Goal: Task Accomplishment & Management: Manage account settings

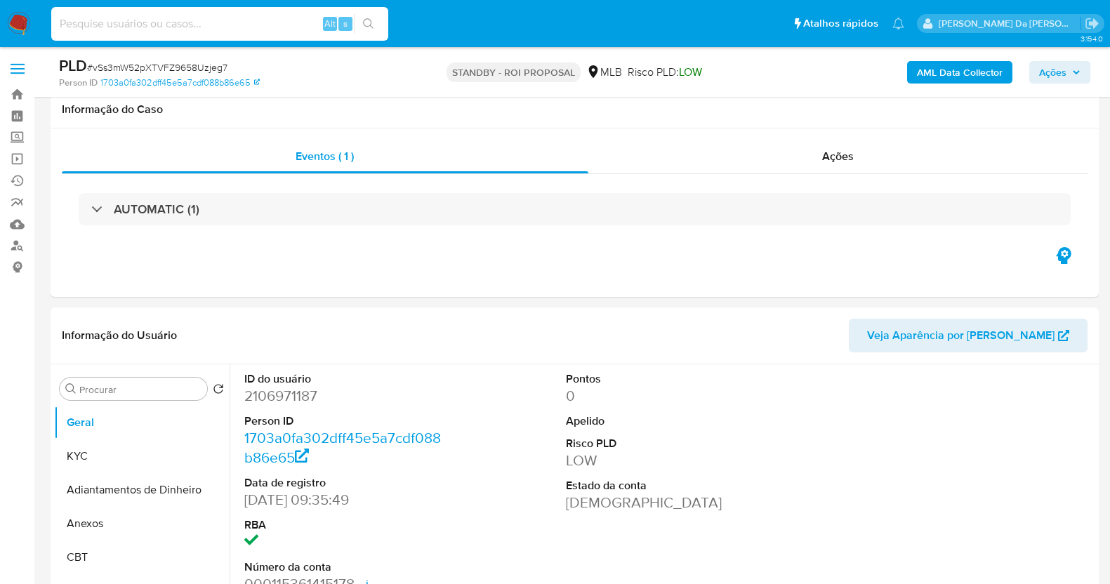
select select "10"
click at [221, 27] on input at bounding box center [219, 24] width 337 height 18
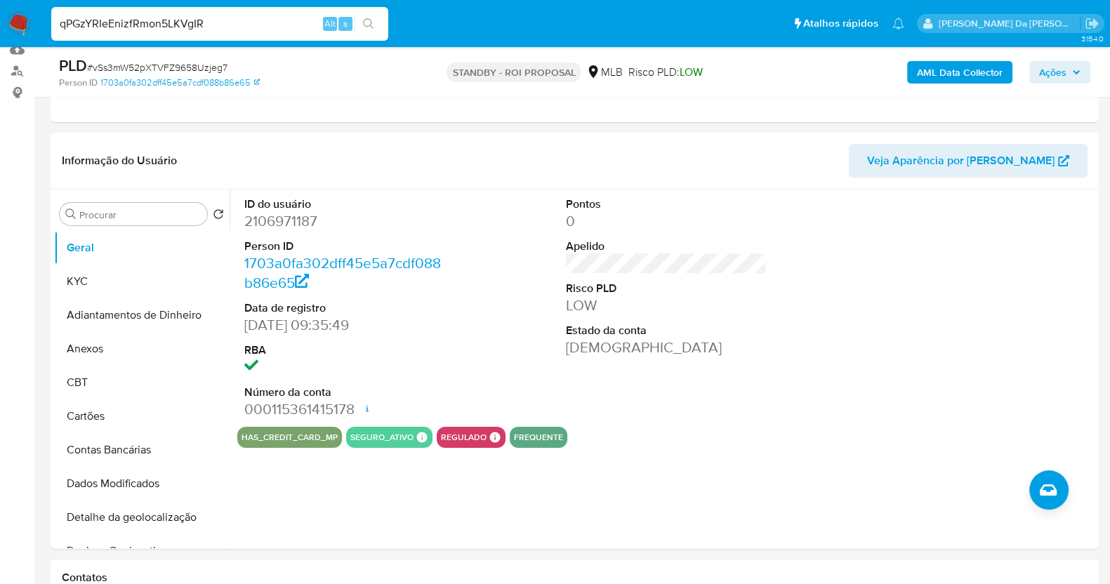
type input "qPGzYRIeEnizfRmon5LKVgIR"
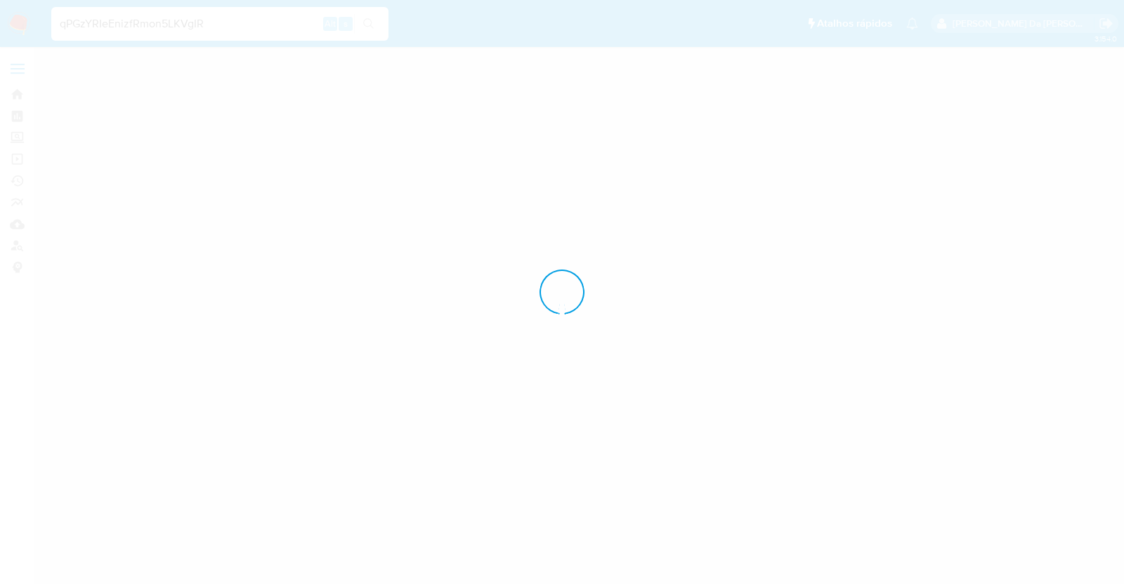
click at [94, 38] on div at bounding box center [562, 292] width 1124 height 584
click at [119, 23] on div at bounding box center [562, 292] width 1124 height 584
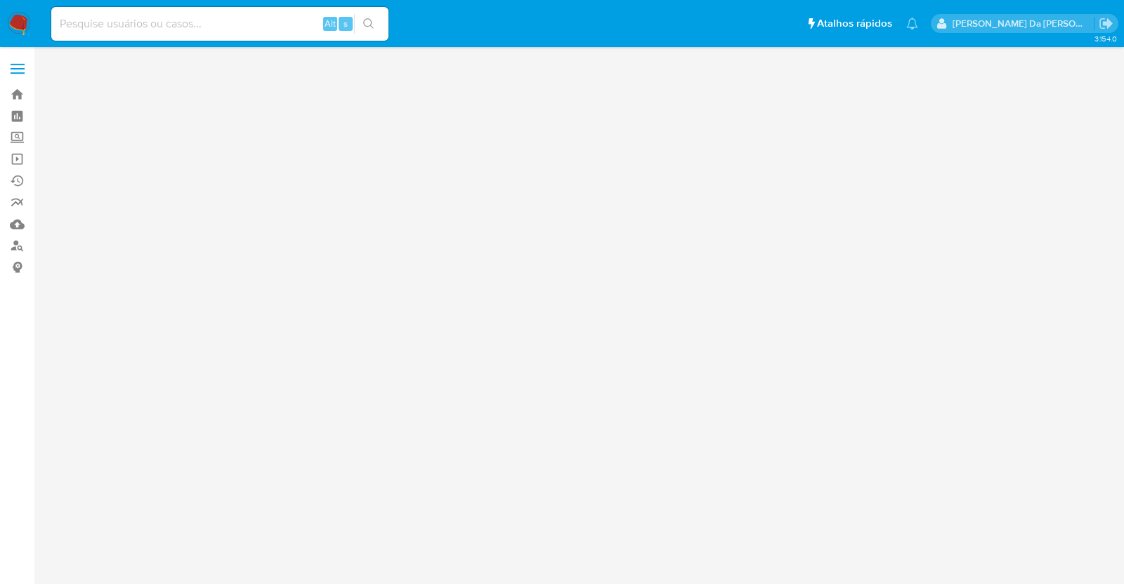
click at [188, 18] on input at bounding box center [219, 24] width 337 height 18
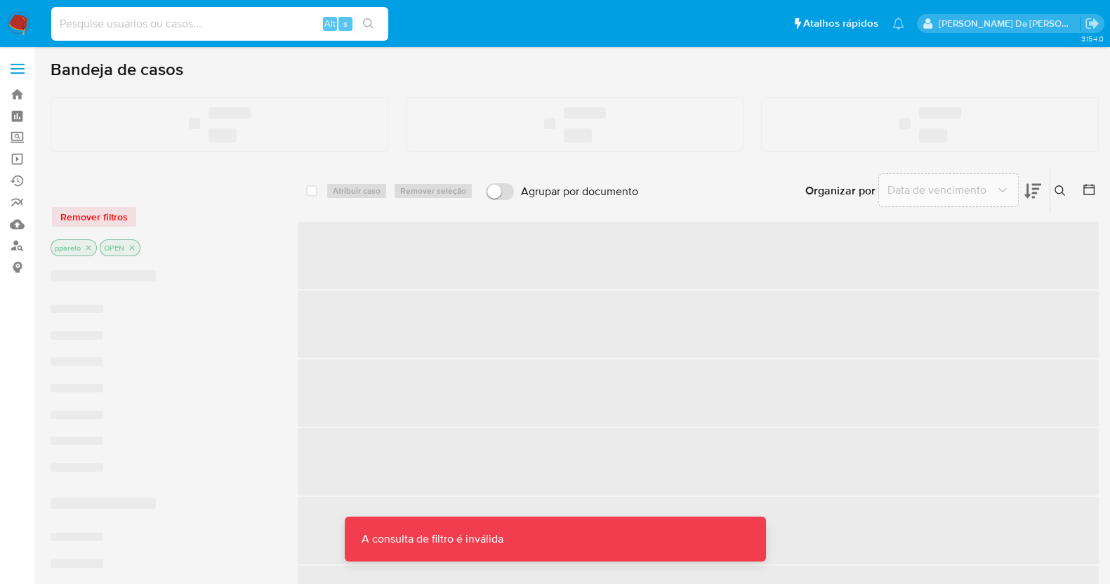
click at [186, 32] on input at bounding box center [219, 24] width 337 height 18
paste input "2272397790"
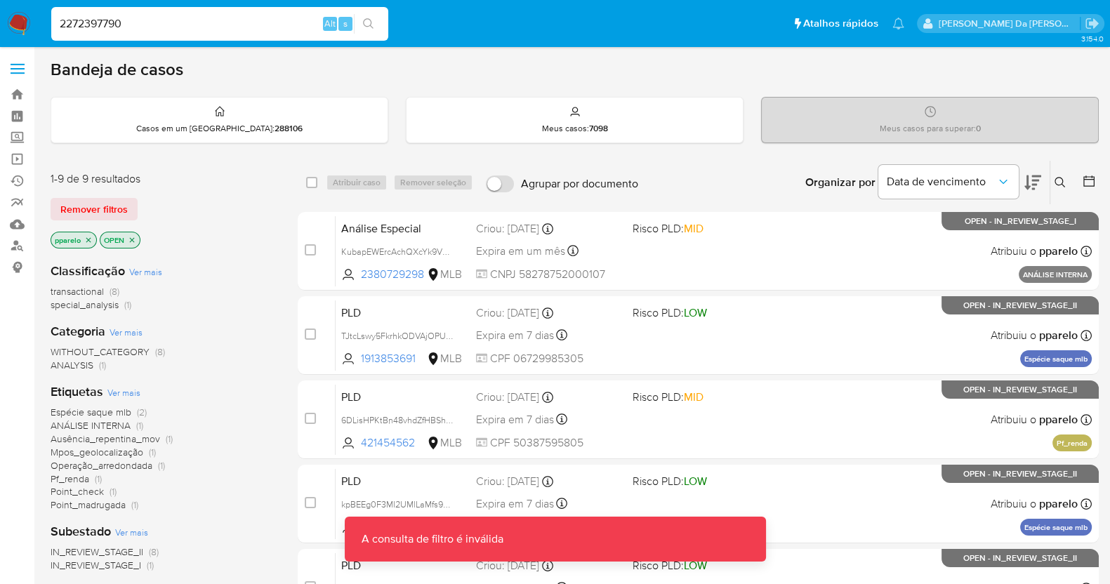
type input "2272397790"
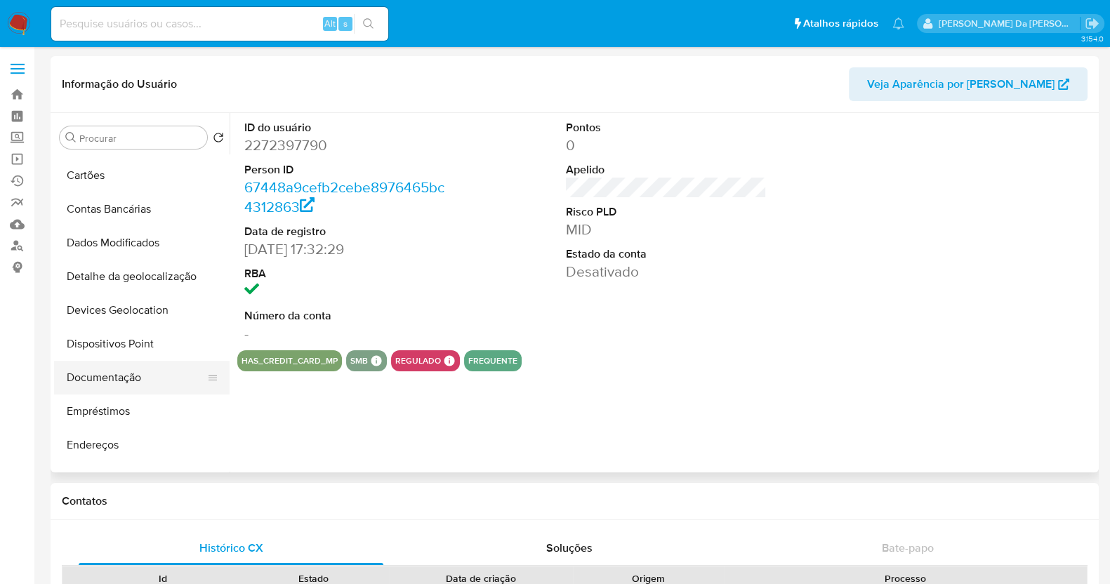
scroll to position [175, 0]
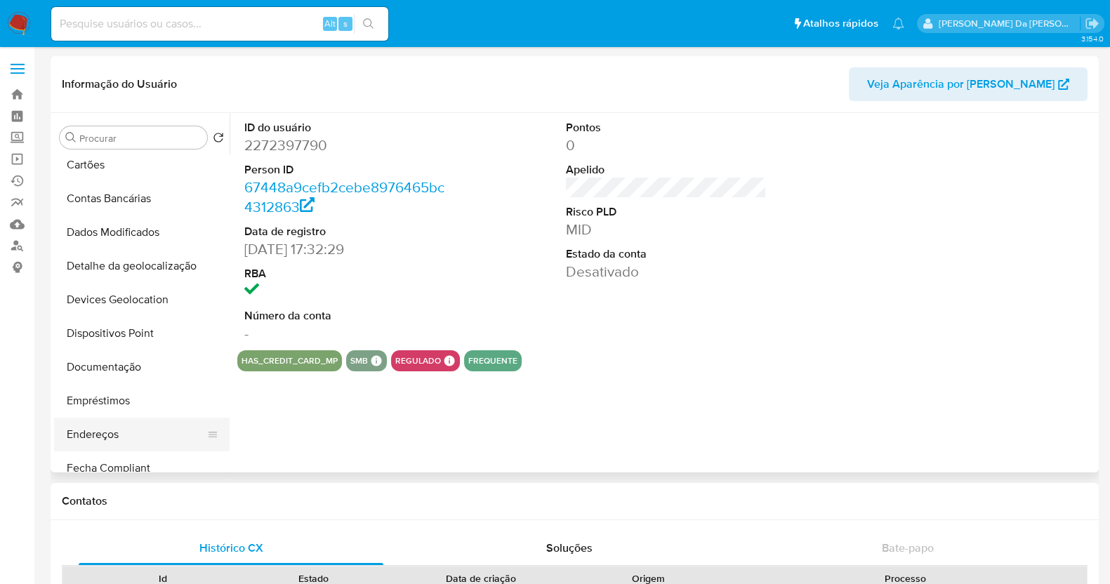
select select "10"
click at [104, 124] on div "Procurar Retornar ao pedido padrão Geral KYC Adiantamentos de Dinheiro Anexos C…" at bounding box center [142, 293] width 176 height 357
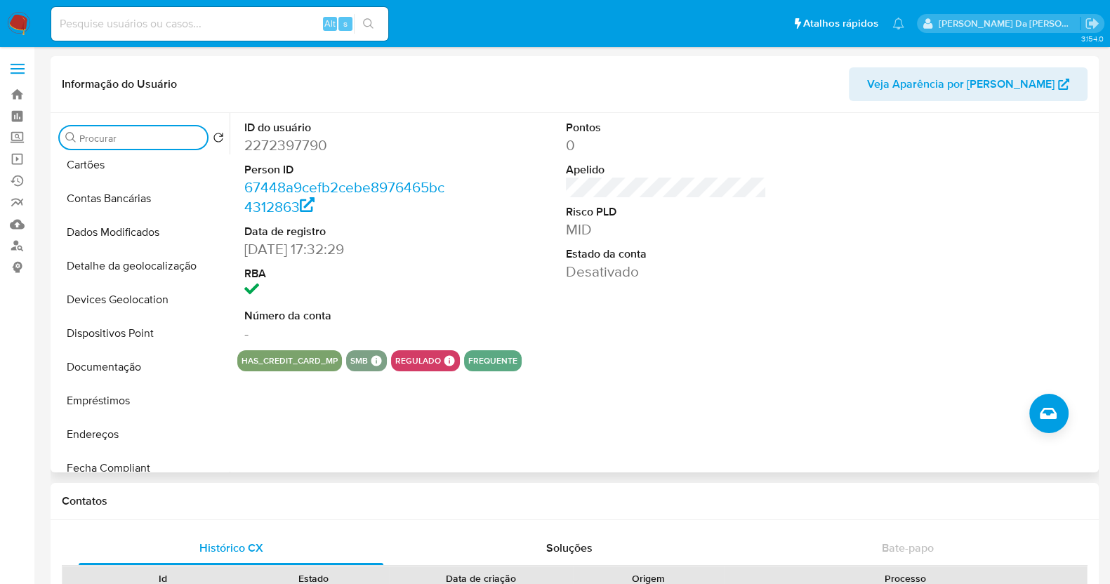
click at [107, 138] on input "Procurar" at bounding box center [140, 138] width 122 height 13
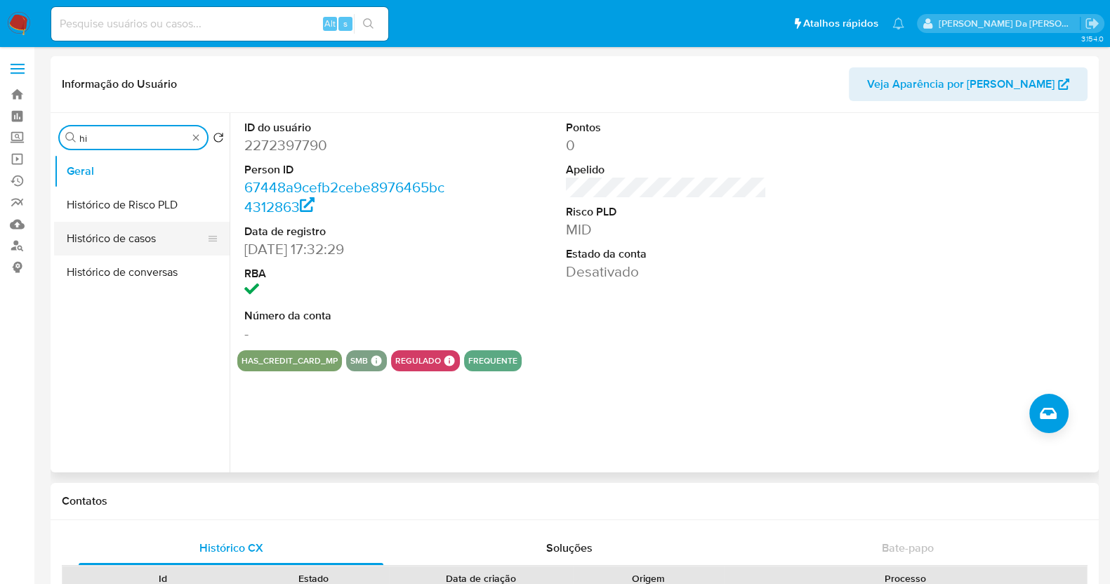
click at [133, 229] on button "Histórico de casos" at bounding box center [136, 239] width 164 height 34
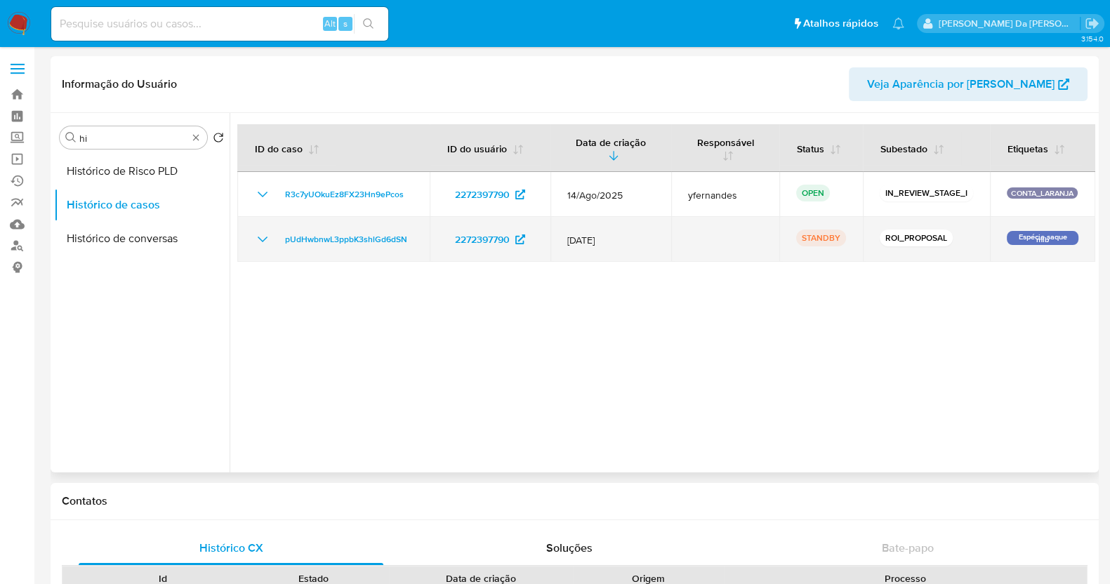
click at [422, 237] on td "pUdHwbnwL3ppbK3shlGd6dSN" at bounding box center [333, 239] width 192 height 45
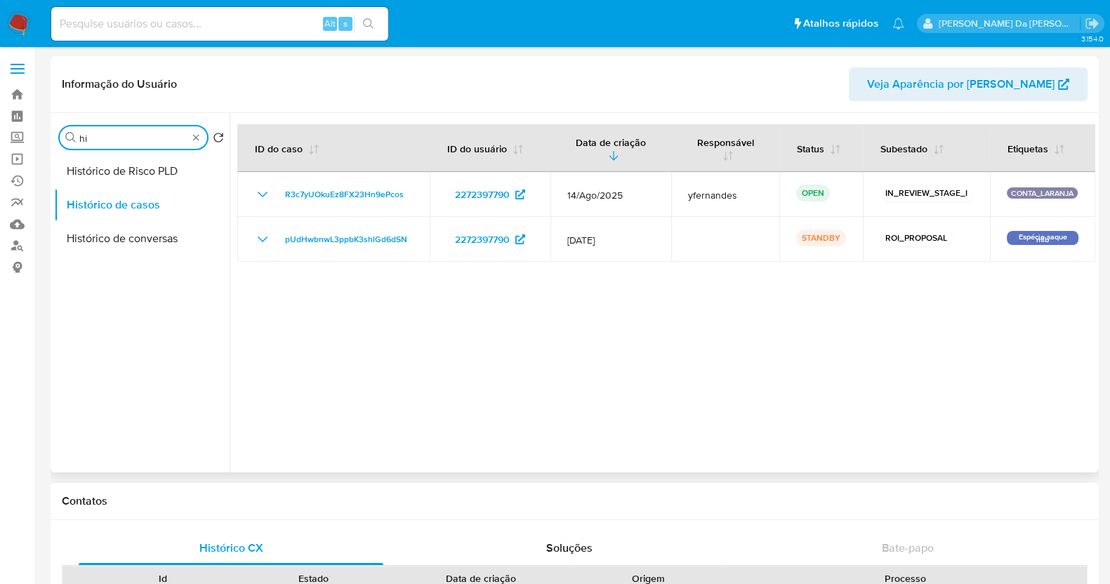
click at [104, 138] on input "hi" at bounding box center [133, 138] width 108 height 13
type input "res"
click at [124, 247] on button "Restrições Novo Mundo" at bounding box center [136, 239] width 164 height 34
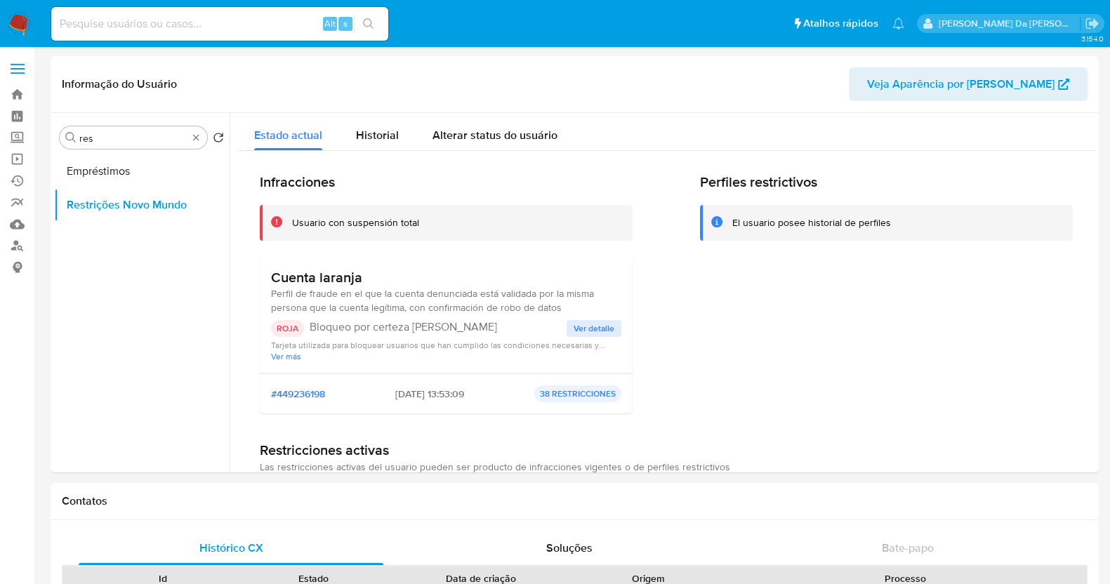
click at [246, 21] on input at bounding box center [219, 24] width 337 height 18
paste input "qPGzYRIeEnizfRmon5LKVgIR"
type input "qPGzYRIeEnizfRmon5LKVgIR"
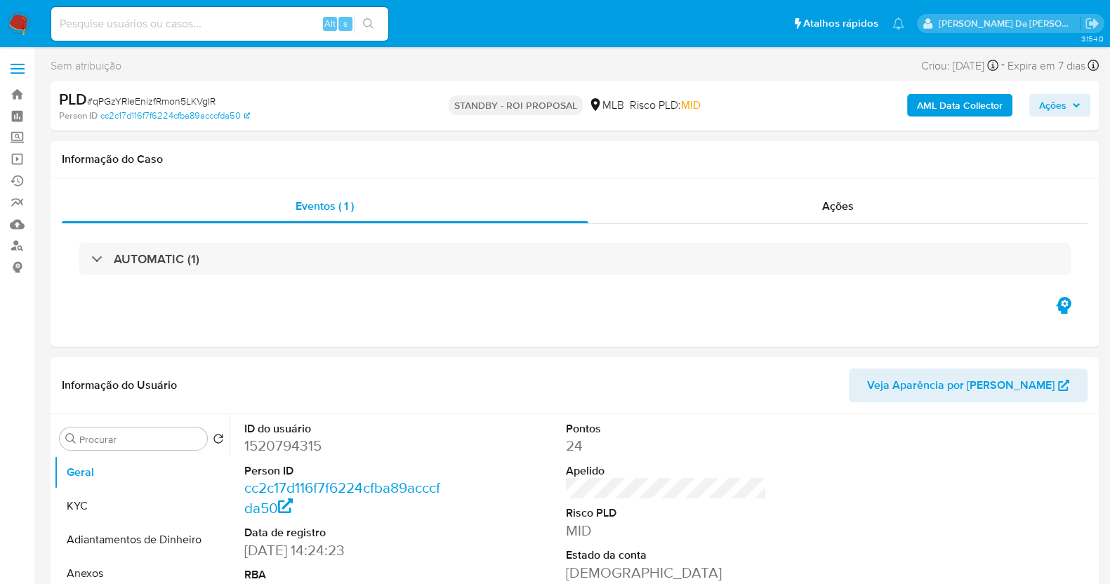
select select "10"
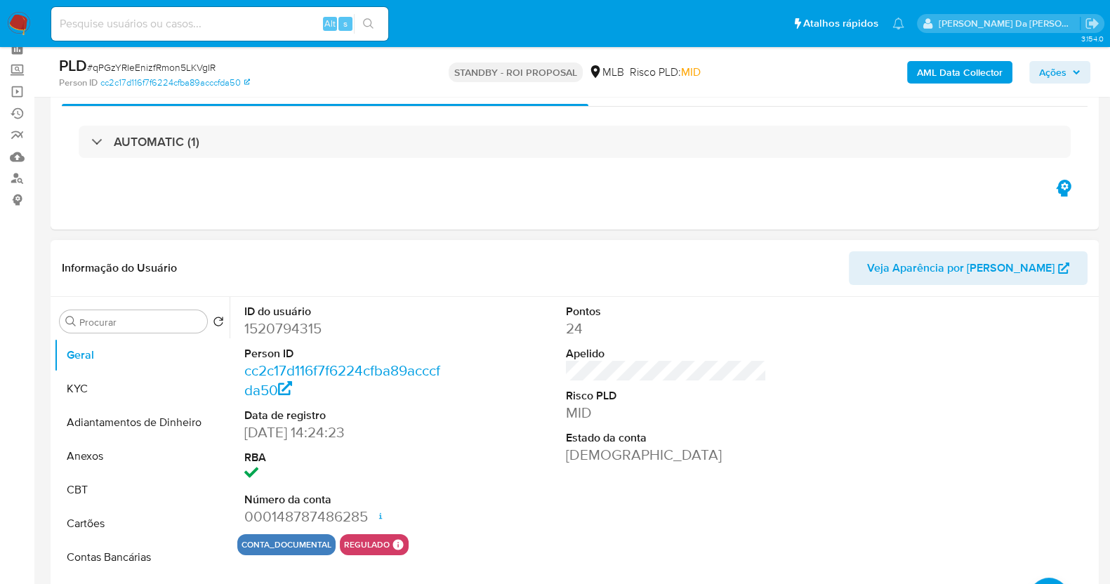
scroll to position [175, 0]
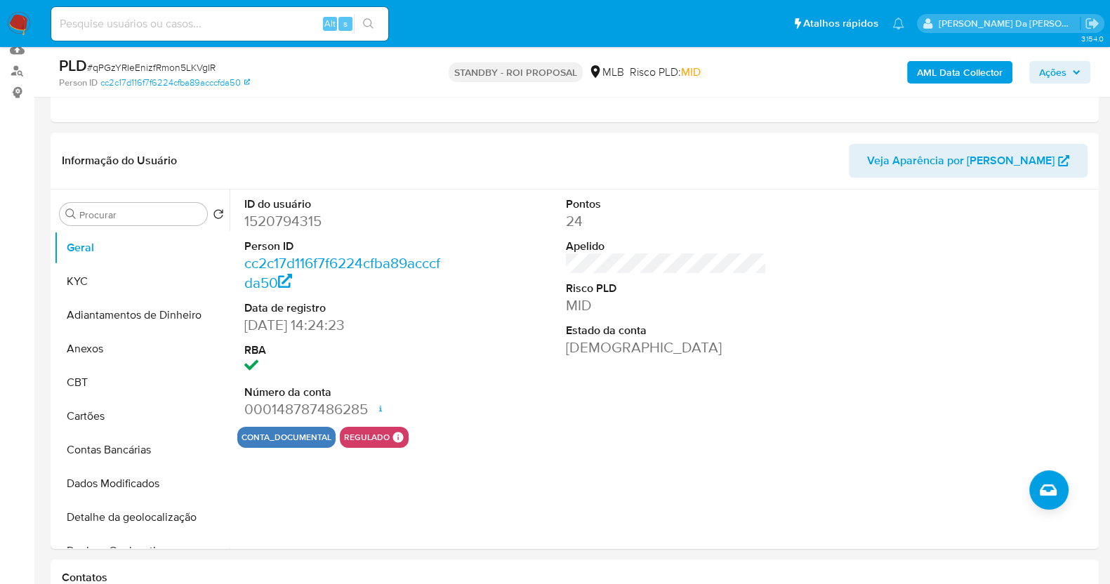
click at [21, 12] on img at bounding box center [19, 24] width 24 height 24
click at [22, 13] on img at bounding box center [19, 24] width 24 height 24
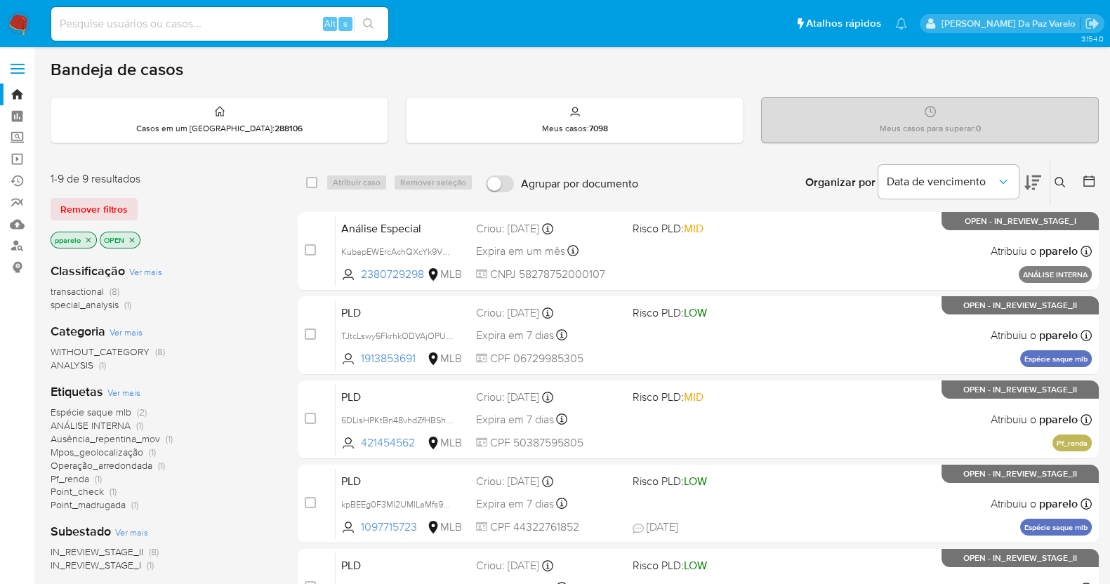
click at [1057, 179] on icon at bounding box center [1060, 182] width 11 height 11
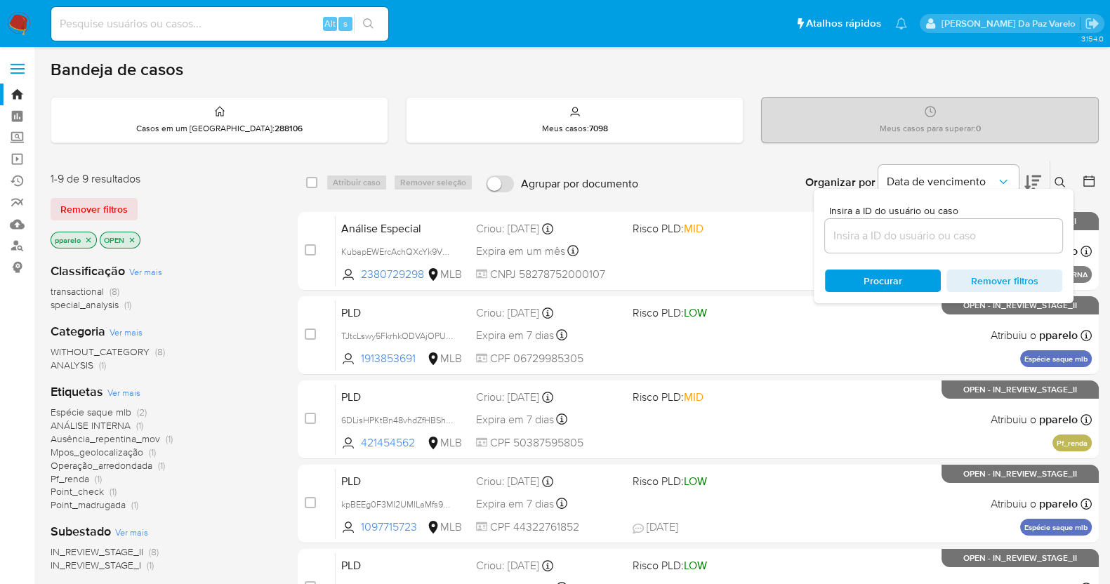
click at [906, 233] on input at bounding box center [943, 236] width 237 height 18
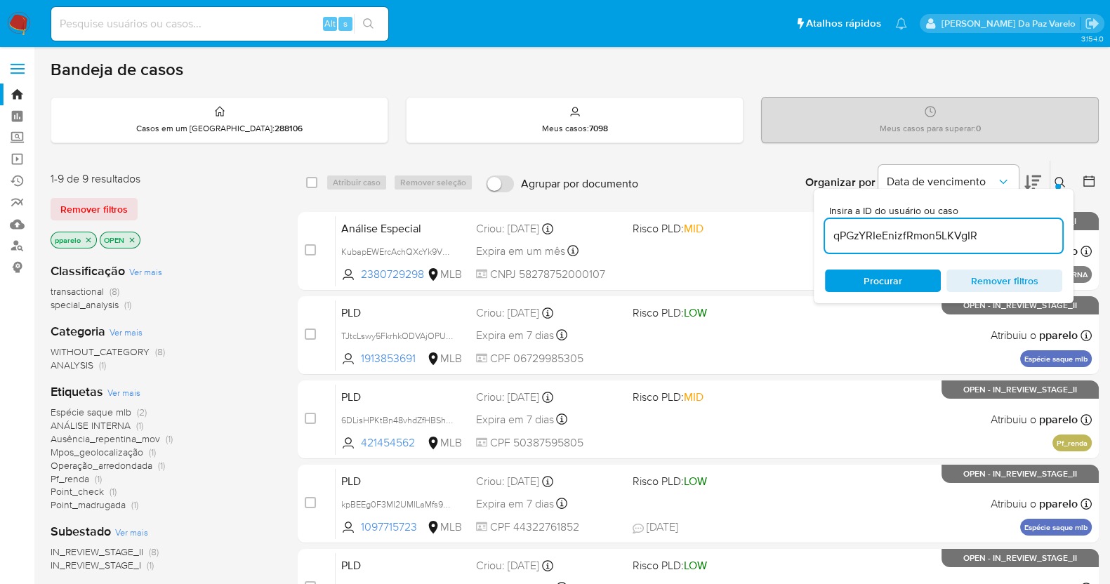
type input "qPGzYRIeEnizfRmon5LKVgIR"
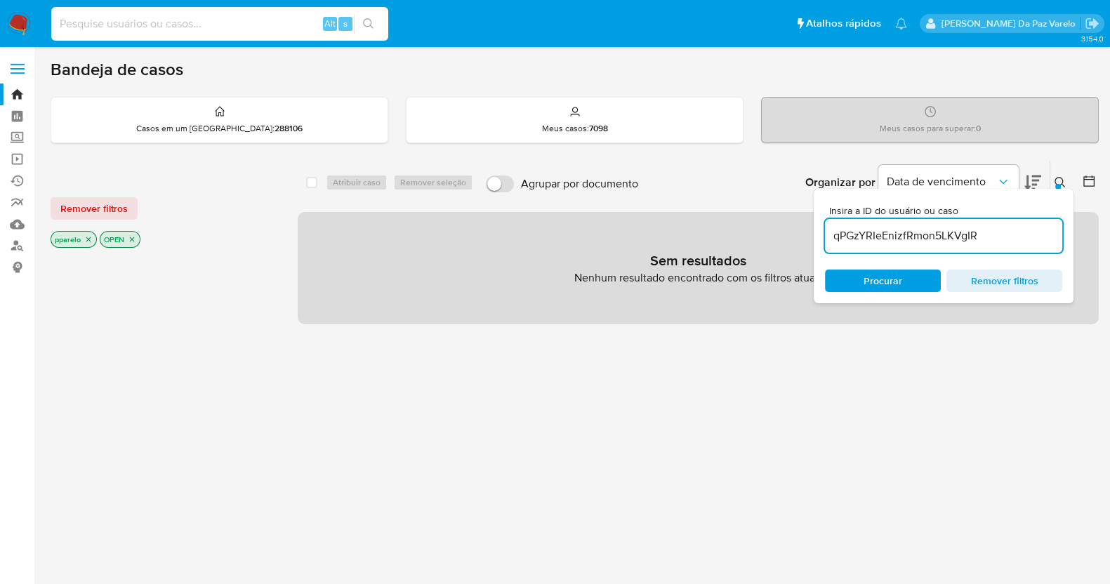
click at [246, 27] on input at bounding box center [219, 24] width 337 height 18
paste input "qPGzYRIeEnizfRmon5LKVgIR"
type input "qPGzYRIeEnizfRmon5LKVgIR"
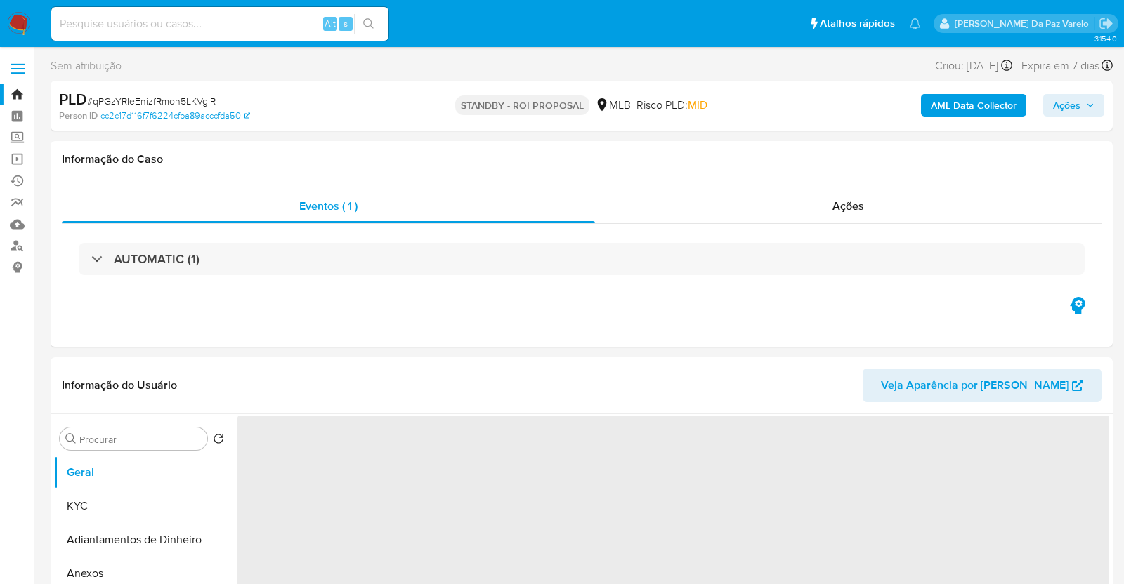
select select "10"
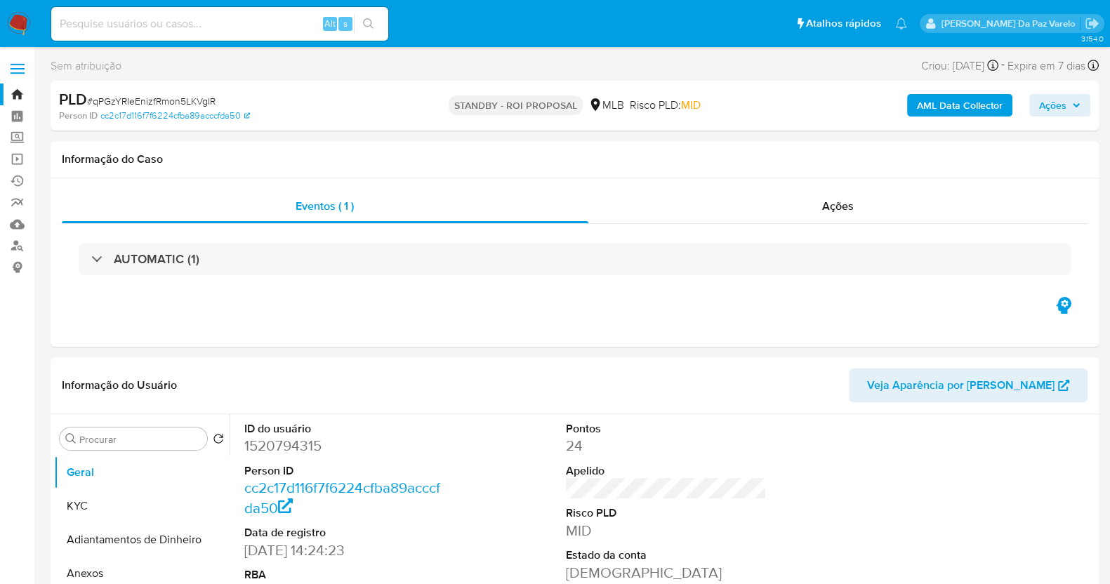
scroll to position [263, 0]
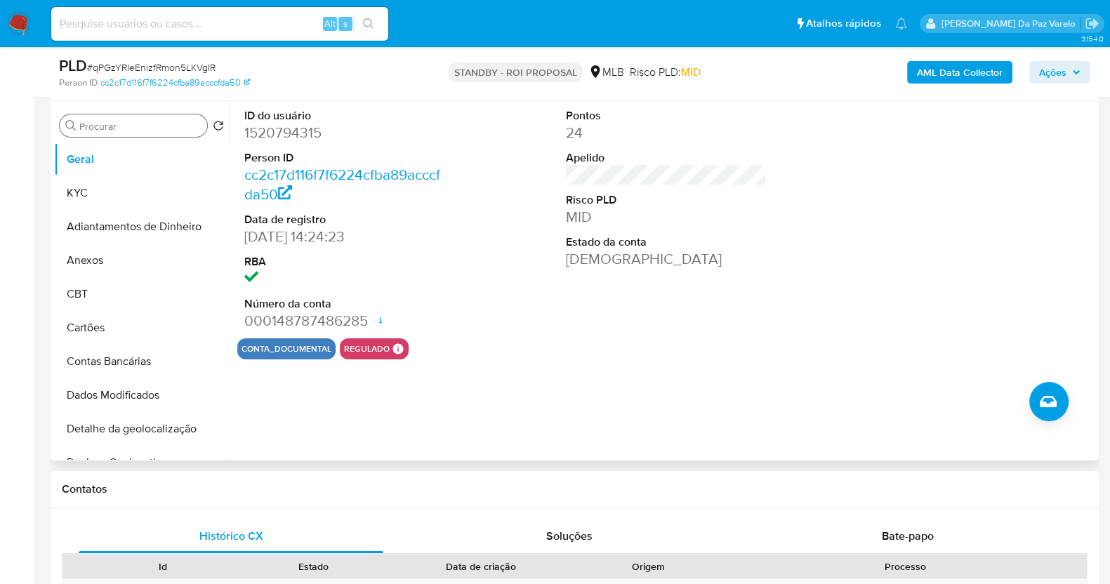
click at [126, 138] on div "Procurar Retornar ao pedido padrão Geral KYC Adiantamentos de Dinheiro Anexos C…" at bounding box center [142, 281] width 176 height 357
click at [126, 131] on input "Procurar" at bounding box center [140, 126] width 122 height 13
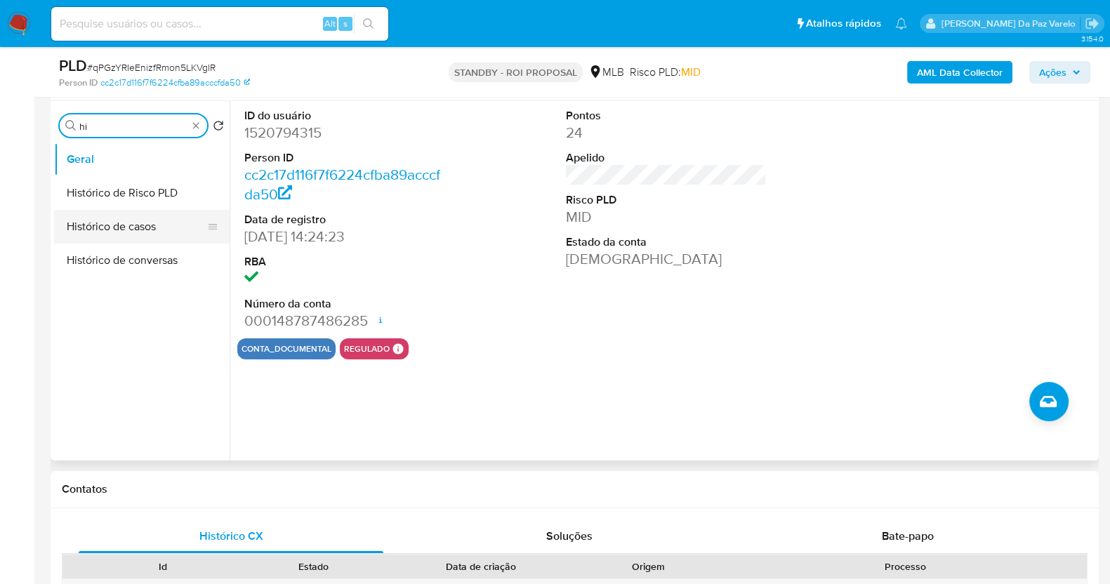
type input "hi"
click at [133, 222] on button "Histórico de casos" at bounding box center [136, 227] width 164 height 34
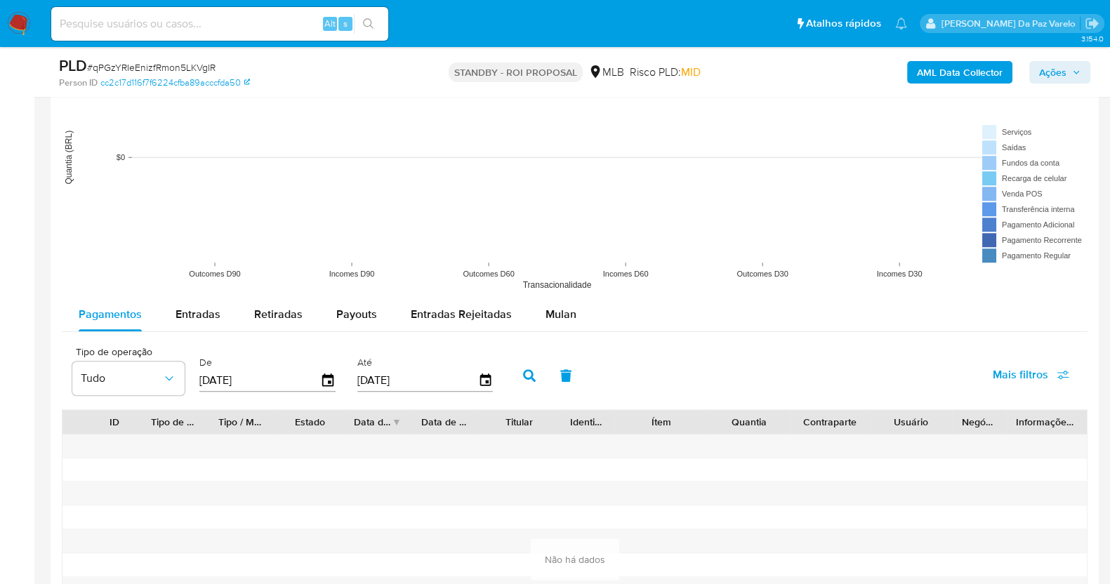
scroll to position [1316, 0]
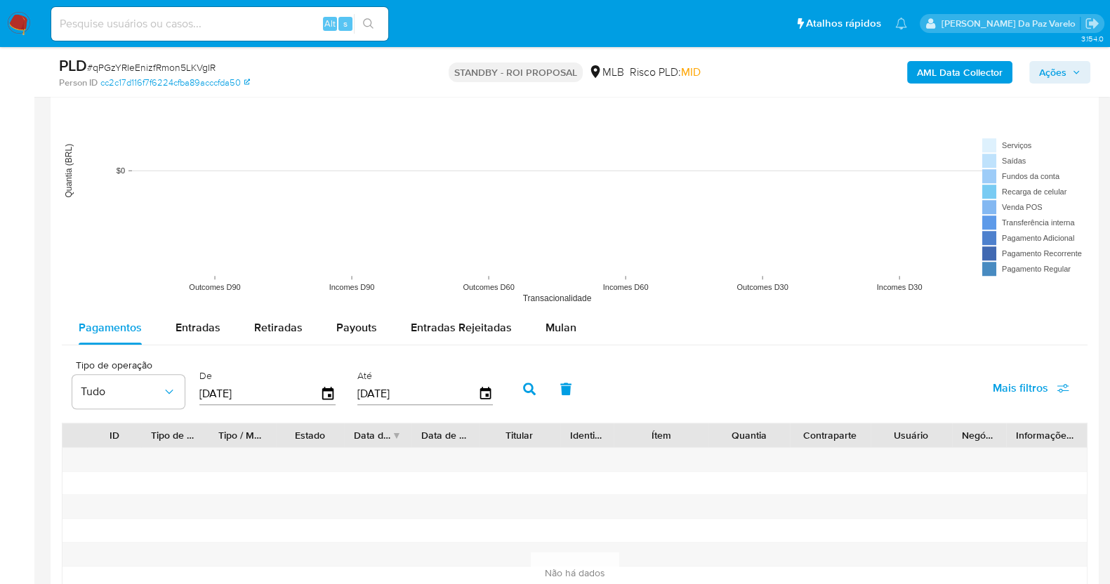
click at [213, 293] on rect at bounding box center [575, 170] width 1026 height 281
click at [202, 349] on div "Pagamentos Entradas Retiradas Payouts Entradas Rejeitadas Mulan Tipo de operaçã…" at bounding box center [575, 517] width 1026 height 413
click at [207, 338] on div "Entradas" at bounding box center [198, 328] width 45 height 34
select select "10"
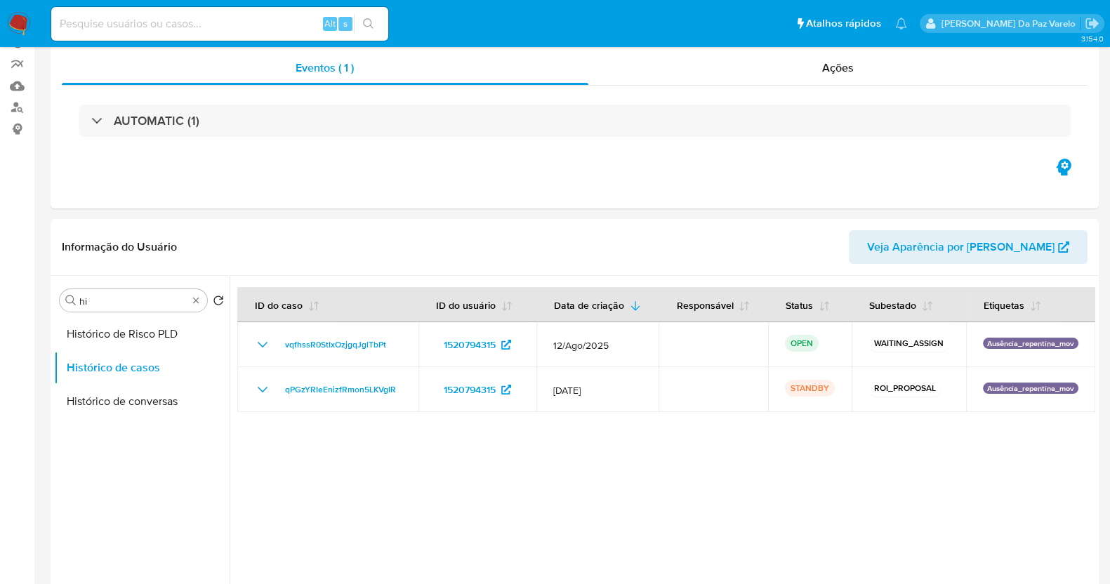
scroll to position [0, 0]
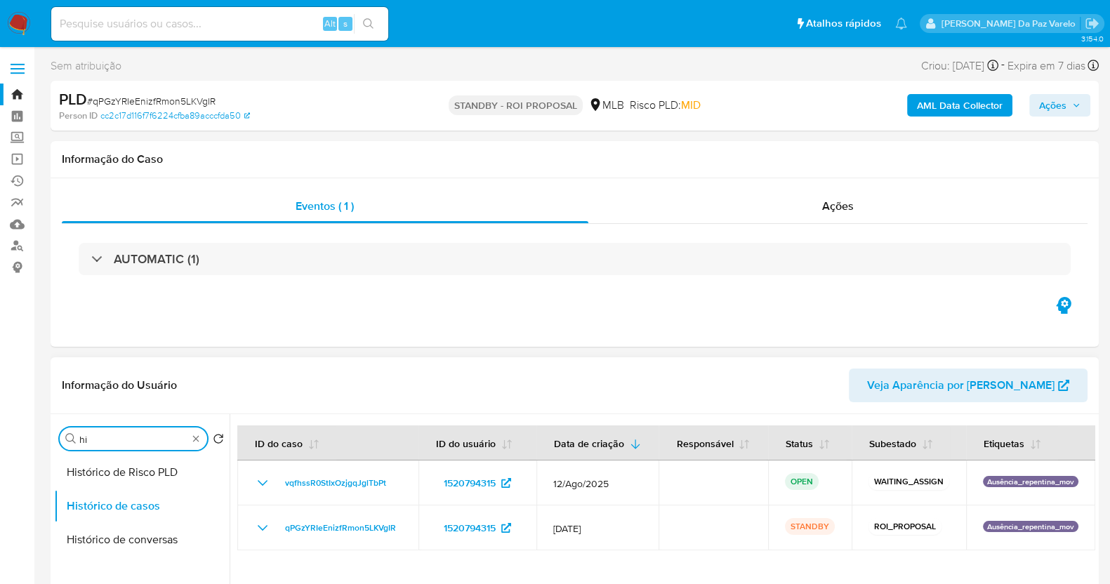
click at [121, 438] on input "hi" at bounding box center [133, 439] width 108 height 13
click at [121, 438] on input "er" at bounding box center [133, 439] width 108 height 13
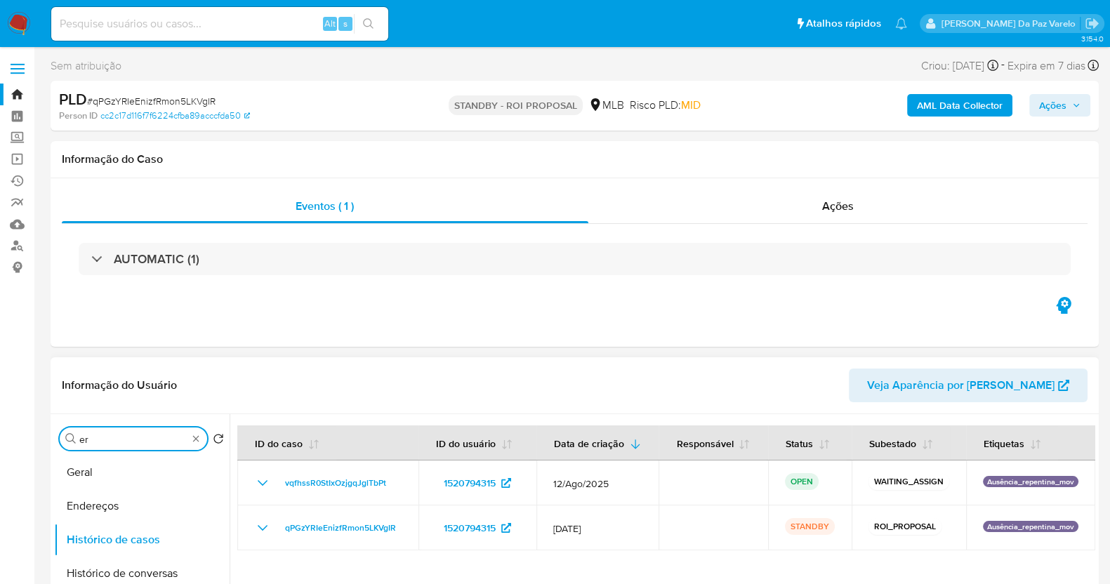
click at [121, 438] on input "er" at bounding box center [133, 439] width 108 height 13
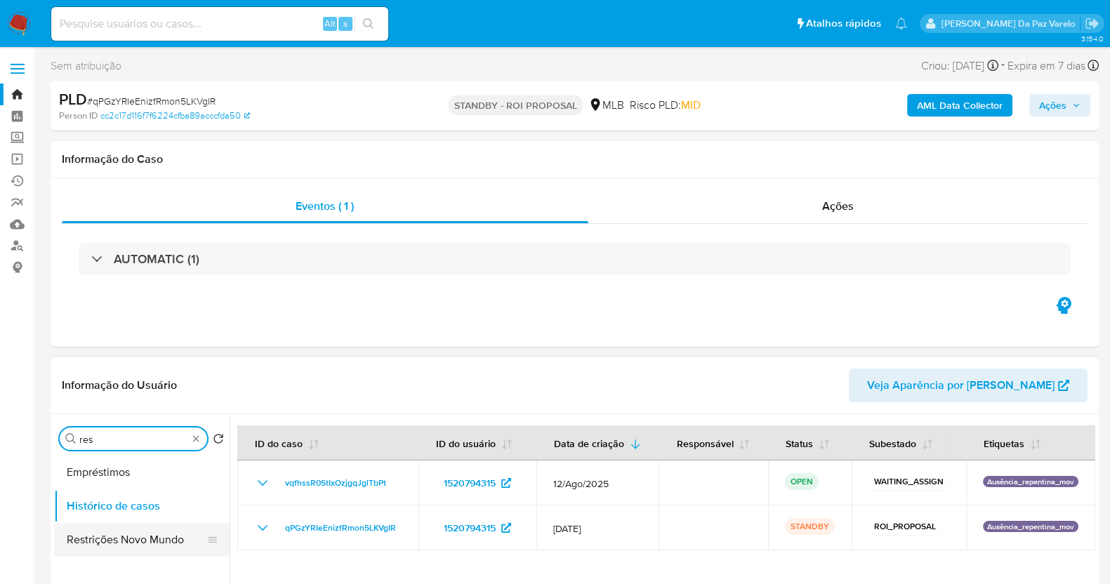
click at [126, 549] on button "Restrições Novo Mundo" at bounding box center [136, 540] width 164 height 34
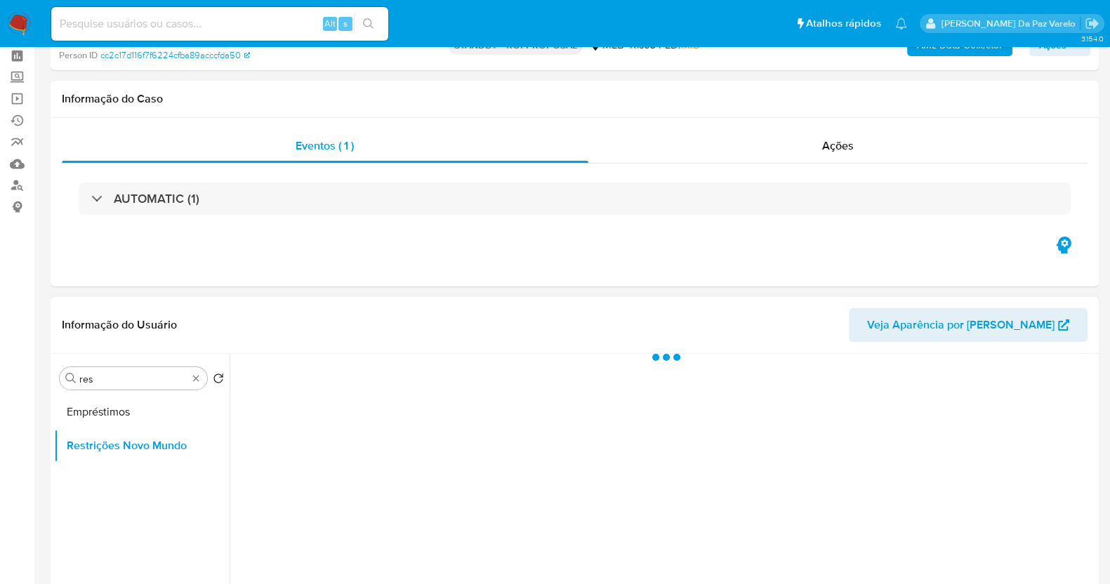
scroll to position [87, 0]
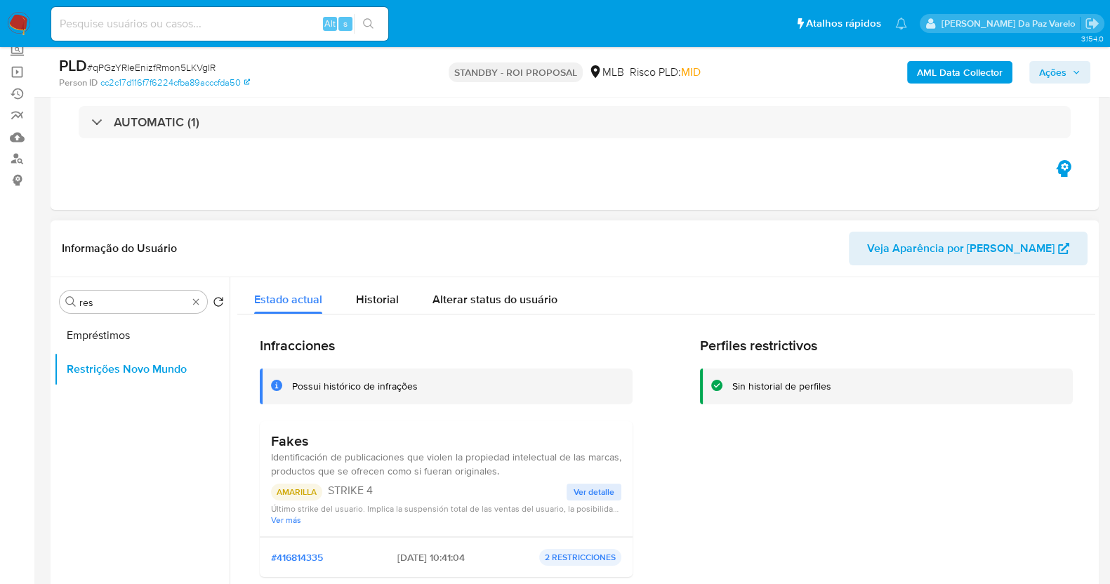
click at [584, 490] on span "Ver detalle" at bounding box center [594, 492] width 41 height 14
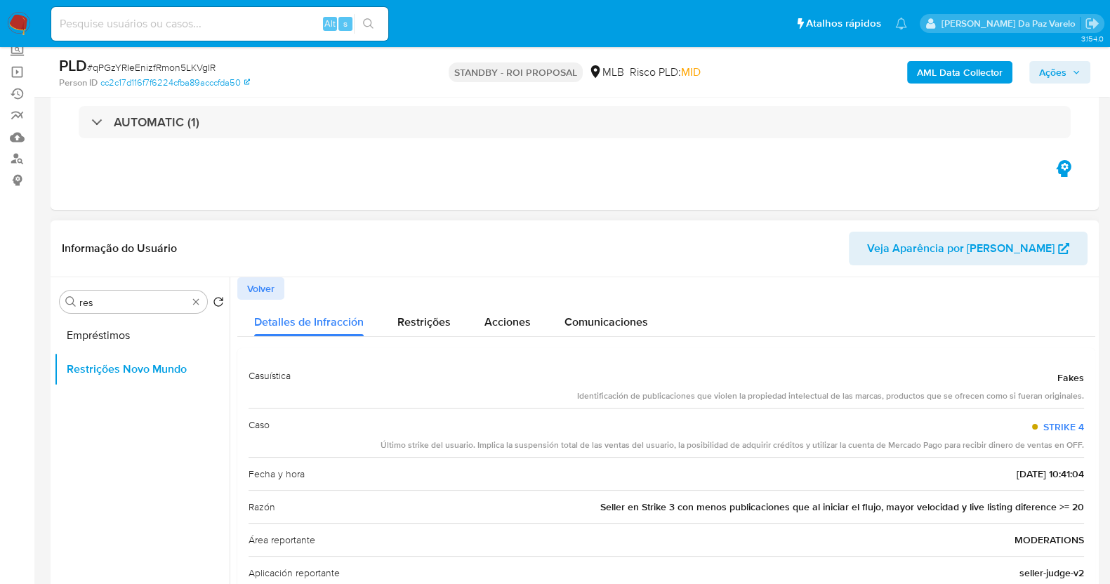
click at [645, 516] on div "Razón Seller en Strike 3 con menos publicaciones que al iniciar el flujo, mayor…" at bounding box center [667, 506] width 836 height 33
click at [249, 279] on span "Volver" at bounding box center [260, 289] width 27 height 20
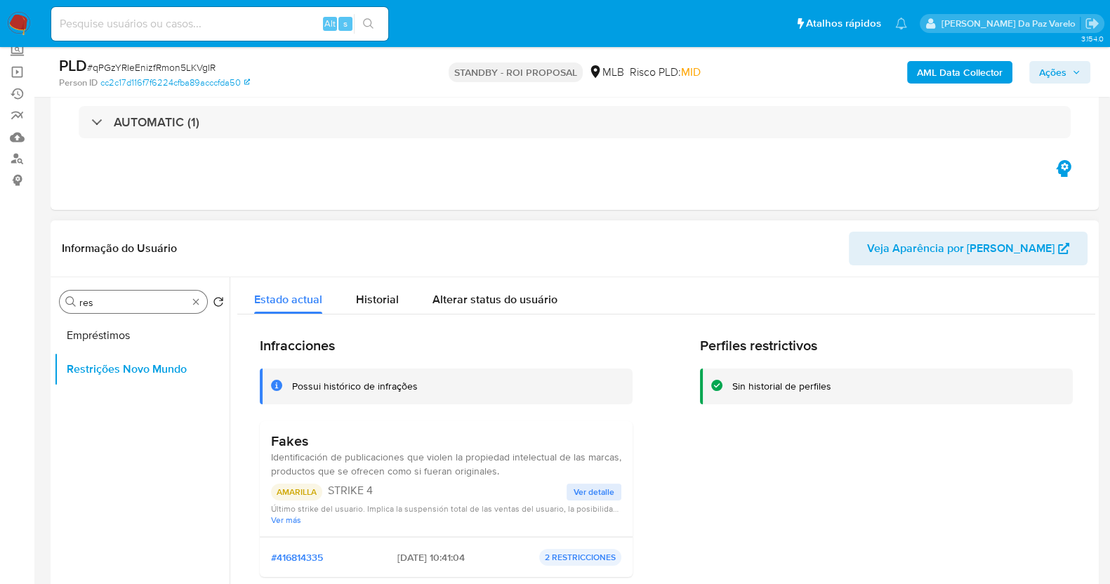
click at [172, 296] on input "res" at bounding box center [133, 302] width 108 height 13
type input "ger"
click at [138, 341] on button "Geral" at bounding box center [136, 336] width 164 height 34
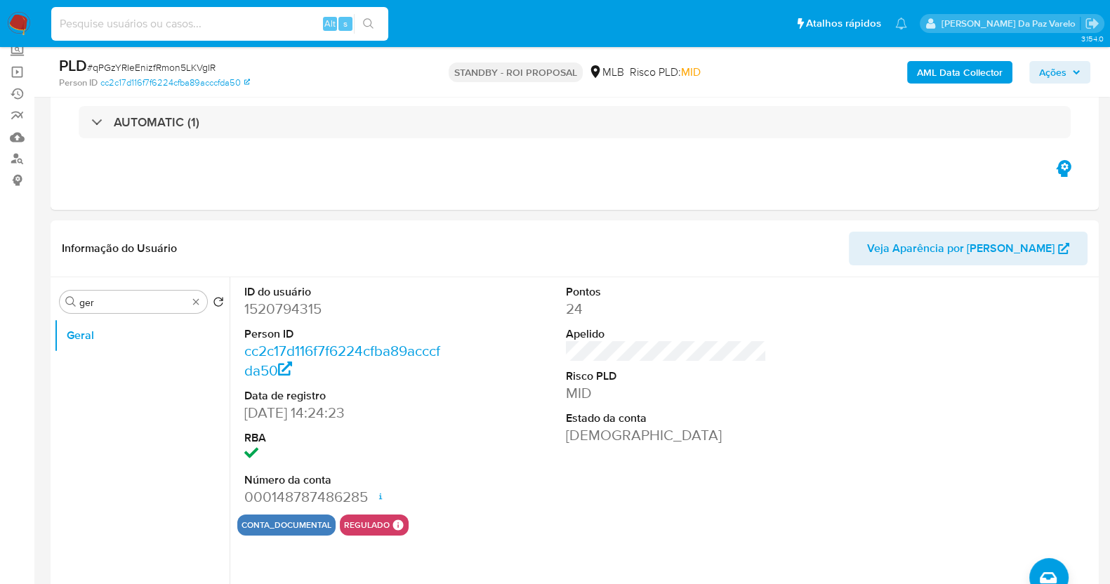
click at [215, 20] on input at bounding box center [219, 24] width 337 height 18
paste input "iNCpxAlmng6Qf8qauc0med2i"
type input "iNCpxAlmng6Qf8qauc0med2i"
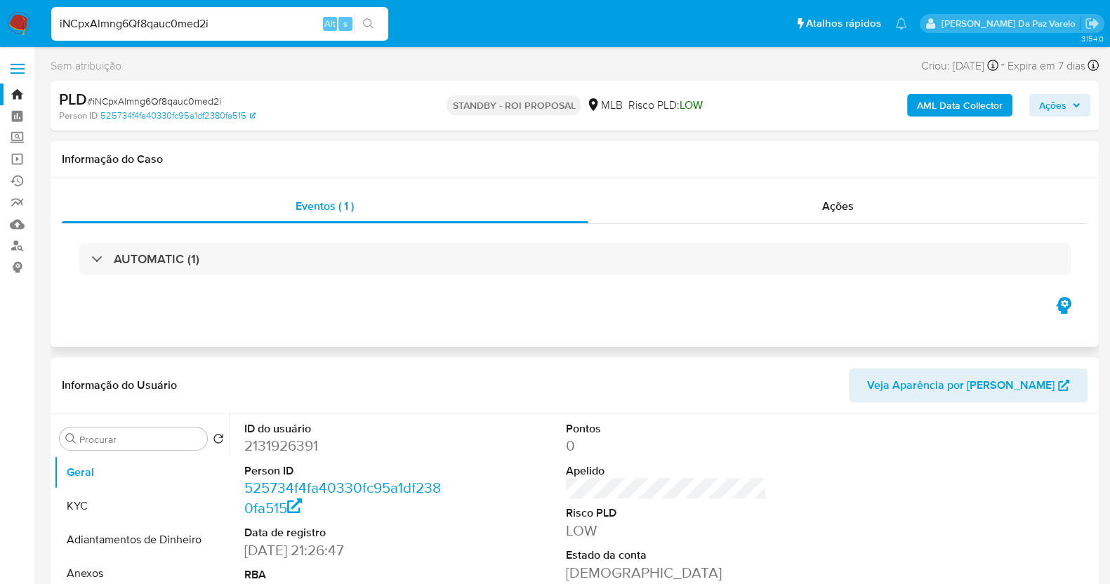
select select "10"
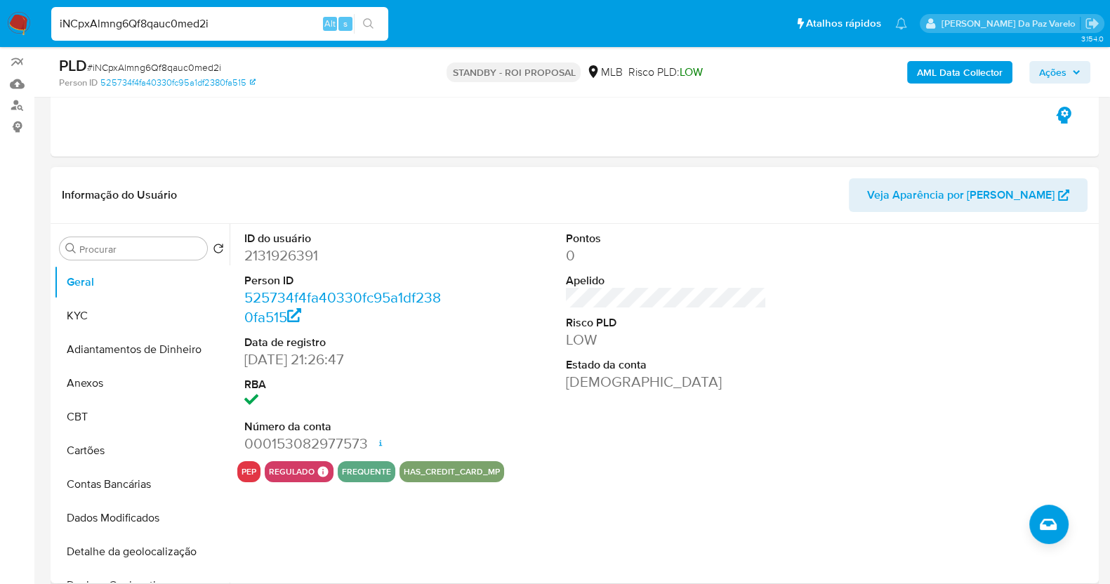
scroll to position [175, 0]
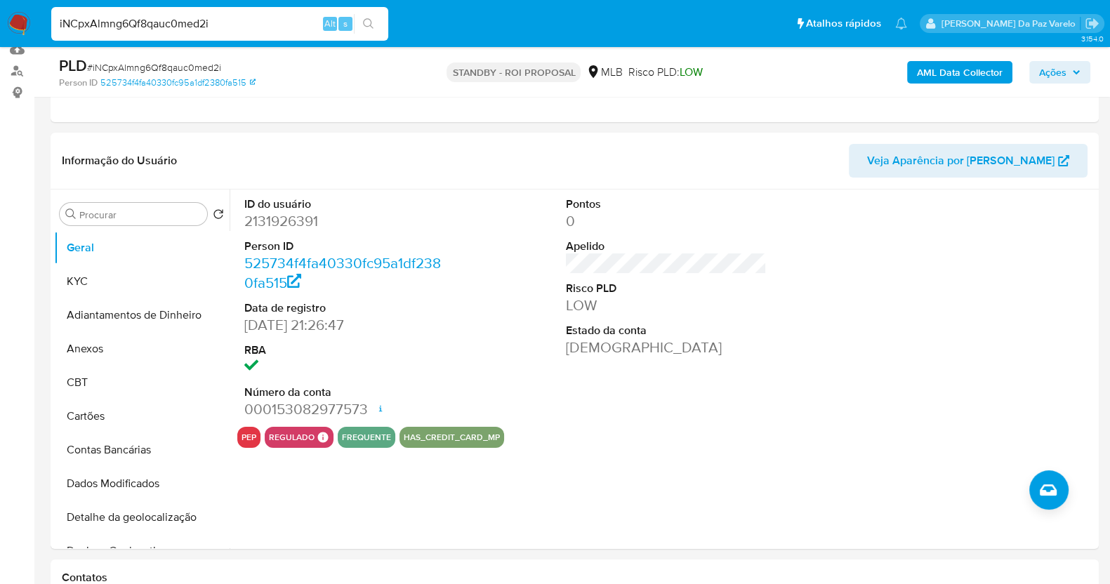
click at [25, 23] on img at bounding box center [19, 24] width 24 height 24
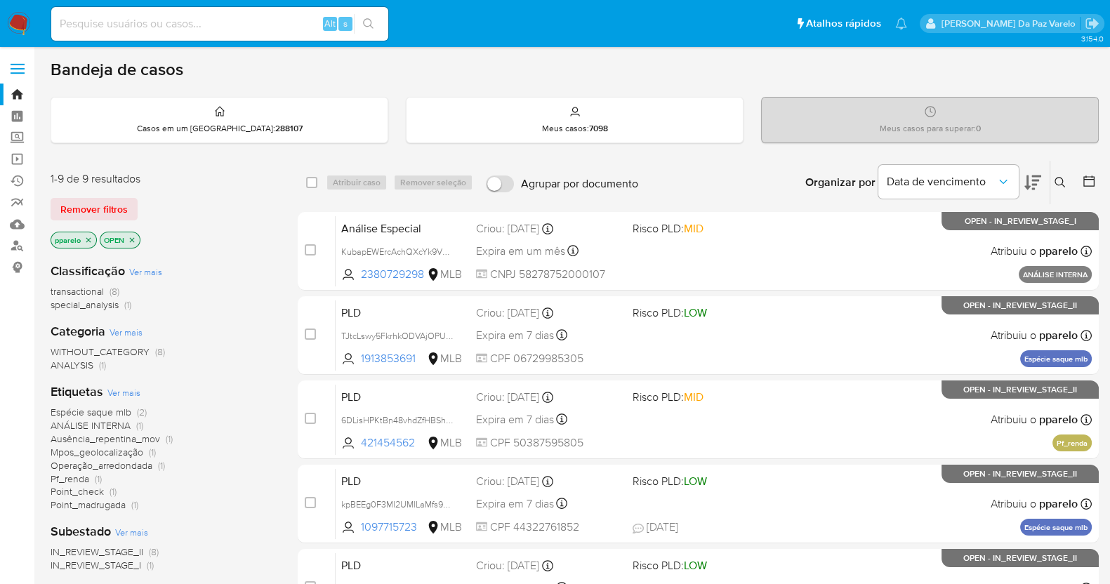
click at [1058, 180] on icon at bounding box center [1060, 182] width 11 height 11
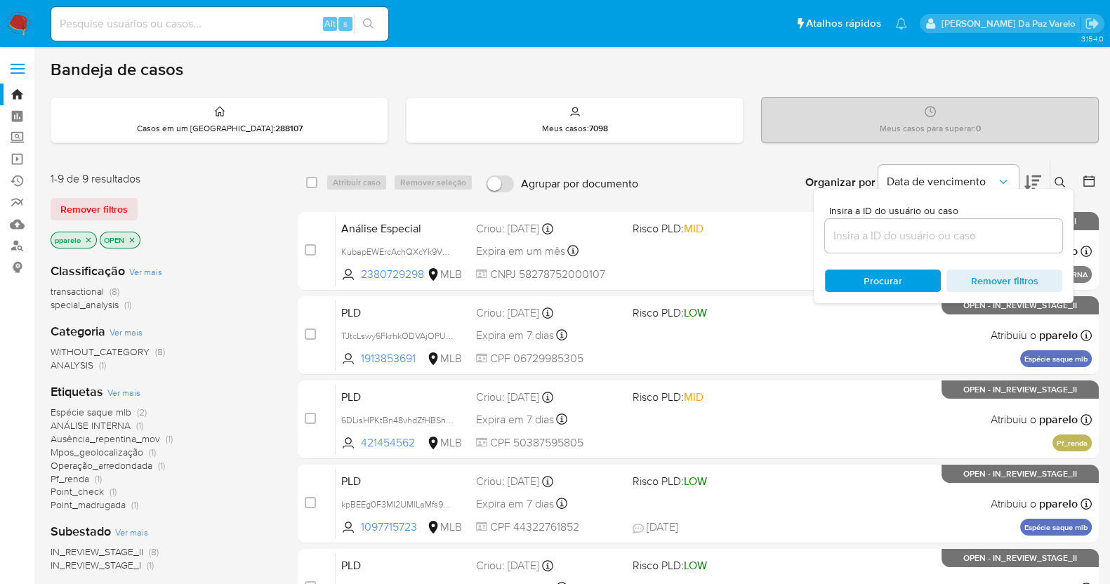
click at [913, 251] on div at bounding box center [943, 236] width 237 height 34
click at [915, 240] on input at bounding box center [943, 236] width 237 height 18
paste input "qPGzYRIeEnizfRmon5LKVgIR"
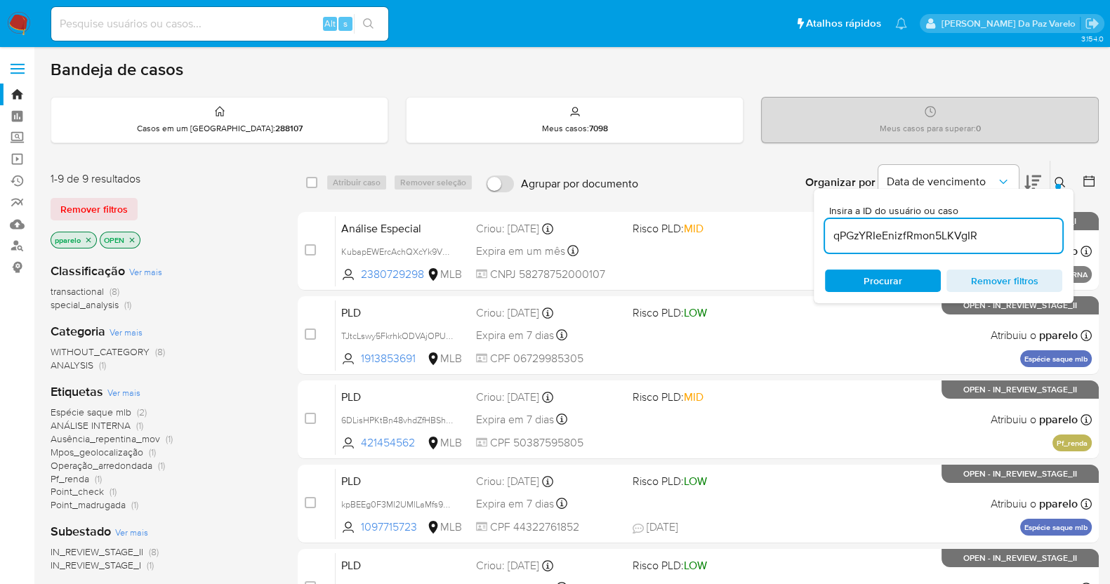
type input "qPGzYRIeEnizfRmon5LKVgIR"
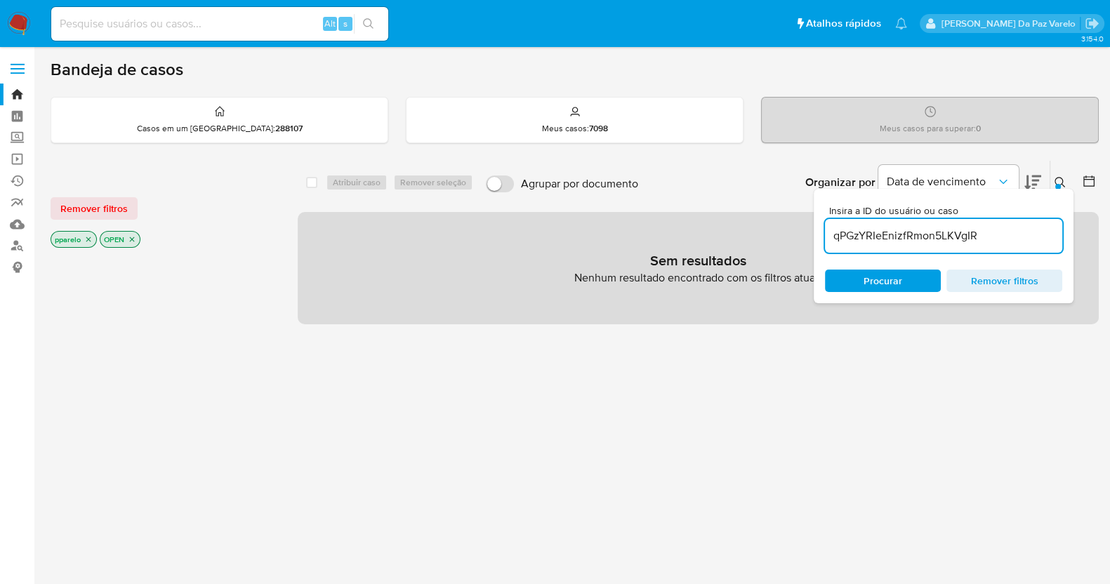
click at [85, 236] on icon "close-filter" at bounding box center [88, 239] width 8 height 8
click at [85, 236] on icon "close-filter" at bounding box center [83, 239] width 8 height 8
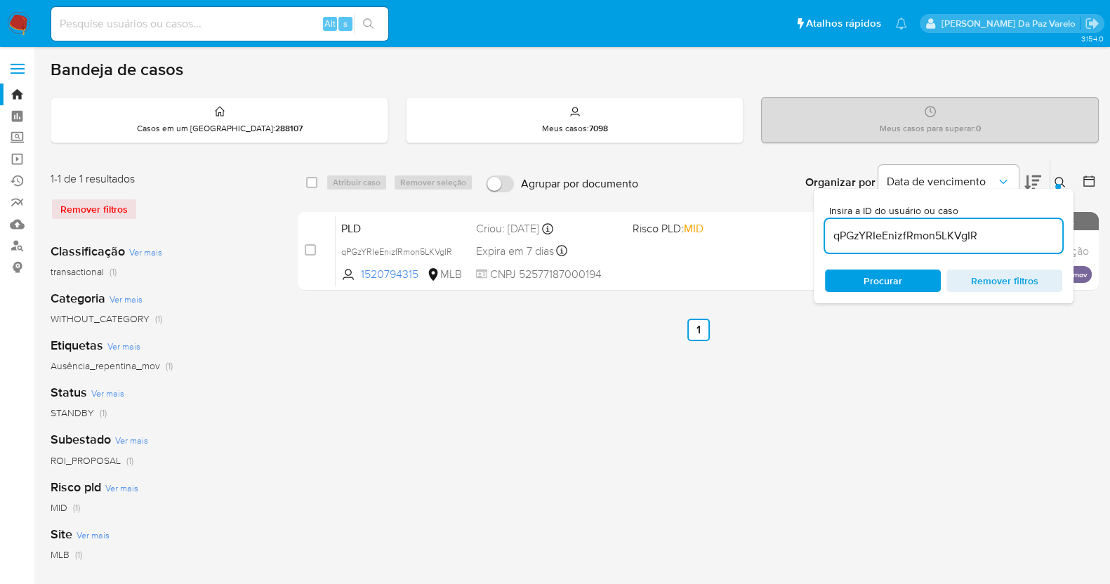
click at [315, 190] on div "select-all-cases-checkbox Atribuir caso Remover seleção Agrupar por documento O…" at bounding box center [698, 183] width 801 height 44
click at [315, 180] on input "checkbox" at bounding box center [311, 182] width 11 height 11
checkbox input "true"
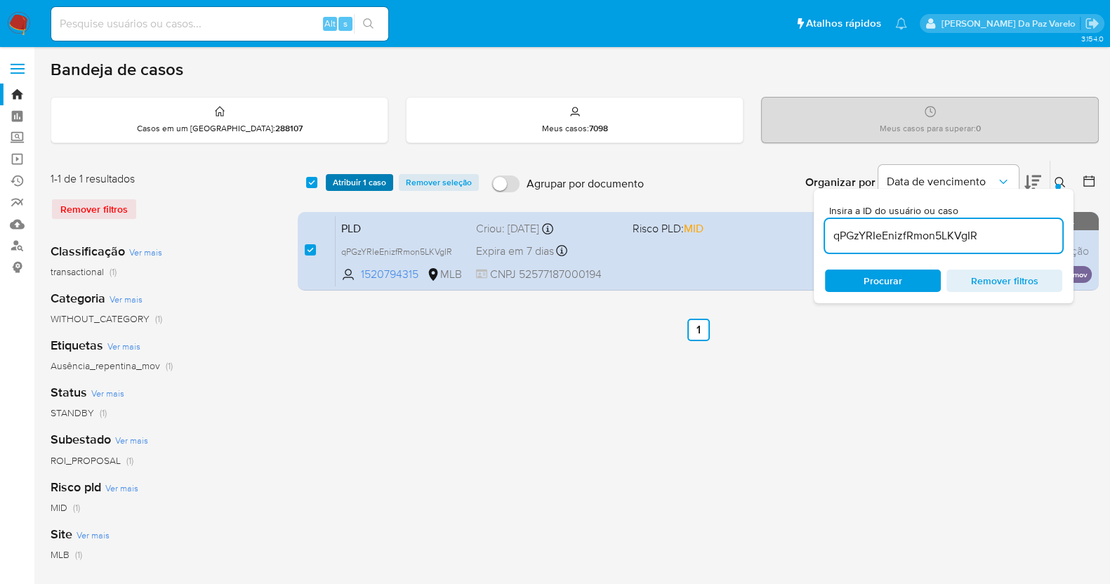
click at [341, 180] on span "Atribuir 1 caso" at bounding box center [359, 183] width 53 height 14
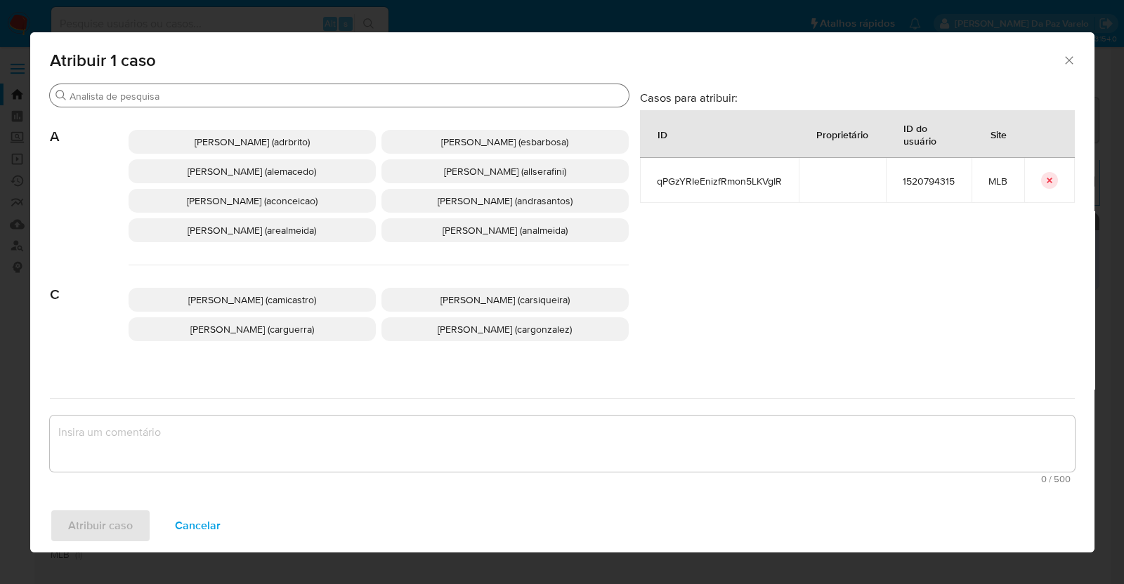
click at [434, 98] on input "Procurar" at bounding box center [346, 96] width 553 height 13
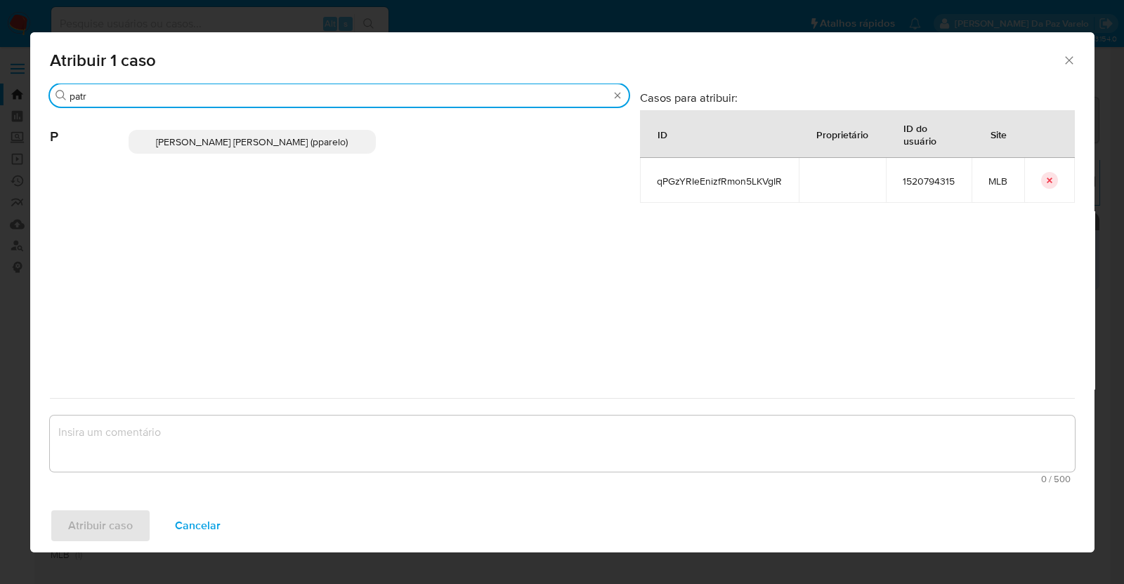
type input "patr"
click at [344, 135] on p "Patricia Aparecida Da Paz Varelo (pparelo)" at bounding box center [252, 142] width 247 height 24
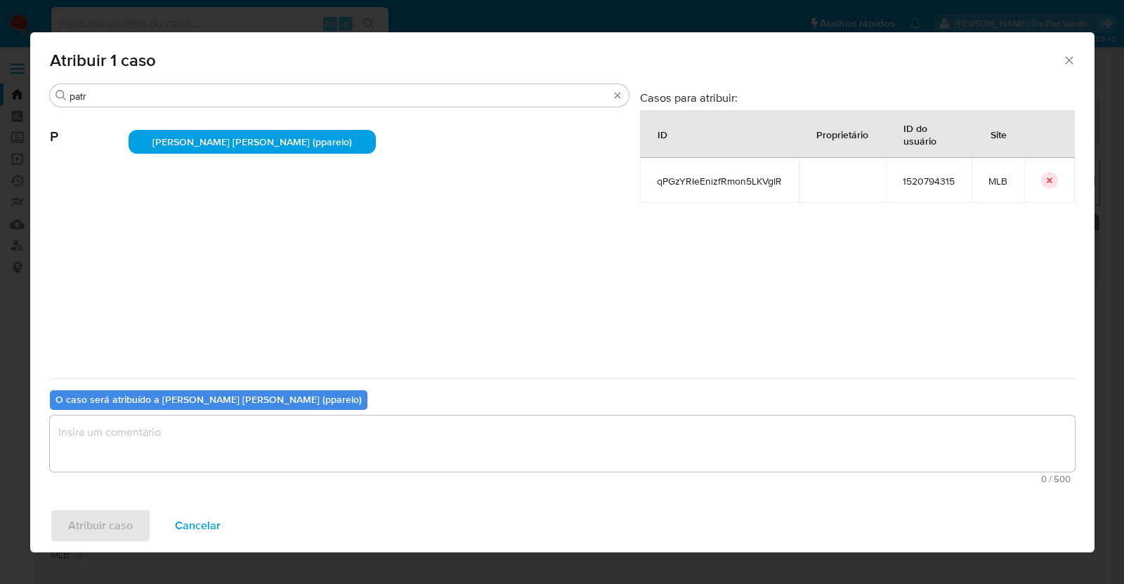
click at [364, 433] on textarea "assign-modal" at bounding box center [562, 444] width 1025 height 56
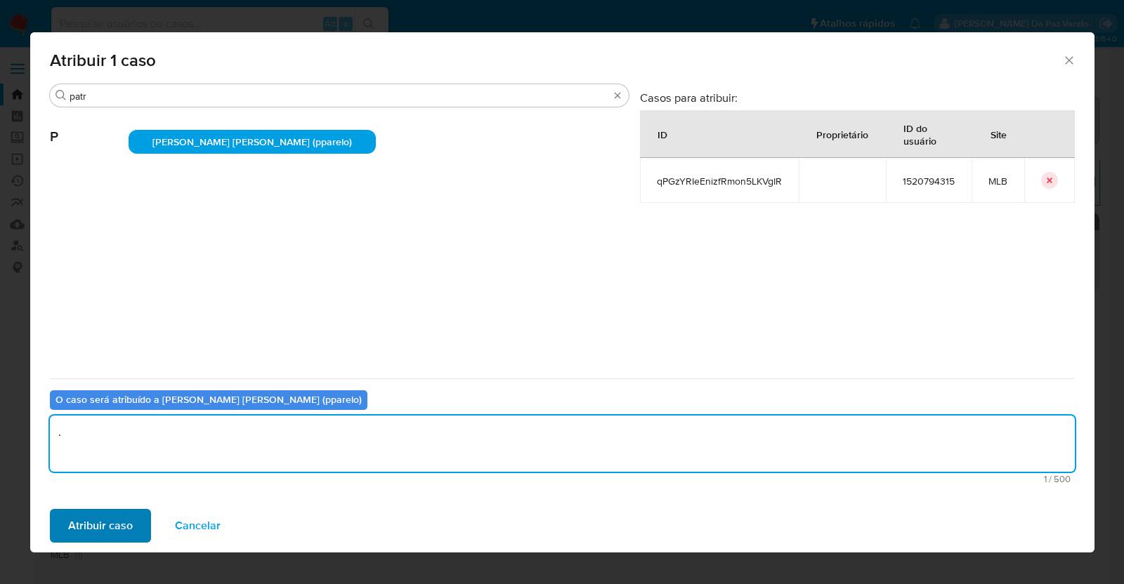
type textarea "."
click at [124, 525] on span "Atribuir caso" at bounding box center [100, 526] width 65 height 31
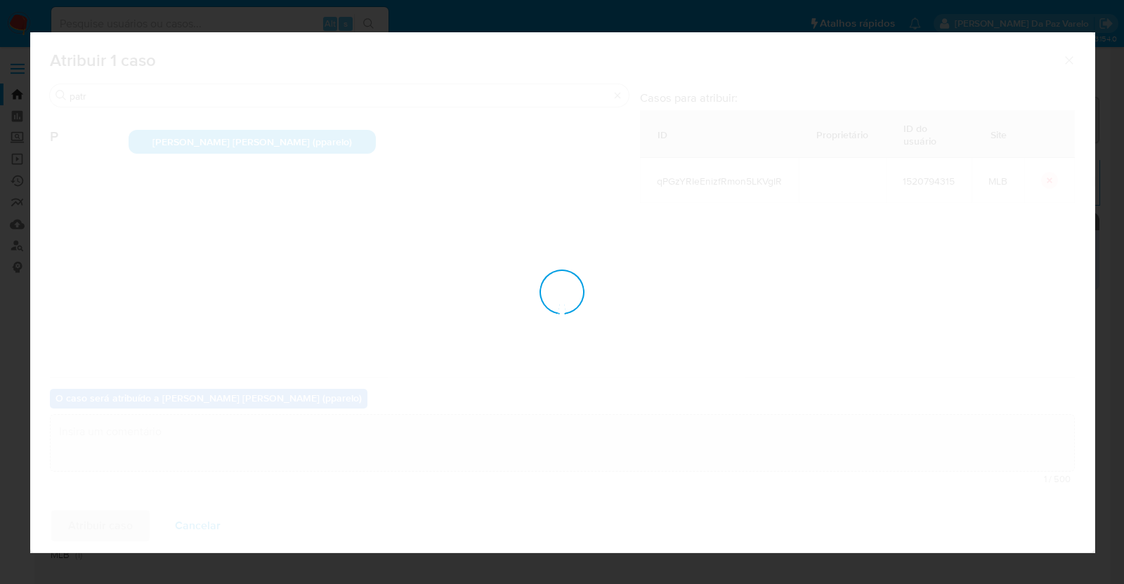
checkbox input "false"
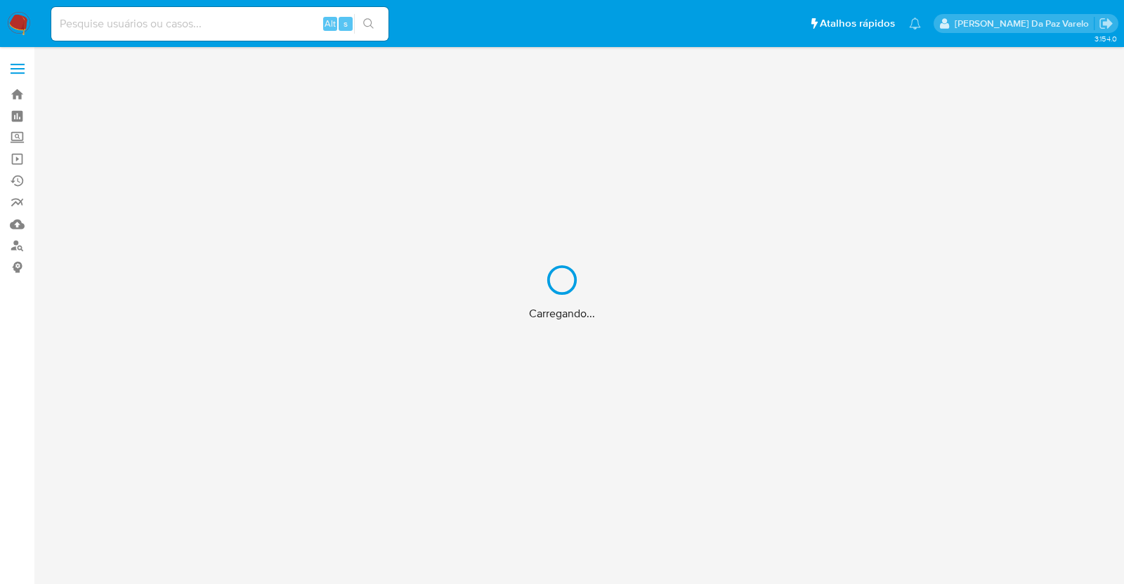
click at [232, 29] on div "Carregando..." at bounding box center [562, 292] width 1124 height 584
click at [242, 15] on div "Carregando..." at bounding box center [562, 292] width 1124 height 584
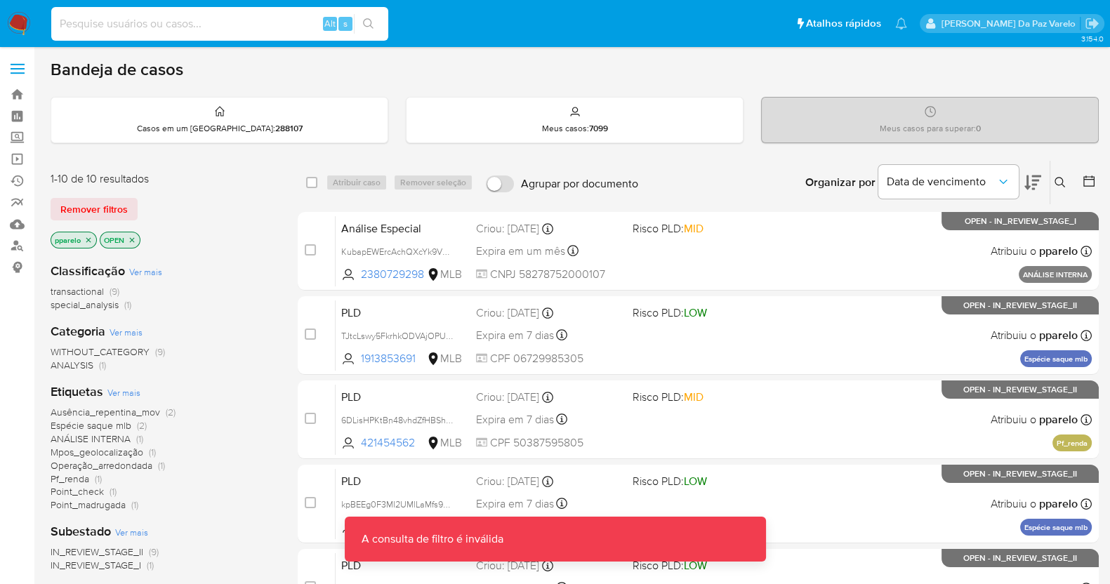
click at [212, 29] on input at bounding box center [219, 24] width 337 height 18
paste input "2380729298"
type input "2380729298"
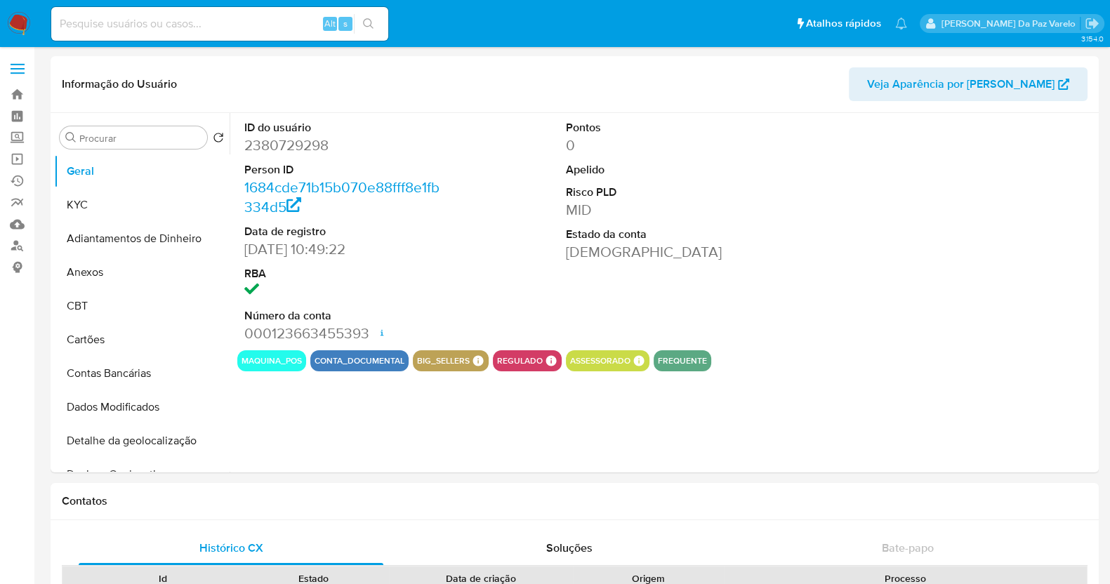
select select "10"
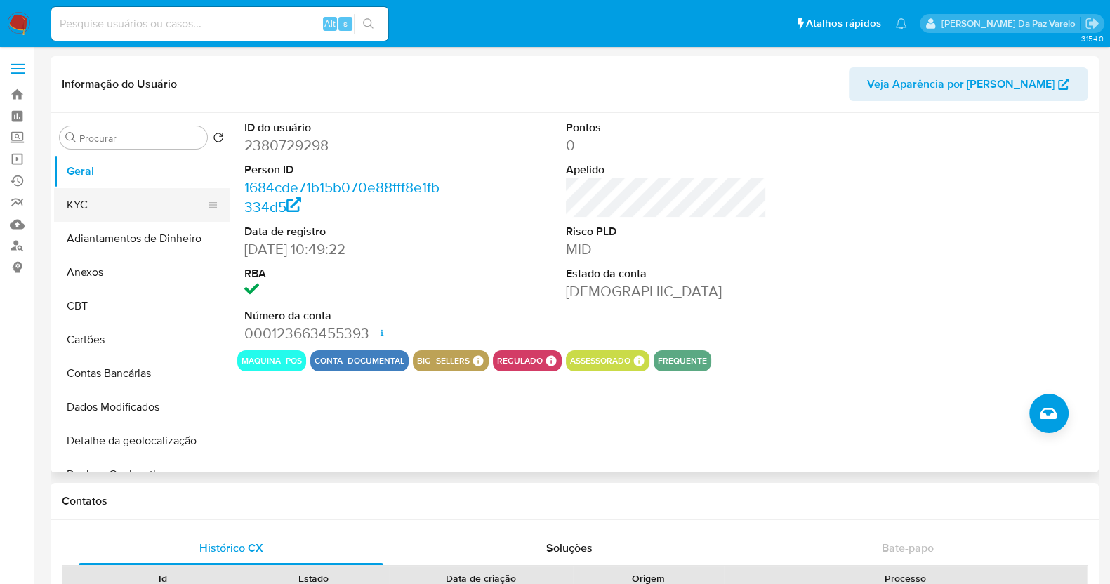
click at [107, 213] on button "KYC" at bounding box center [136, 205] width 164 height 34
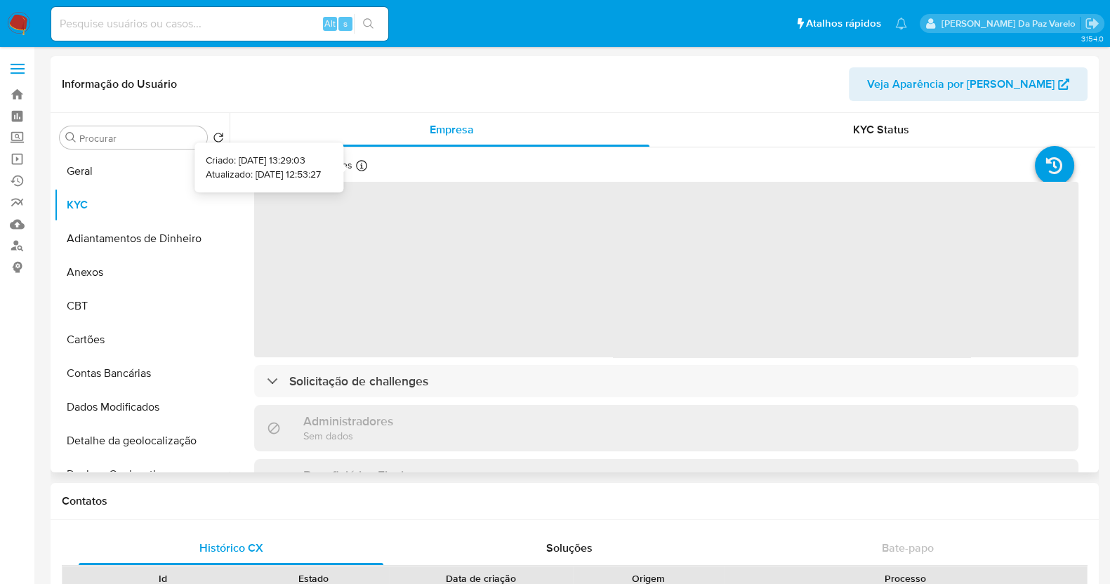
click at [356, 165] on icon at bounding box center [361, 165] width 11 height 11
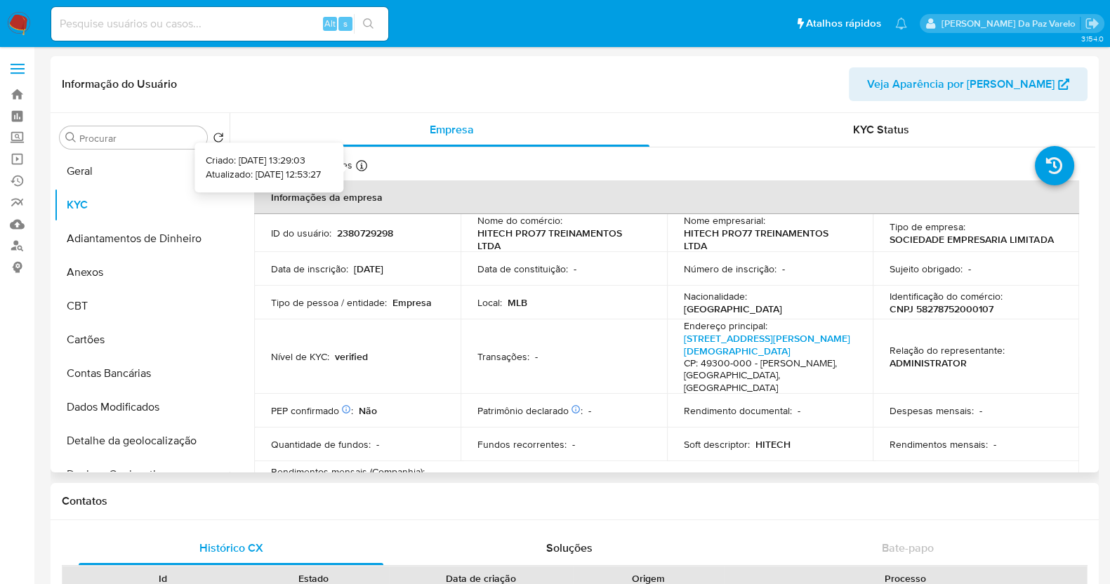
click at [360, 170] on icon at bounding box center [361, 165] width 11 height 11
click at [497, 173] on div "Atualizado há 3 meses Criado: [DATE] 13:29:03 Atualizado: [DATE] 12:53:27" at bounding box center [648, 168] width 789 height 18
click at [103, 178] on button "Geral" at bounding box center [136, 172] width 164 height 34
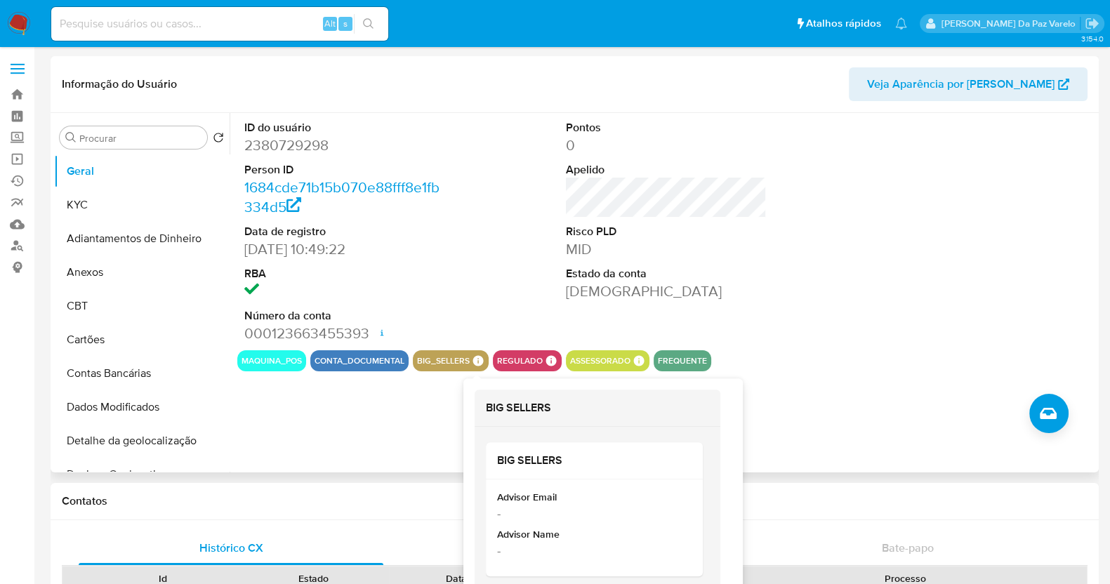
click at [478, 363] on icon at bounding box center [478, 361] width 11 height 11
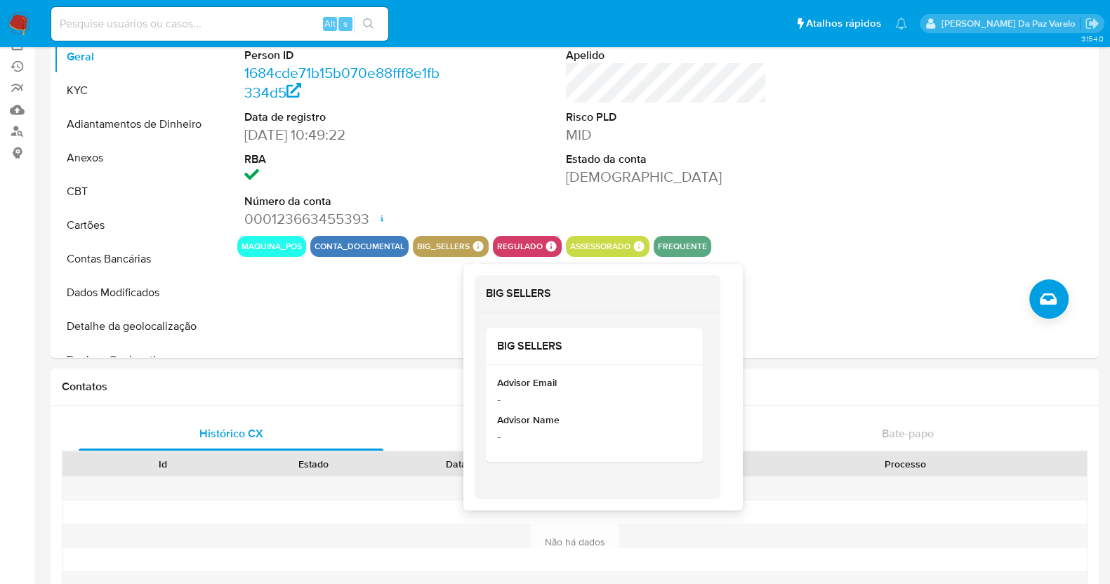
scroll to position [175, 0]
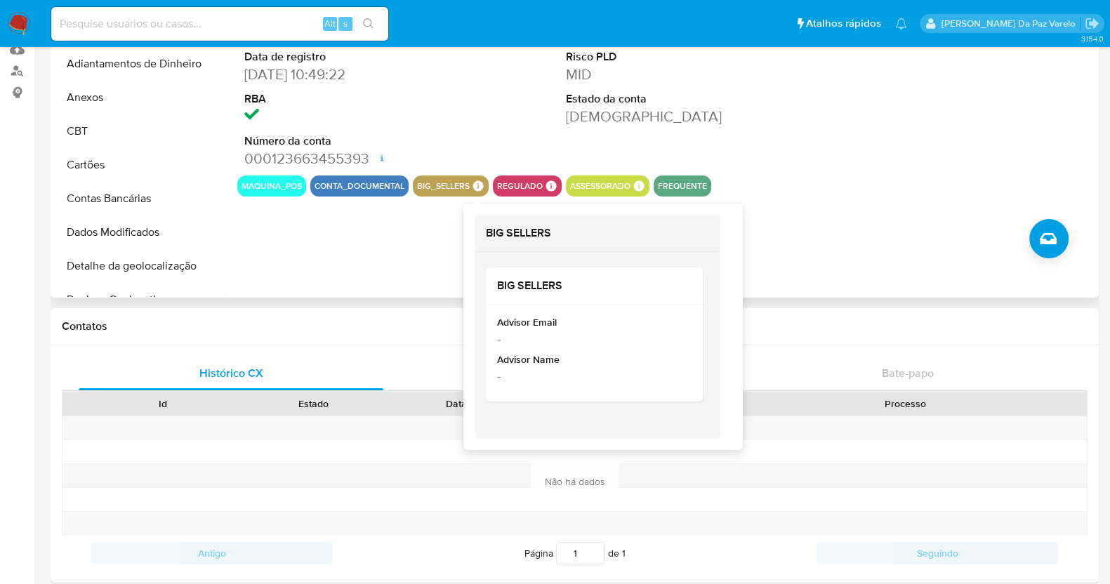
click at [478, 180] on icon at bounding box center [478, 186] width 13 height 13
click at [474, 184] on icon at bounding box center [478, 186] width 11 height 11
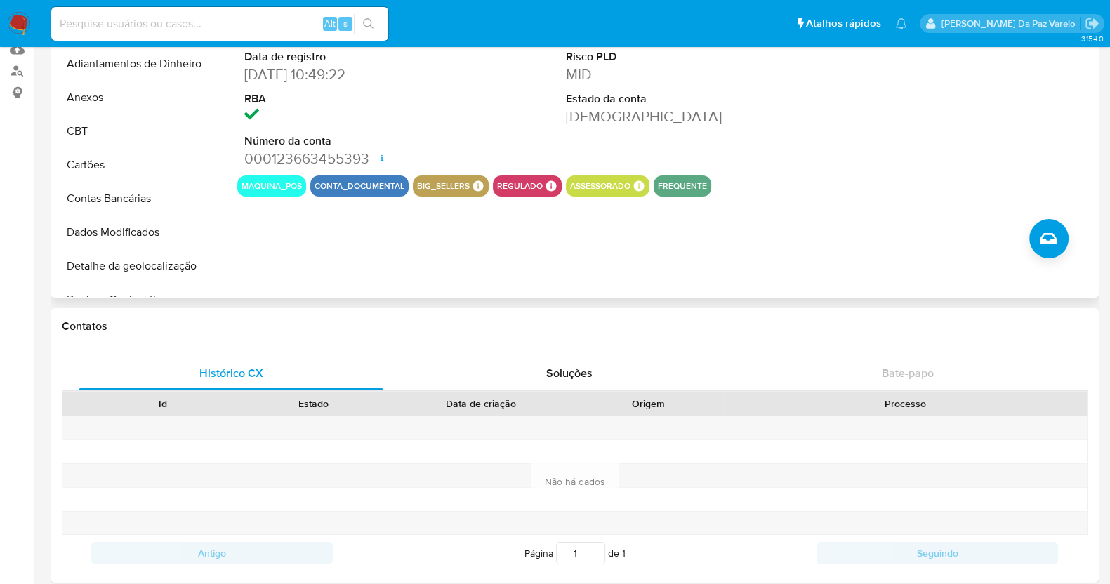
click at [635, 191] on div "assessorado Assessorado Advised Portfolio Advisor Email Advisor Name Advised is…" at bounding box center [608, 186] width 84 height 21
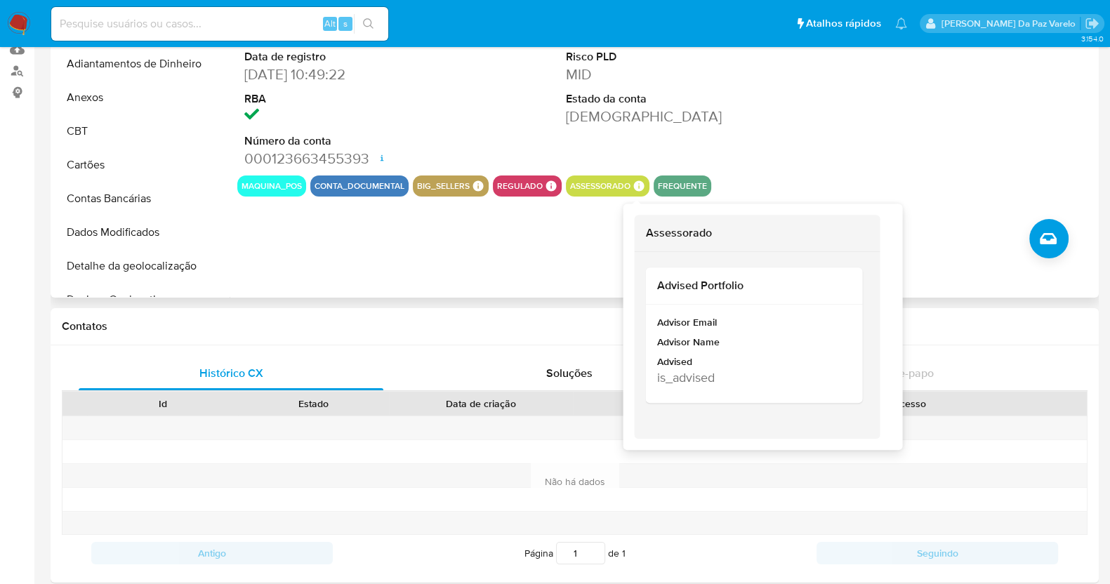
click at [635, 188] on icon at bounding box center [639, 186] width 11 height 11
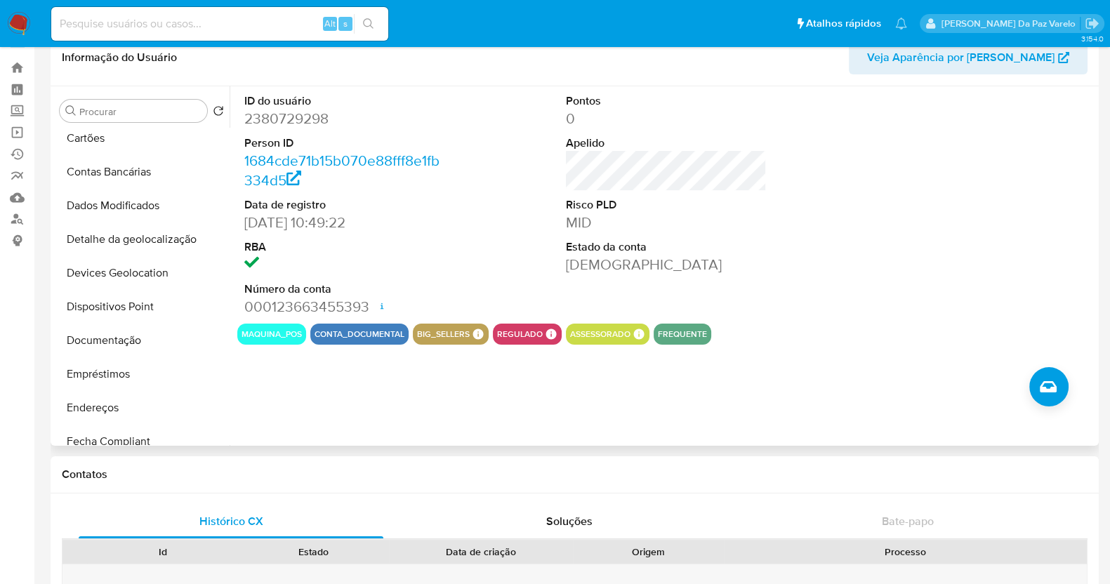
scroll to position [0, 0]
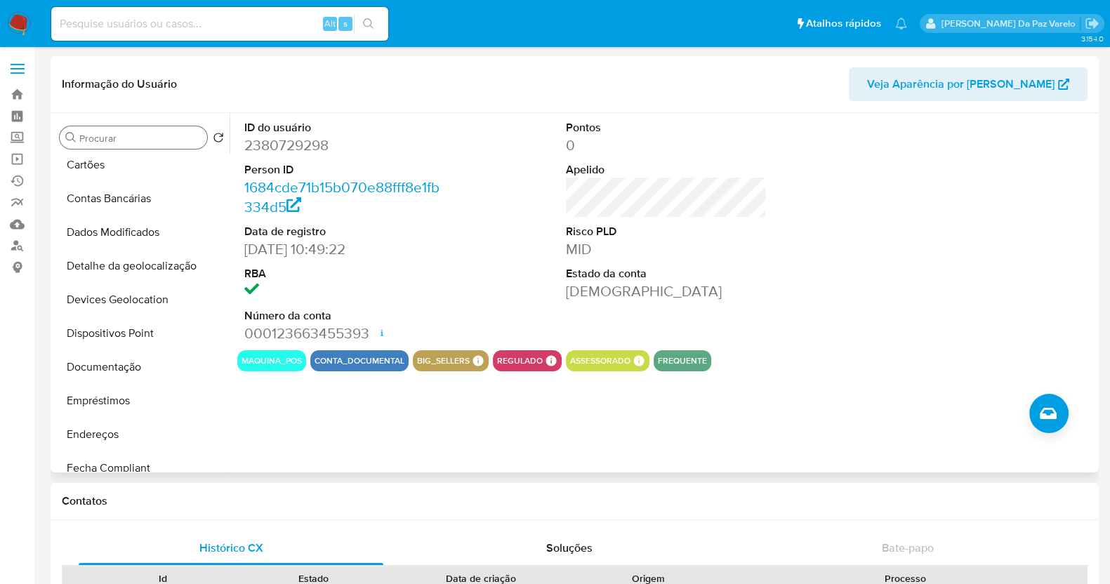
click at [125, 142] on input "Procurar" at bounding box center [140, 138] width 122 height 13
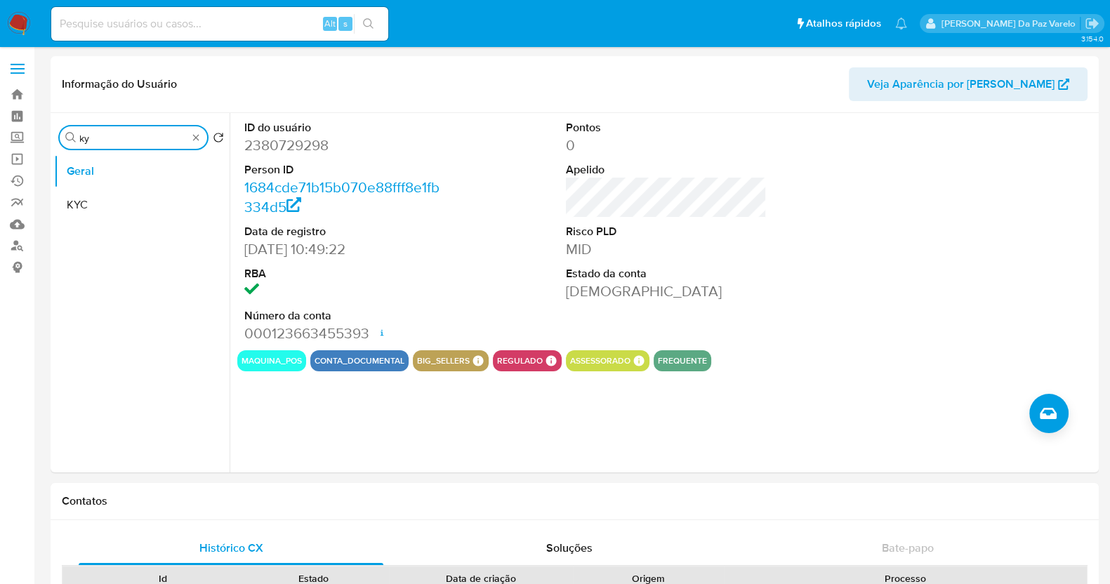
type input "ky"
click at [204, 138] on div "Procurar ky" at bounding box center [133, 137] width 147 height 22
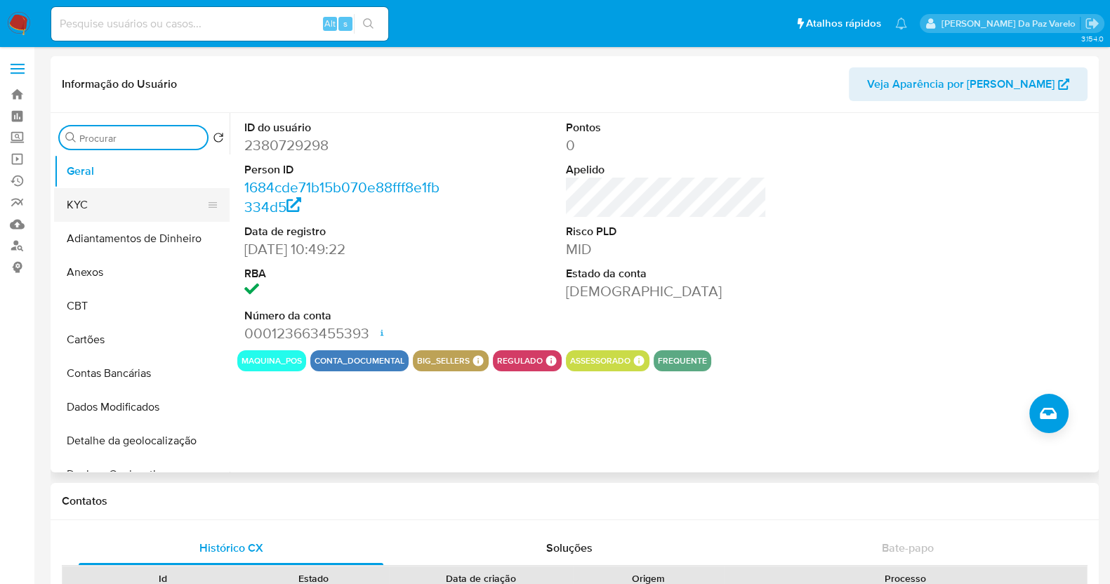
click at [162, 211] on button "KYC" at bounding box center [136, 205] width 164 height 34
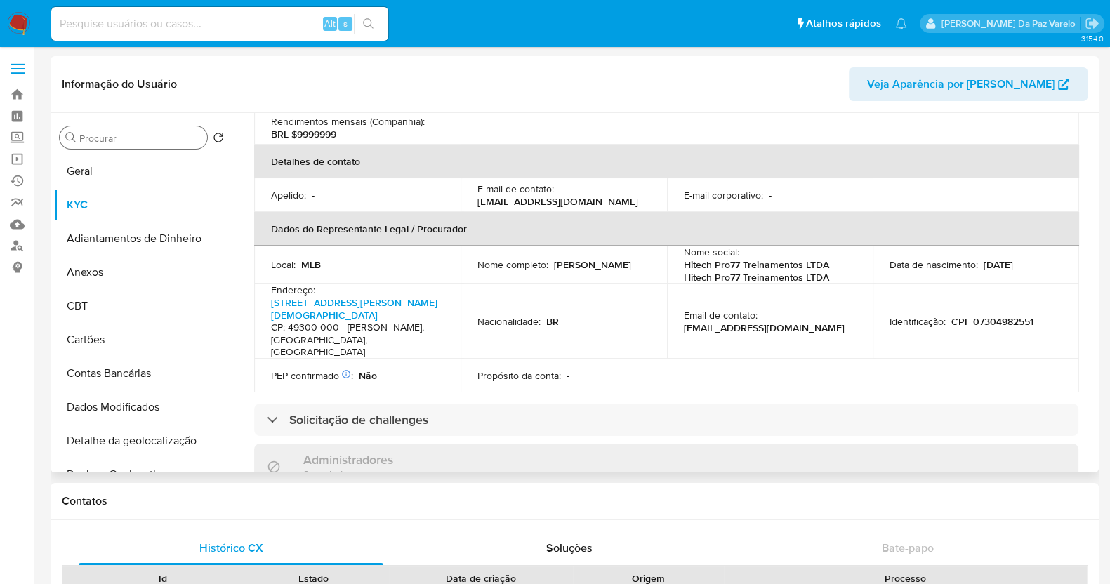
scroll to position [439, 0]
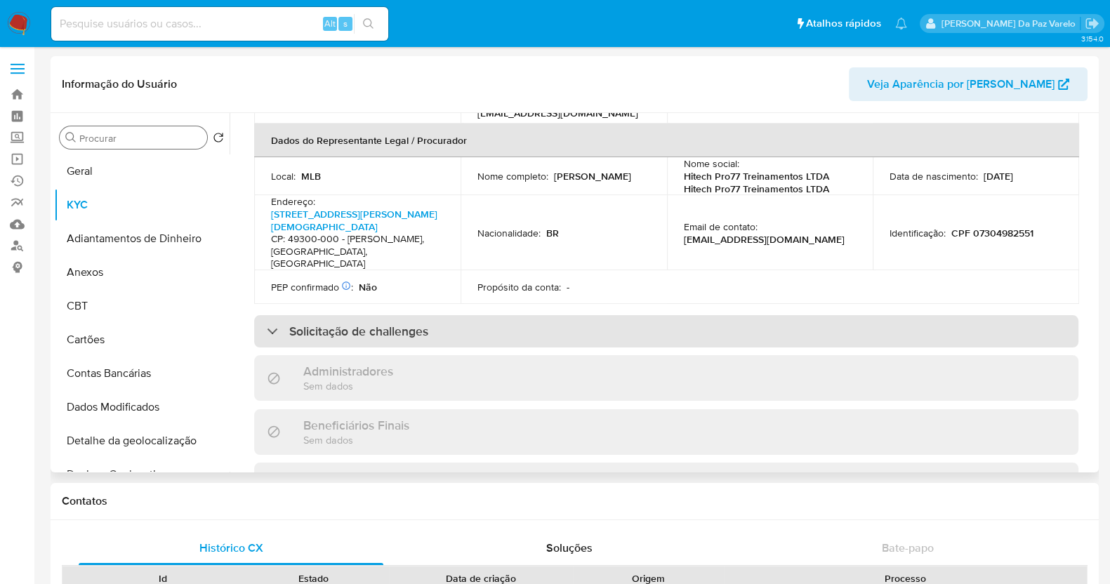
click at [387, 324] on h3 "Solicitação de challenges" at bounding box center [358, 331] width 139 height 15
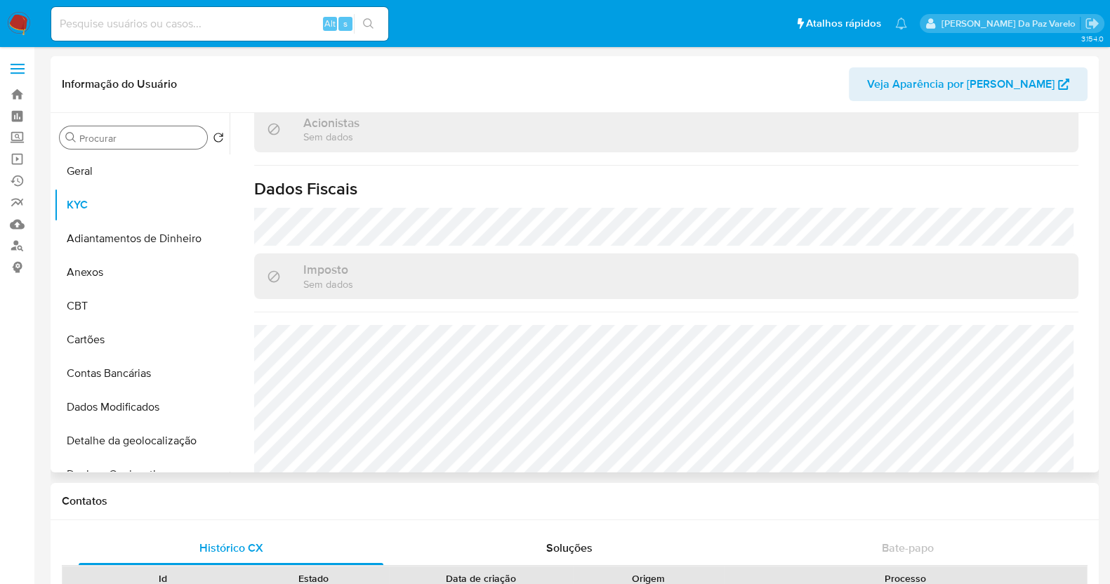
scroll to position [1001, 0]
click at [94, 178] on button "Geral" at bounding box center [136, 172] width 164 height 34
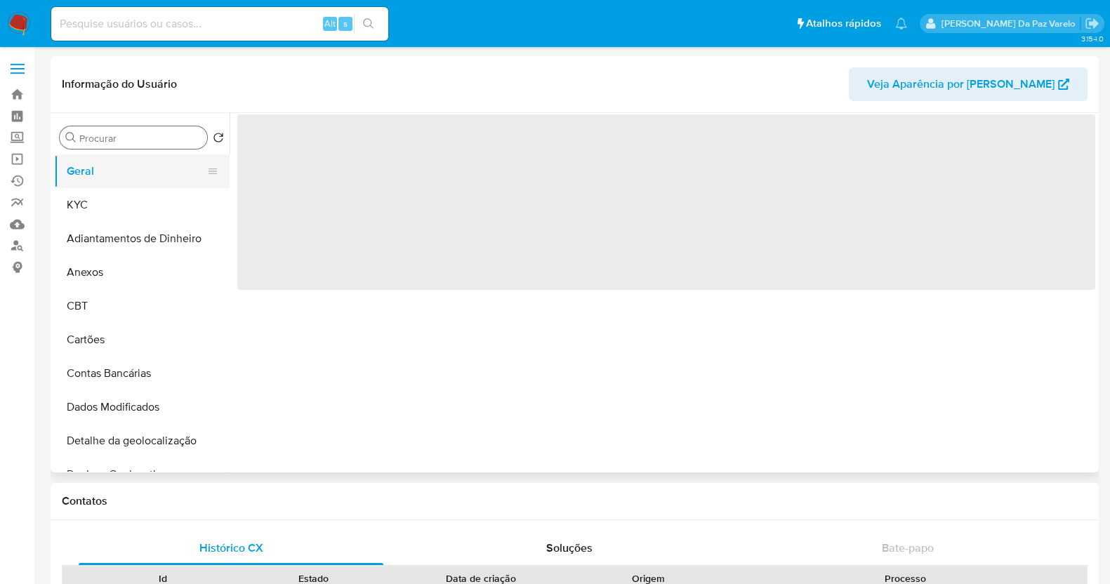
scroll to position [0, 0]
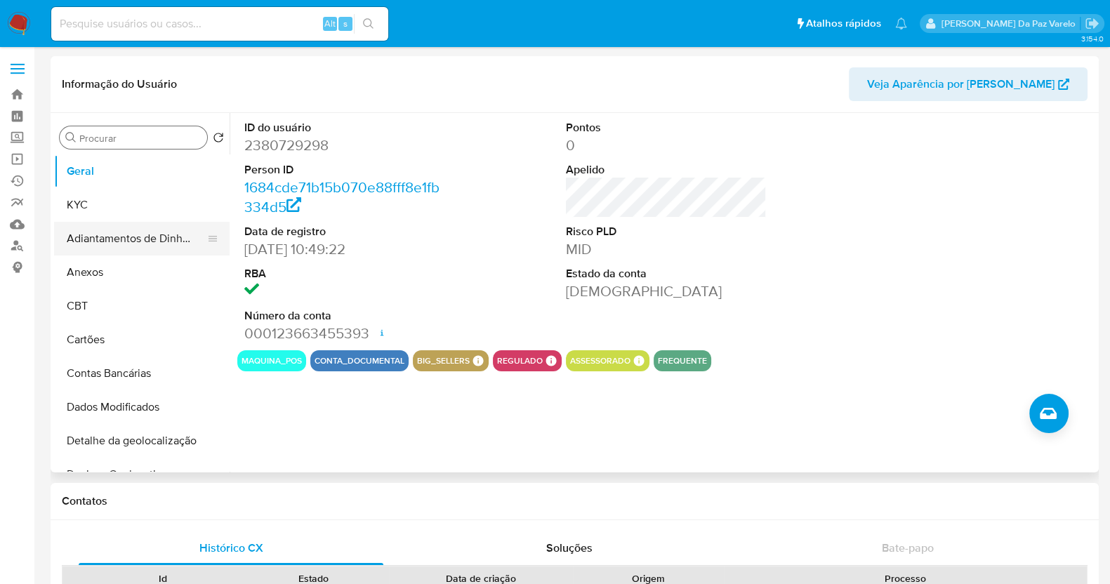
drag, startPoint x: 113, startPoint y: 219, endPoint x: 191, endPoint y: 232, distance: 79.0
click at [113, 219] on button "KYC" at bounding box center [142, 205] width 176 height 34
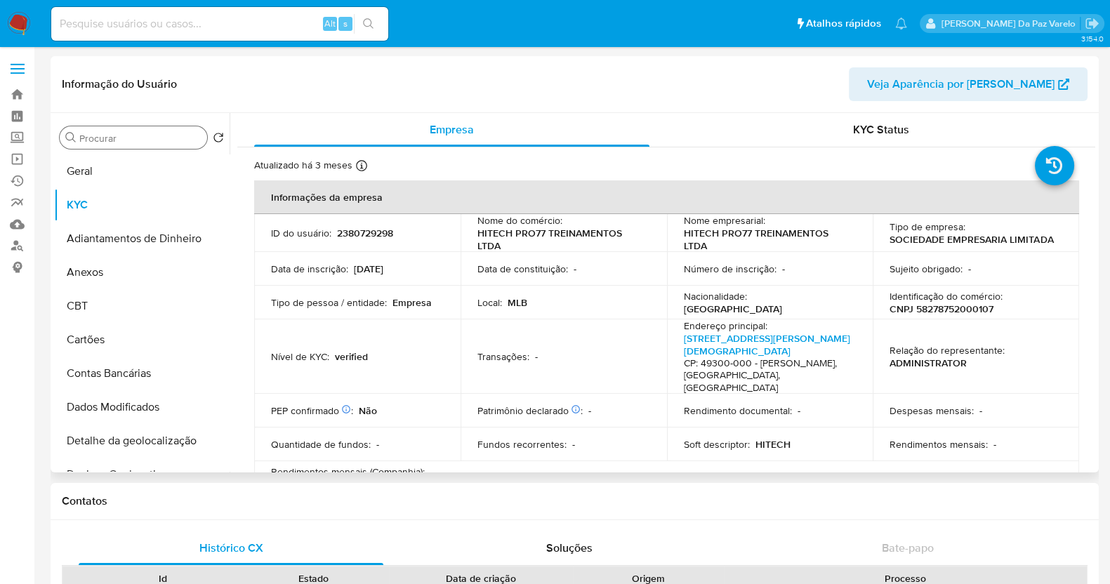
click at [780, 233] on p "HITECH PRO77 TREINAMENTOS LTDA" at bounding box center [767, 239] width 167 height 25
click at [949, 303] on p "CNPJ 58278752000107" at bounding box center [942, 309] width 104 height 13
copy p "58278752000107"
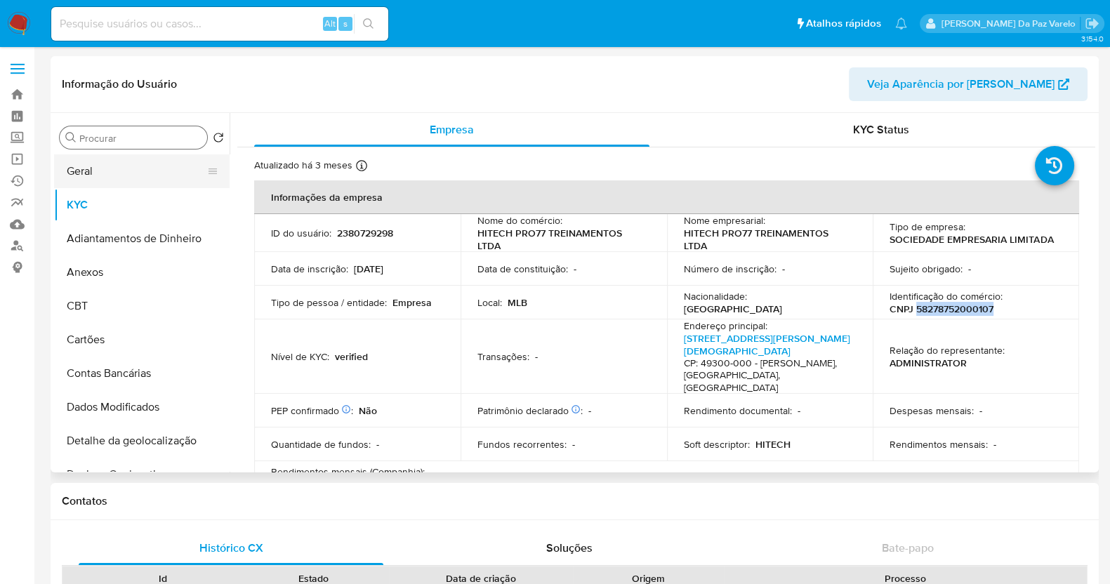
click at [86, 173] on button "Geral" at bounding box center [136, 172] width 164 height 34
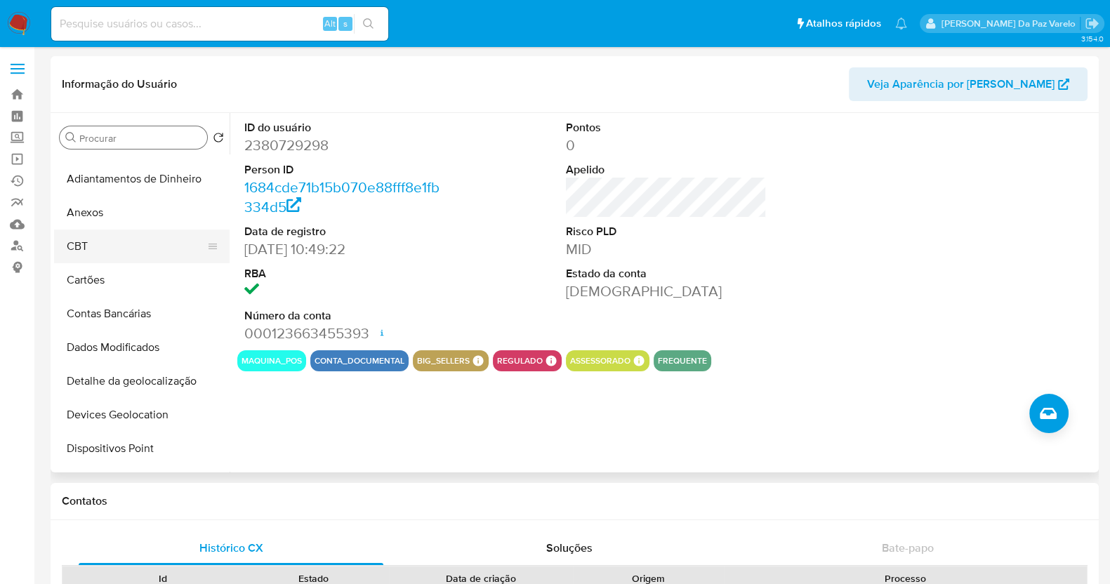
scroll to position [87, 0]
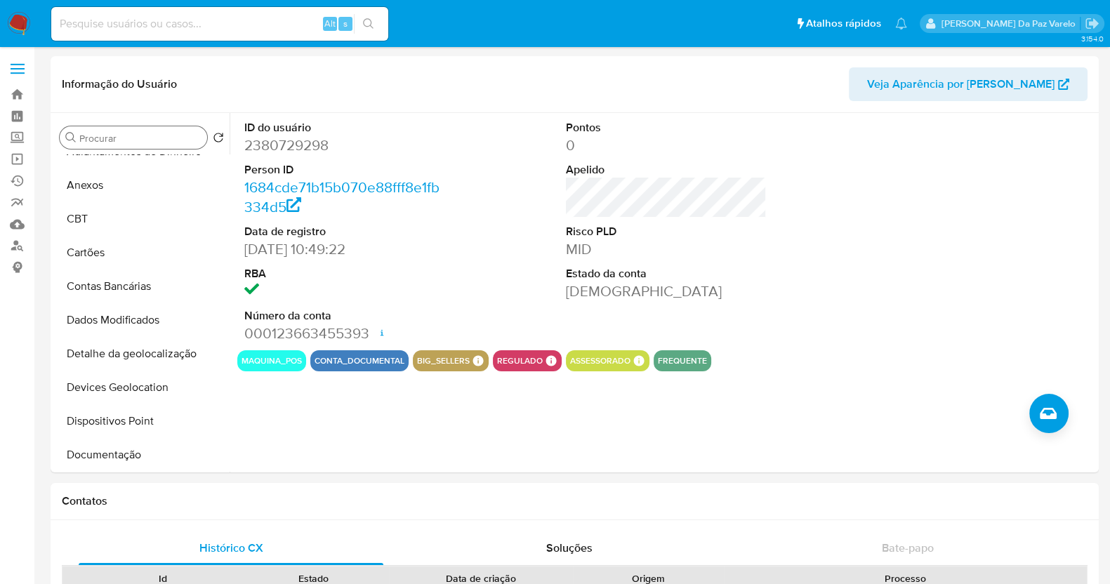
click at [128, 147] on div "Procurar" at bounding box center [133, 137] width 147 height 22
click at [129, 143] on input "Procurar" at bounding box center [140, 138] width 122 height 13
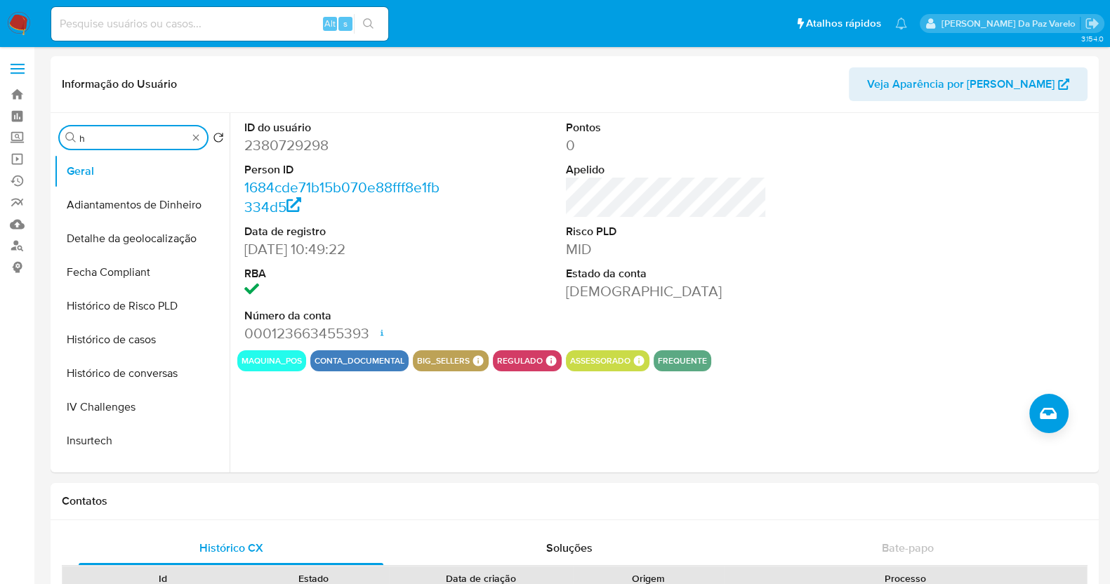
scroll to position [0, 0]
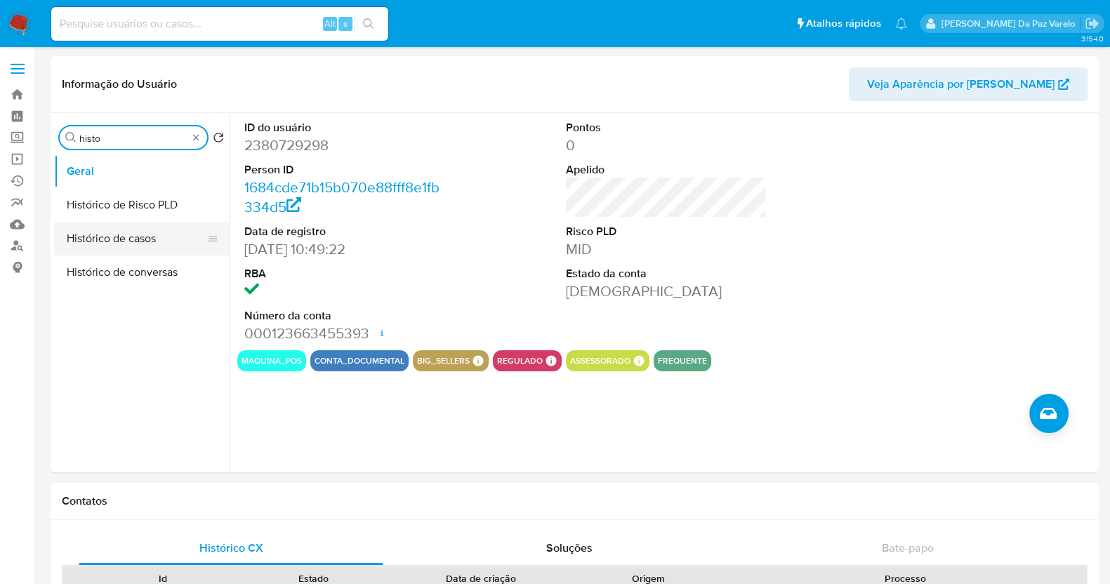
type input "histo"
click at [159, 251] on button "Histórico de casos" at bounding box center [142, 239] width 176 height 34
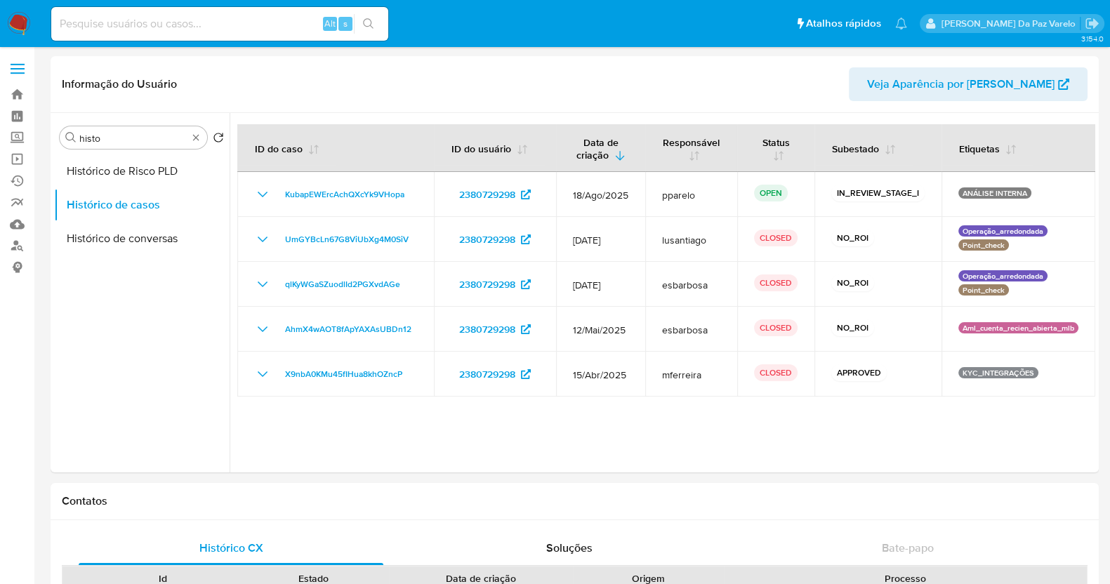
click at [197, 129] on div "Procurar histo" at bounding box center [133, 137] width 147 height 22
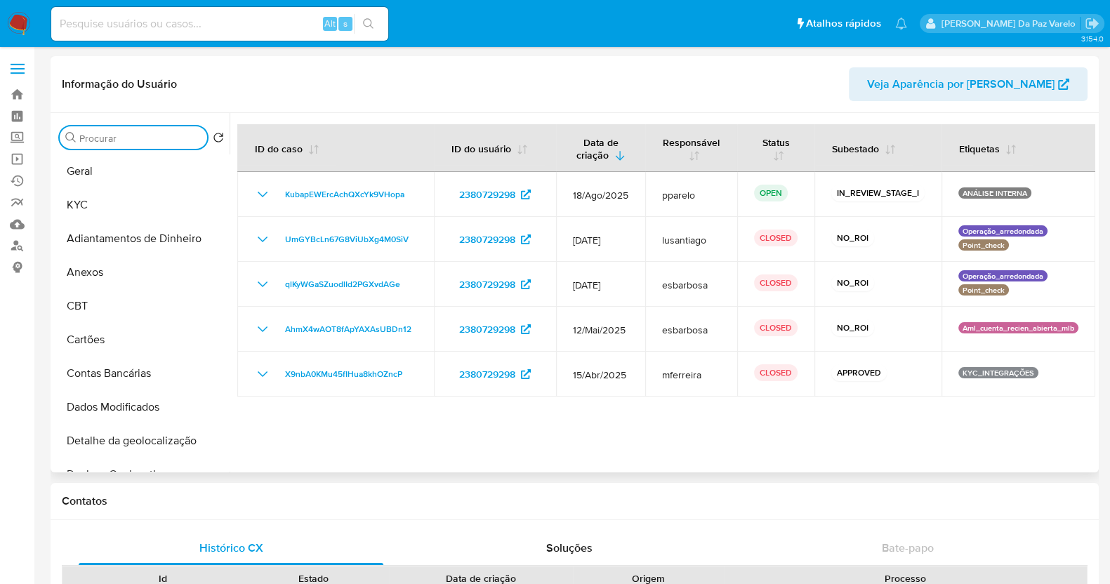
click at [152, 141] on input "Procurar" at bounding box center [140, 138] width 122 height 13
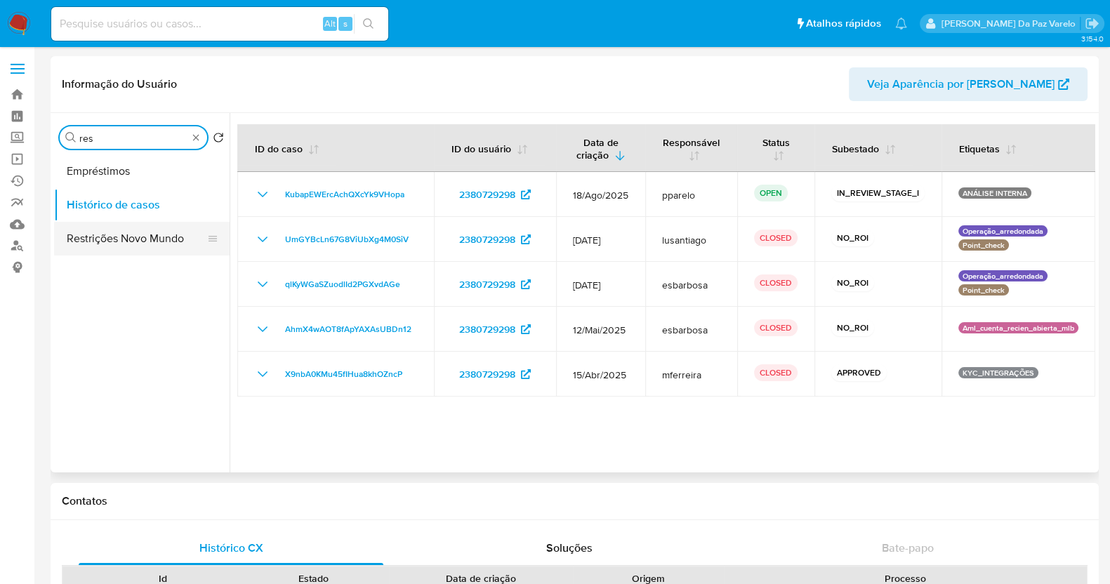
type input "res"
click at [140, 254] on button "Restrições Novo Mundo" at bounding box center [136, 239] width 164 height 34
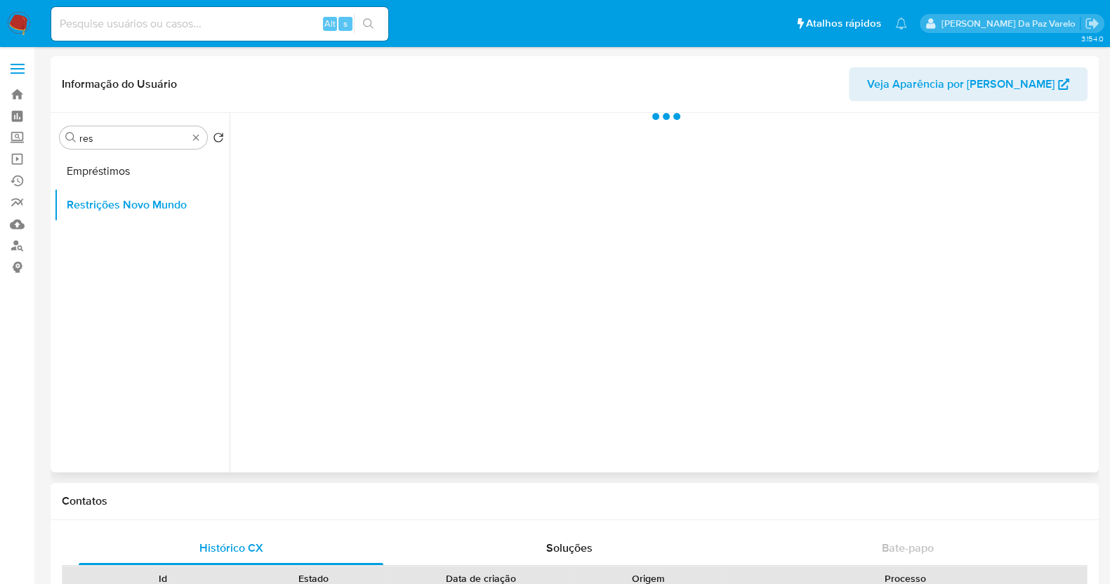
click at [151, 237] on ul "Empréstimos Restrições Novo Mundo" at bounding box center [142, 313] width 176 height 317
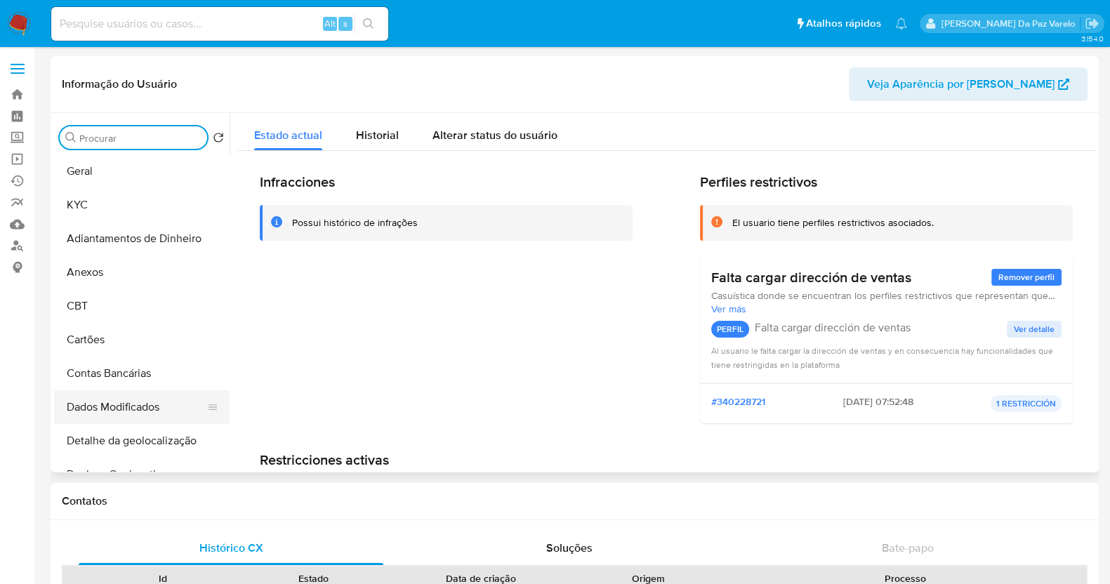
scroll to position [87, 0]
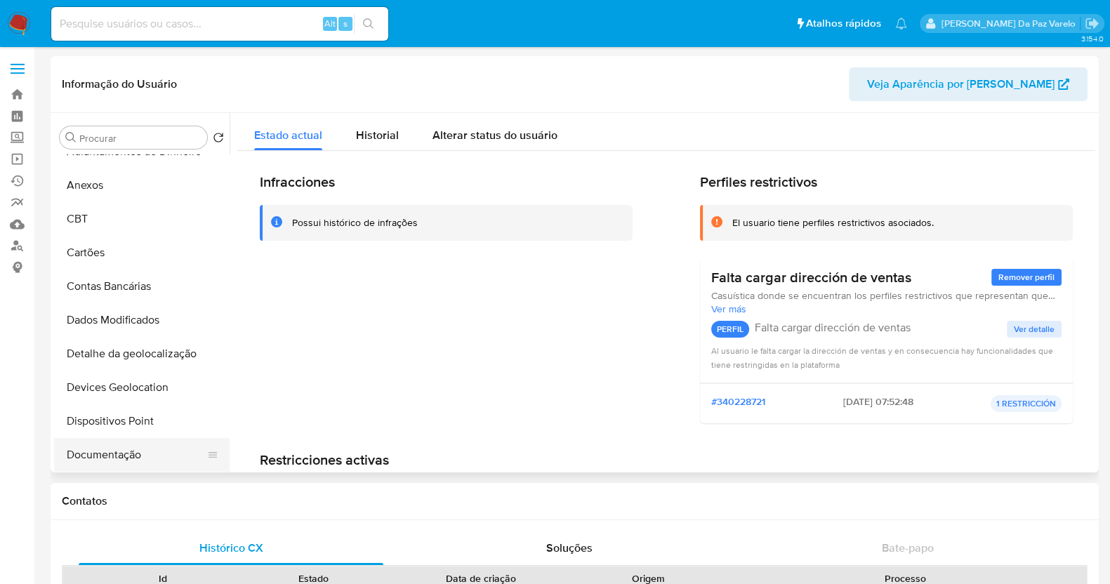
click at [123, 461] on button "Documentação" at bounding box center [136, 455] width 164 height 34
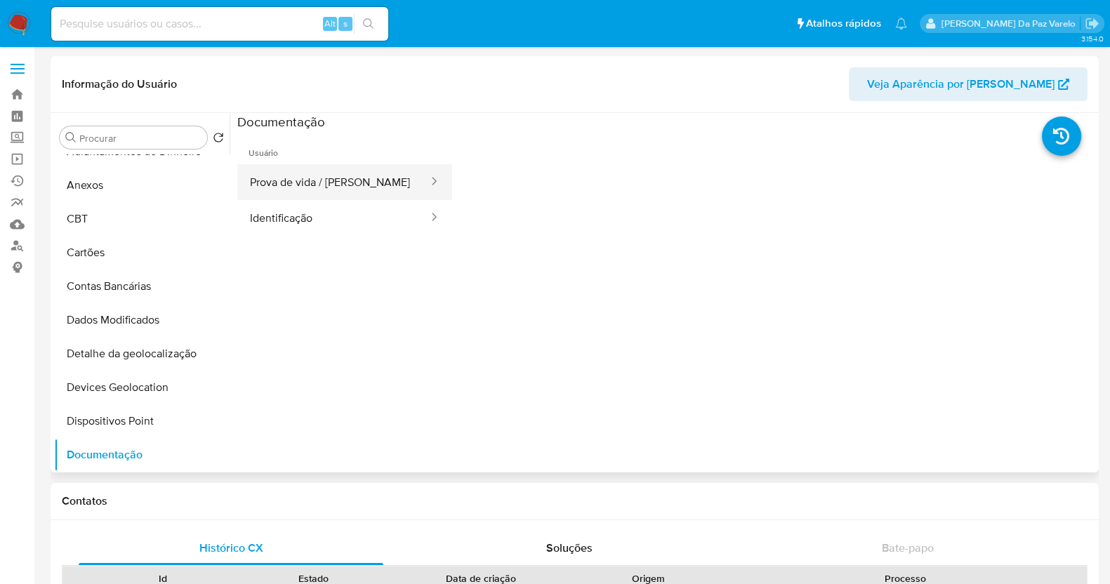
click at [317, 190] on button "Prova de vida / Selfie" at bounding box center [333, 182] width 192 height 36
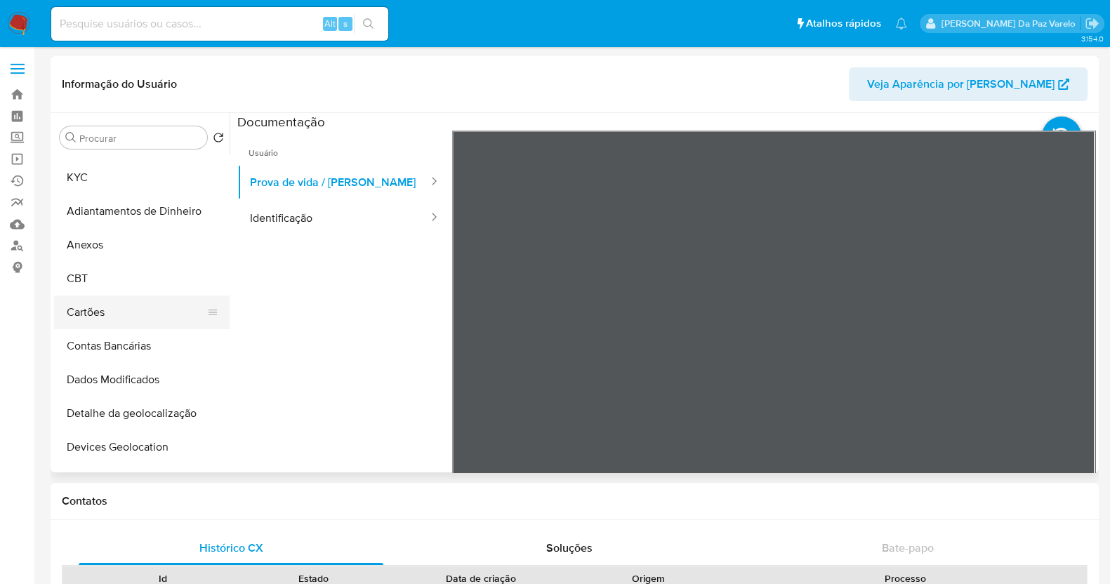
scroll to position [0, 0]
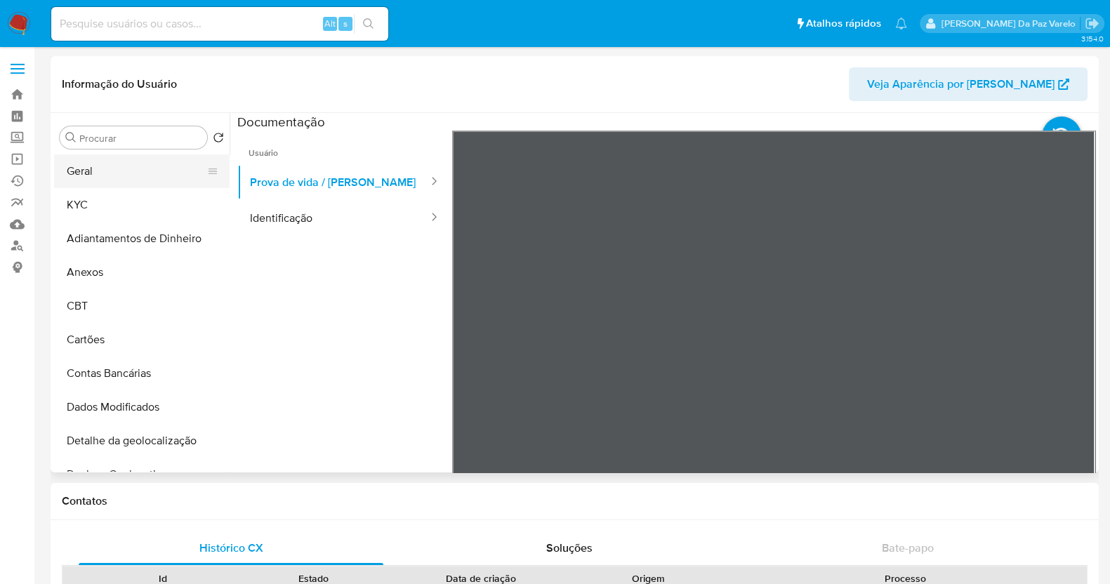
click at [120, 166] on button "Geral" at bounding box center [136, 172] width 164 height 34
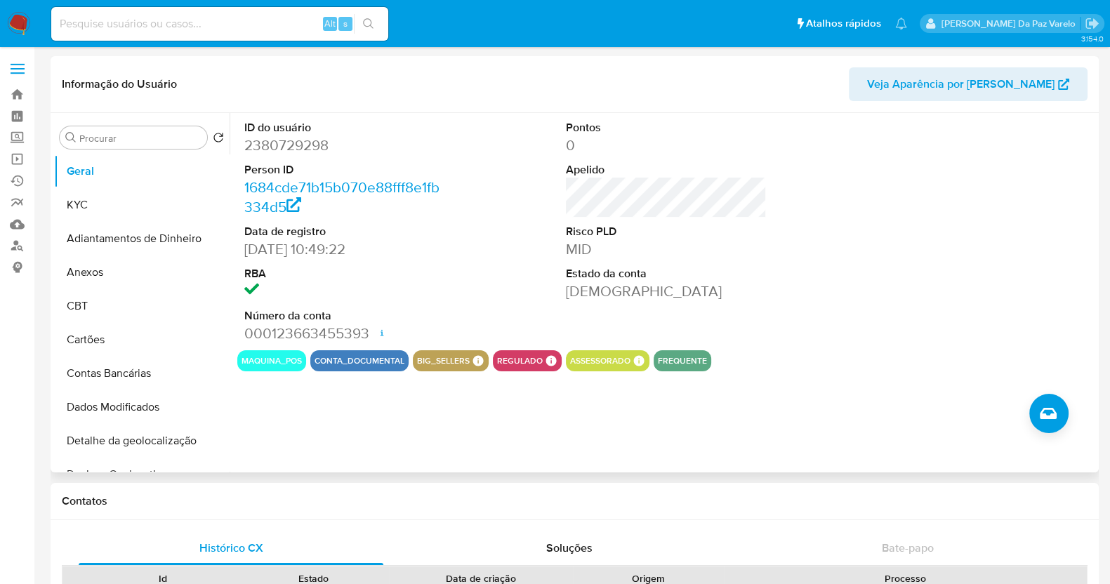
click at [487, 158] on div "ID do usuário 2380729298 Person ID 1684cde71b15b070e88fff8e1fb334d5 Data de reg…" at bounding box center [666, 231] width 858 height 237
drag, startPoint x: 487, startPoint y: 158, endPoint x: 77, endPoint y: 1, distance: 438.4
click at [487, 158] on div "ID do usuário 2380729298 Person ID 1684cde71b15b070e88fff8e1fb334d5 Data de reg…" at bounding box center [666, 231] width 858 height 237
click at [99, 212] on button "KYC" at bounding box center [136, 205] width 164 height 34
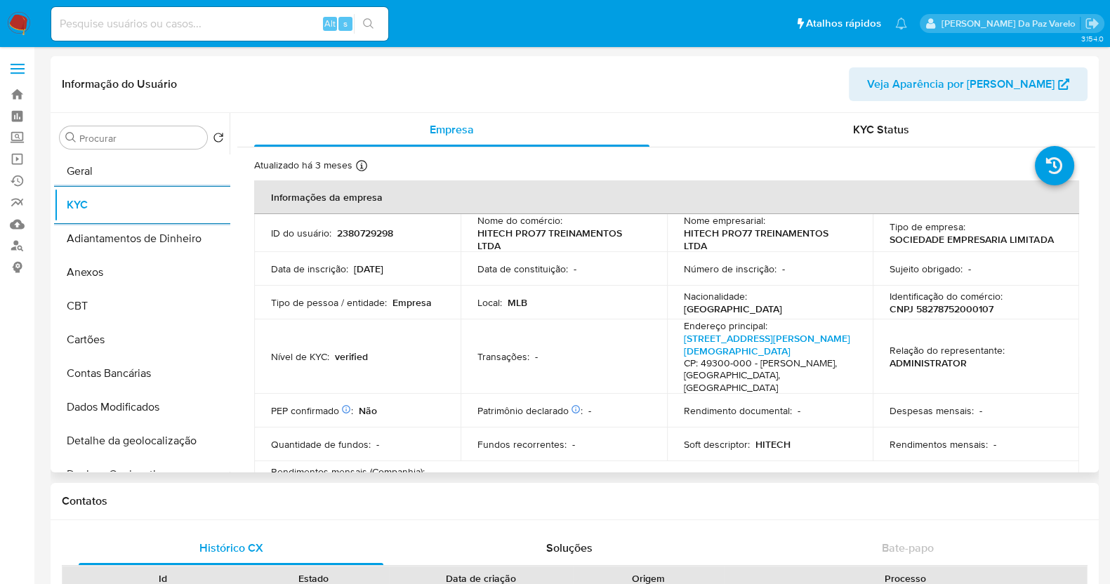
click at [544, 452] on table "Informações da empresa ID do usuário : 2380729298 Nome do comércio : HITECH PRO…" at bounding box center [666, 461] width 825 height 563
click at [556, 439] on table "Informações da empresa ID do usuário : 2380729298 Nome do comércio : HITECH PRO…" at bounding box center [666, 461] width 825 height 563
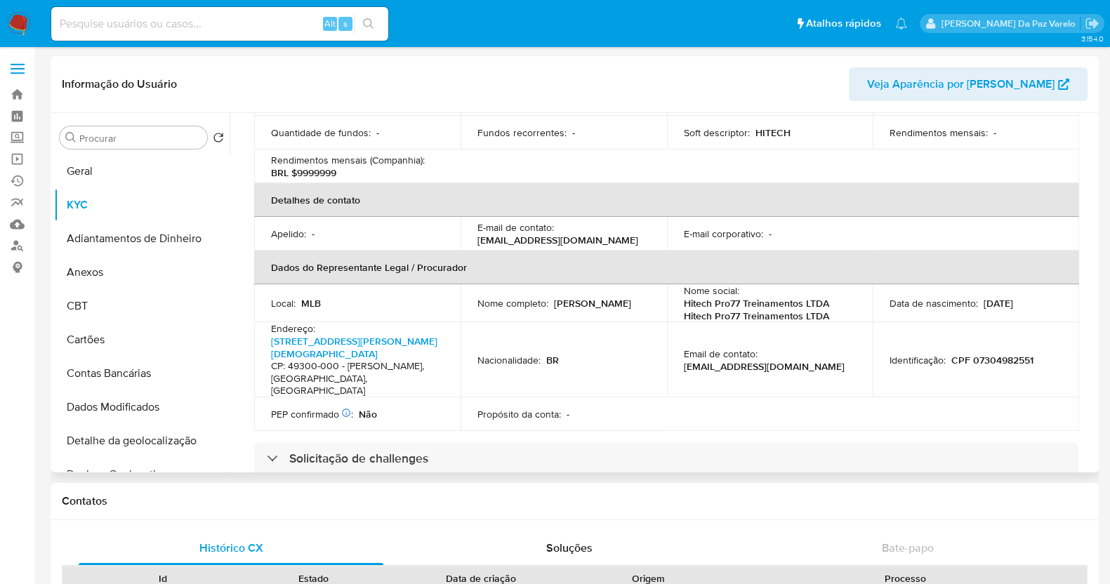
scroll to position [350, 0]
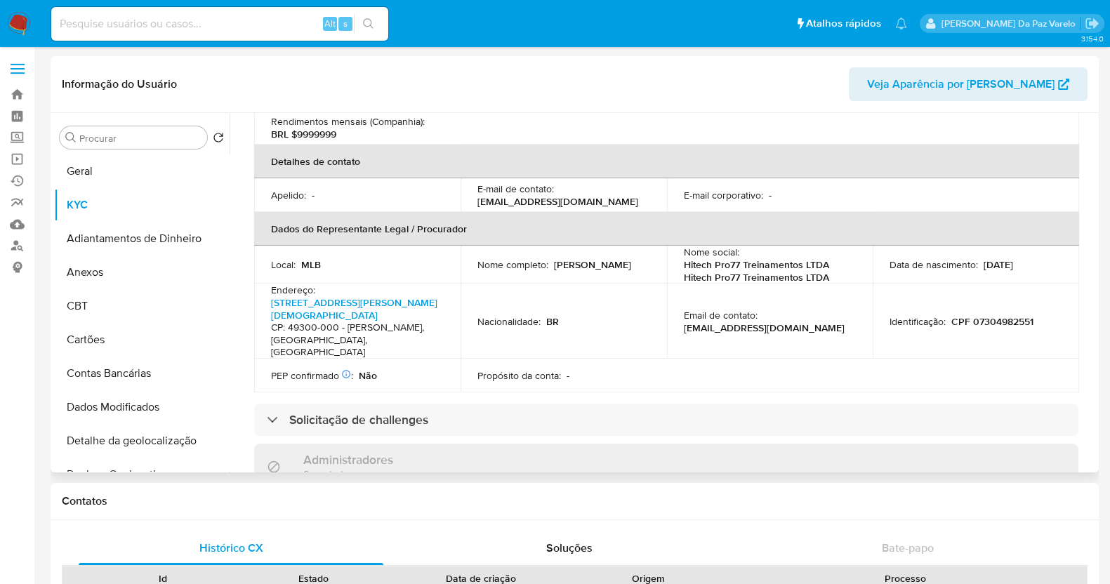
click at [492, 348] on div "Informações da empresa ID do usuário : 2380729298 Nome do comércio : HITECH PRO…" at bounding box center [666, 440] width 824 height 1221
click at [492, 346] on div "Informações da empresa ID do usuário : 2380729298 Nome do comércio : HITECH PRO…" at bounding box center [666, 440] width 824 height 1221
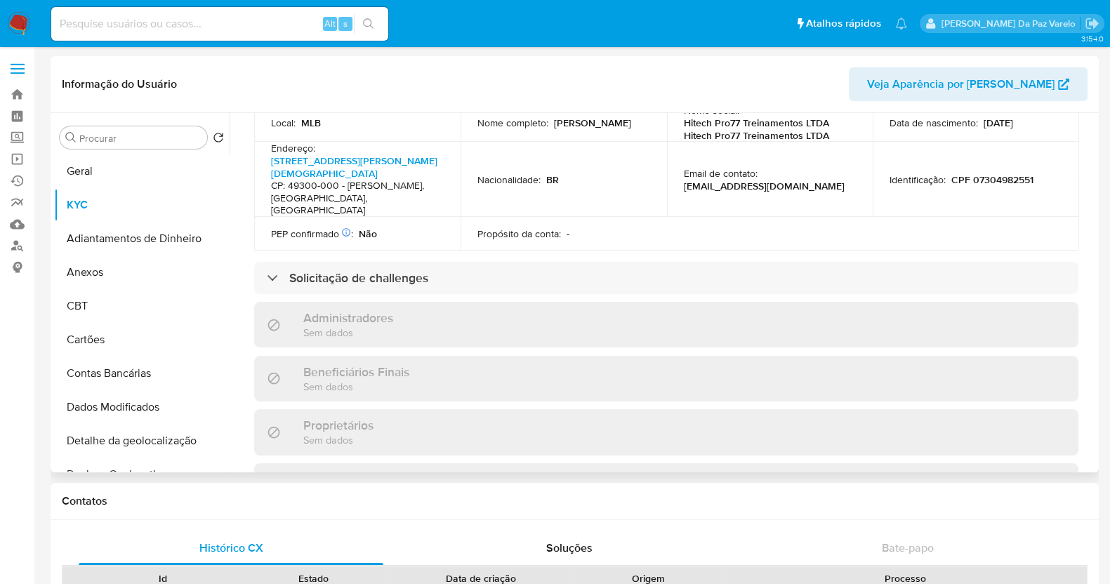
scroll to position [527, 0]
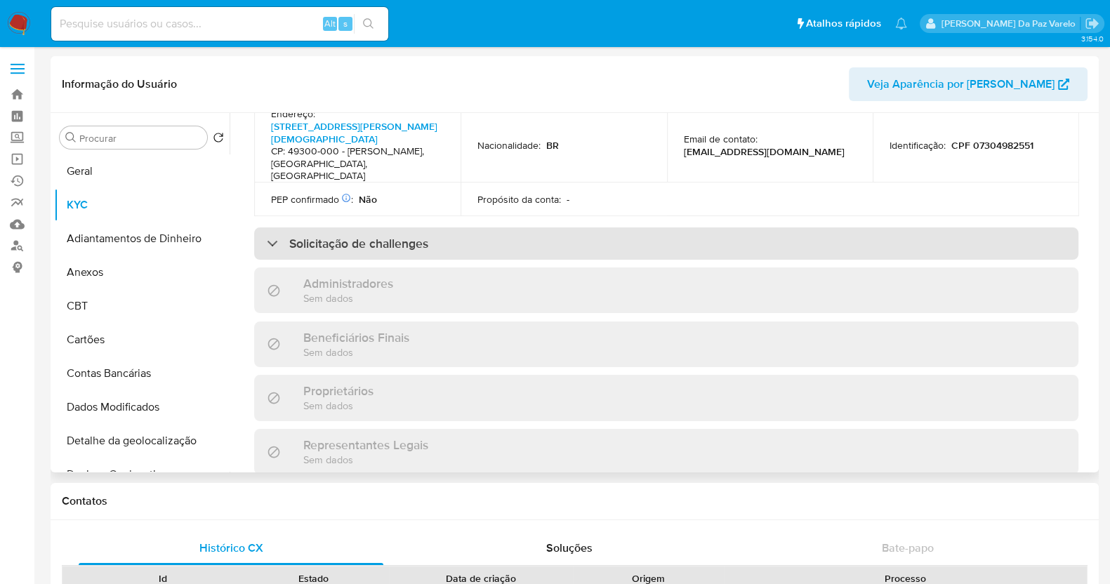
click at [269, 236] on div "Solicitação de challenges" at bounding box center [348, 243] width 162 height 15
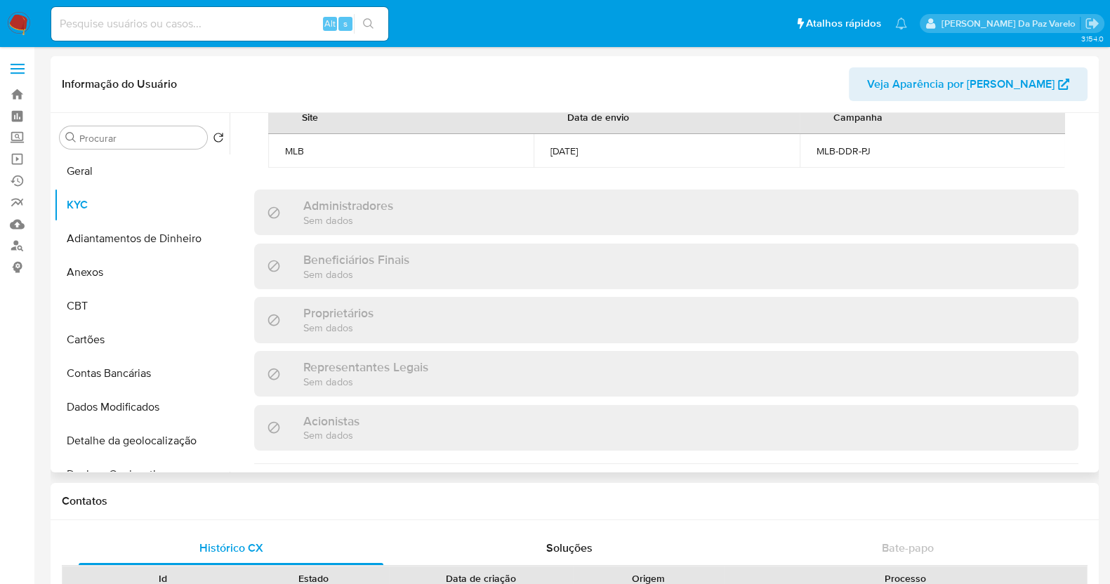
scroll to position [614, 0]
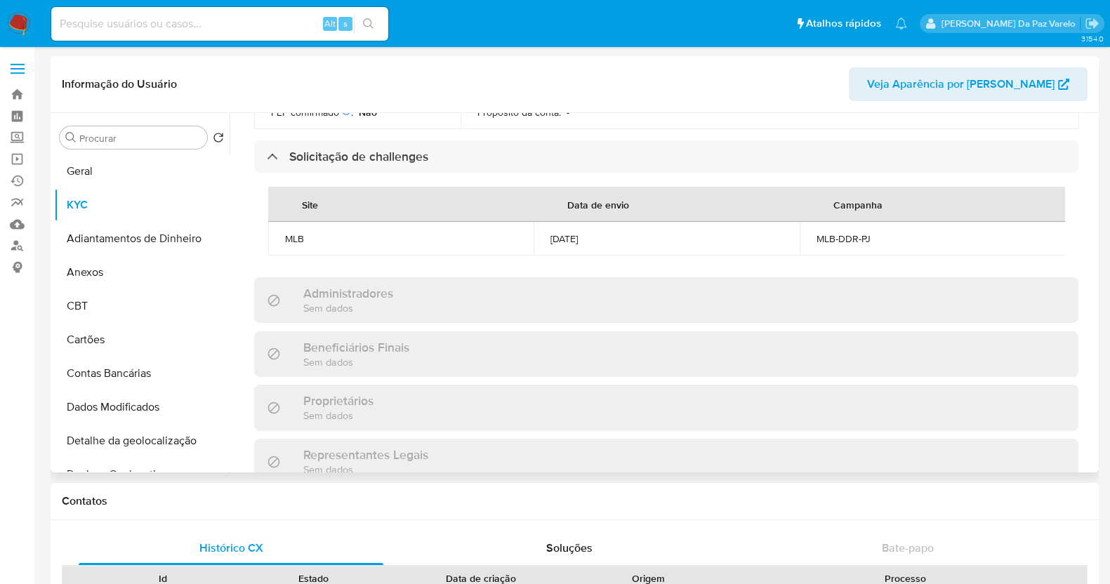
click at [472, 280] on div "Administradores Sem dados" at bounding box center [666, 300] width 824 height 46
click at [502, 277] on div "Administradores Sem dados" at bounding box center [666, 300] width 824 height 46
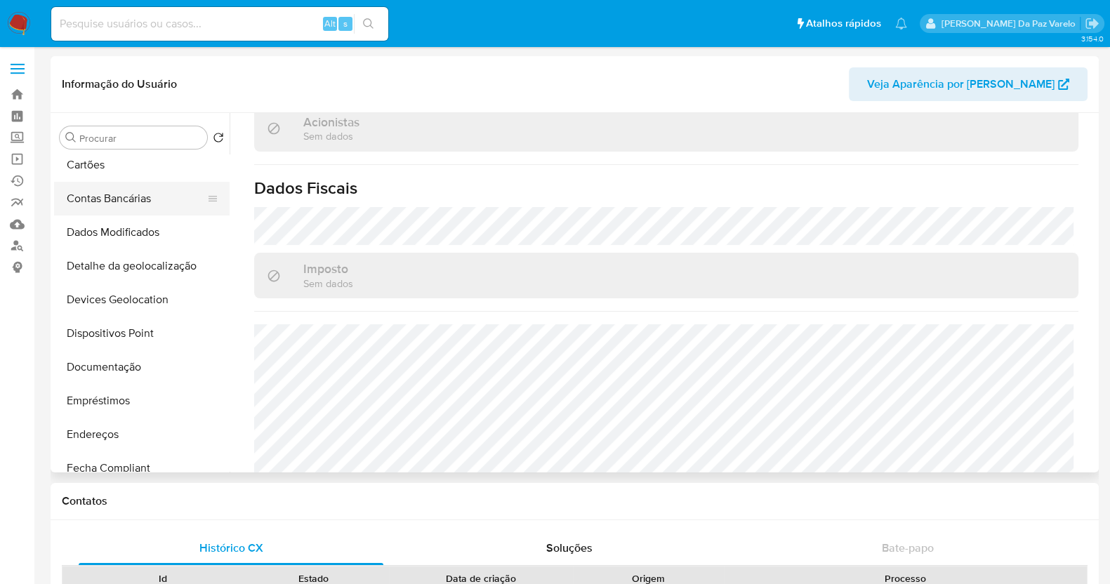
scroll to position [263, 0]
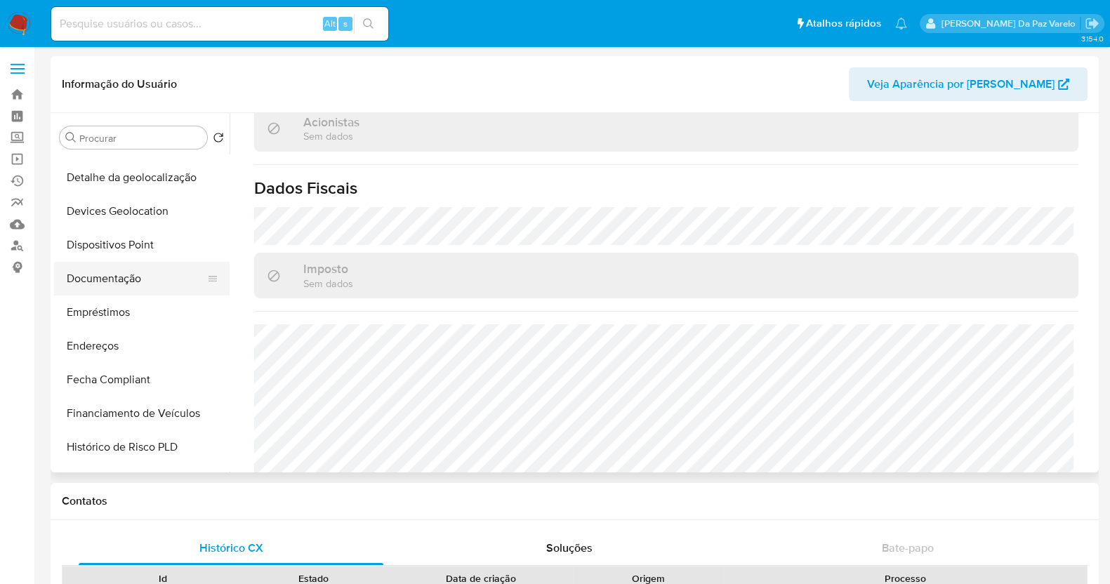
drag, startPoint x: 201, startPoint y: 342, endPoint x: 201, endPoint y: 272, distance: 70.2
click at [201, 272] on ul "Geral KYC Adiantamentos de Dinheiro Anexos CBT Cartões Contas Bancárias Dados M…" at bounding box center [142, 313] width 176 height 317
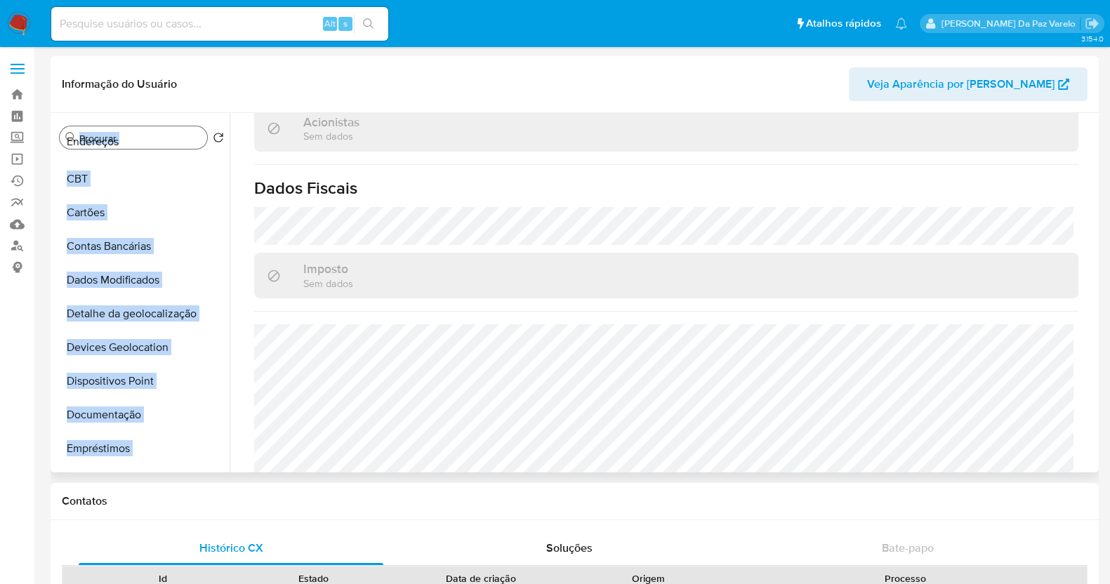
scroll to position [0, 0]
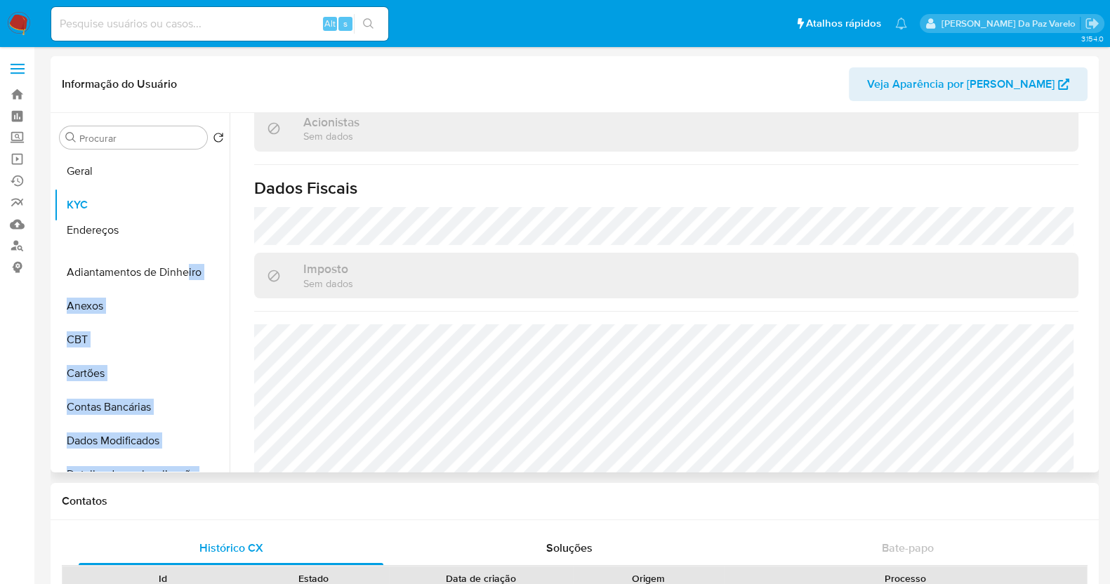
drag, startPoint x: 206, startPoint y: 346, endPoint x: 179, endPoint y: 230, distance: 118.2
click at [183, 230] on ul "Geral KYC Adiantamentos de Dinheiro Anexos CBT Cartões Contas Bancárias Dados M…" at bounding box center [142, 313] width 176 height 317
click at [110, 234] on button "Endereços" at bounding box center [136, 239] width 164 height 34
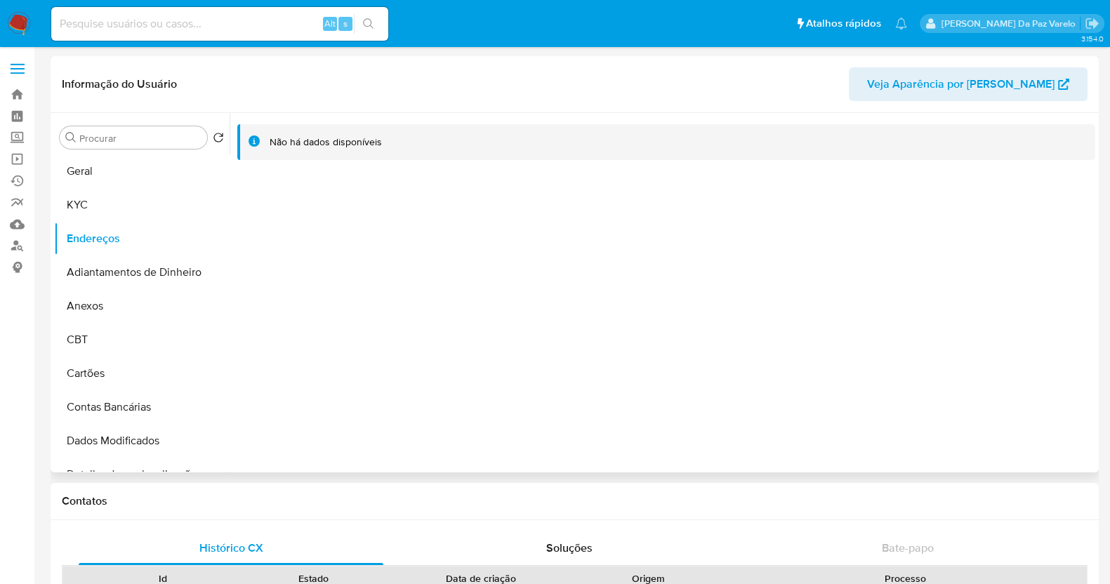
click at [513, 385] on div "Não há dados disponíveis" at bounding box center [663, 293] width 866 height 360
click at [439, 258] on div "Não há dados disponíveis" at bounding box center [663, 293] width 866 height 360
click at [443, 236] on div "Não há dados disponíveis" at bounding box center [663, 293] width 866 height 360
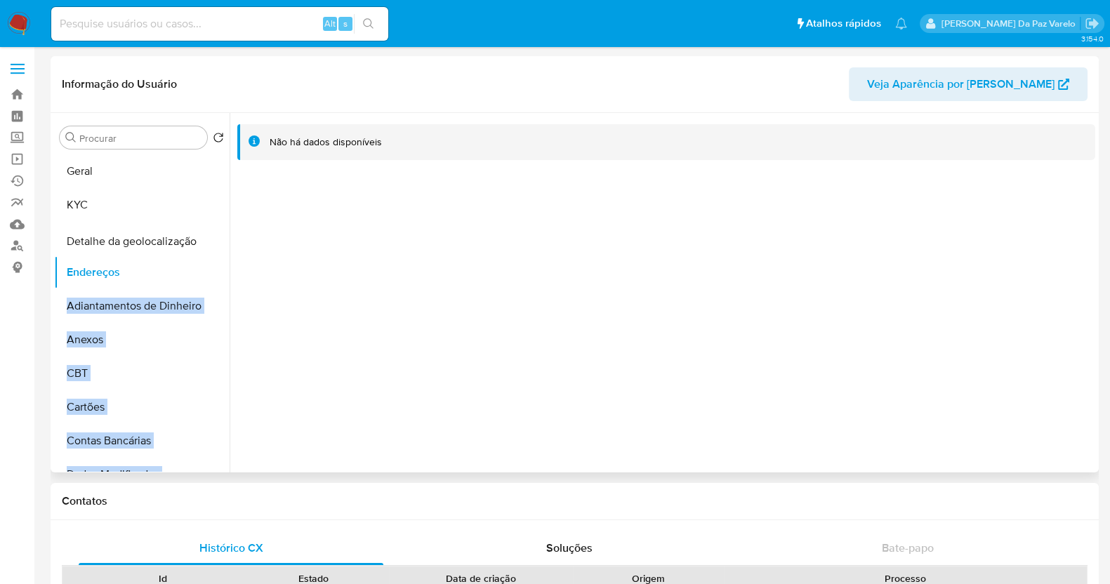
drag, startPoint x: 207, startPoint y: 298, endPoint x: 188, endPoint y: 240, distance: 60.9
click at [188, 240] on ul "Geral KYC Endereços Adiantamentos de Dinheiro Anexos CBT Cartões Contas Bancári…" at bounding box center [142, 313] width 176 height 317
click at [105, 237] on button "Detalhe da geolocalização" at bounding box center [136, 239] width 164 height 34
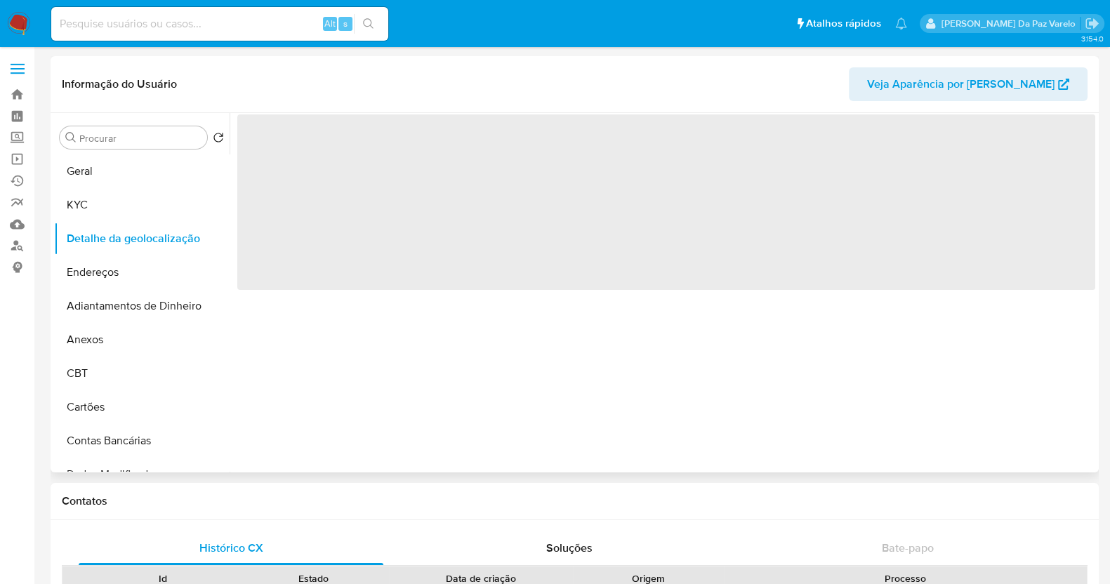
click at [511, 374] on div "‌" at bounding box center [663, 293] width 866 height 360
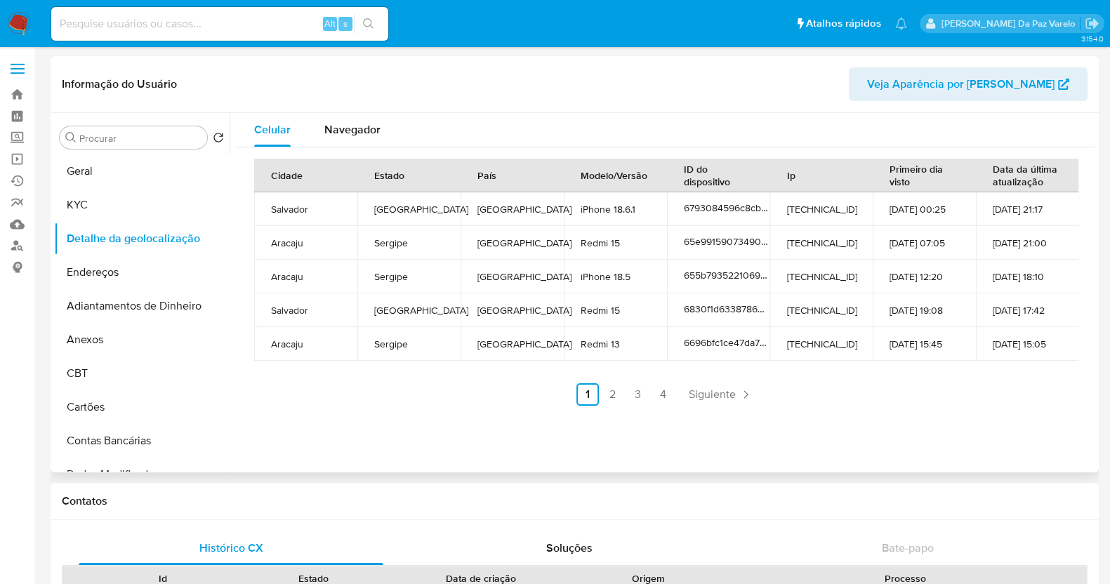
click at [404, 412] on div "Cidade Estado País Modelo/Versão ID do dispositivo Ip Primeiro dia visto Data d…" at bounding box center [666, 282] width 858 height 270
click at [607, 392] on link "2" at bounding box center [613, 394] width 22 height 22
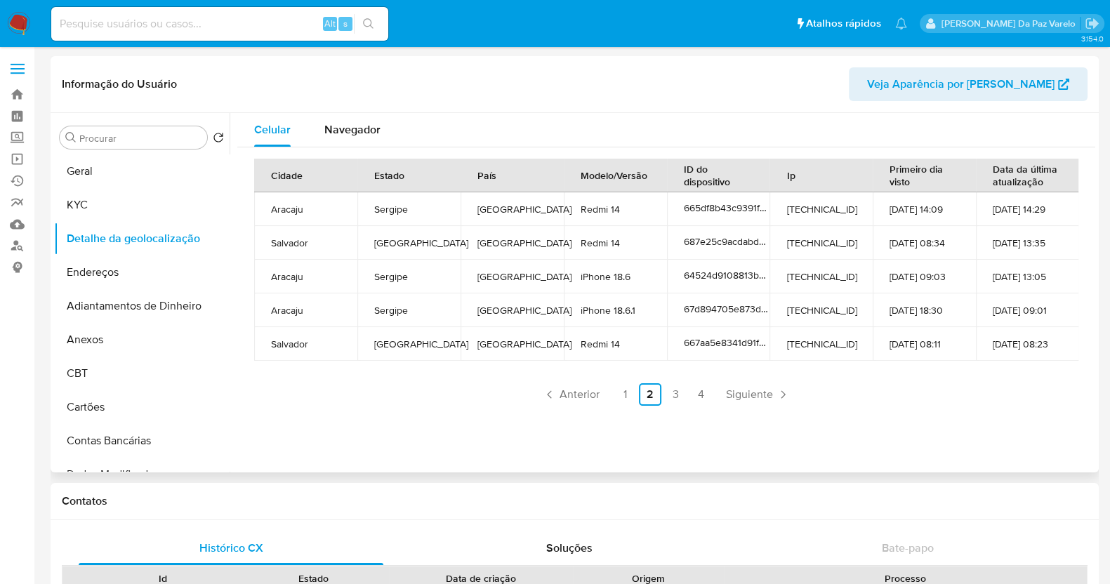
drag, startPoint x: 497, startPoint y: 421, endPoint x: 402, endPoint y: 379, distance: 104.4
click at [497, 422] on div "Celular Navegador Cidade Estado País Modelo/Versão ID do dispositivo Ip Primeir…" at bounding box center [663, 293] width 866 height 360
click at [362, 368] on div "Cidade Estado País Modelo/Versão ID do dispositivo Ip Primeiro dia visto Data d…" at bounding box center [666, 282] width 824 height 247
click at [376, 356] on td "Bahia" at bounding box center [408, 344] width 103 height 34
click at [671, 395] on link "3" at bounding box center [675, 394] width 22 height 22
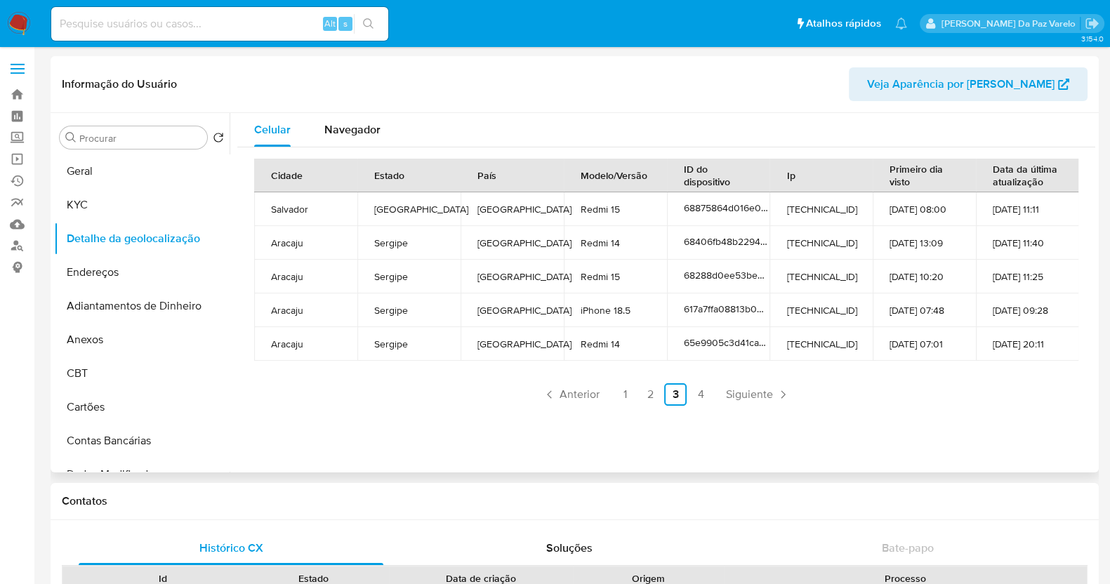
click at [476, 441] on div "Celular Navegador Cidade Estado País Modelo/Versão ID do dispositivo Ip Primeir…" at bounding box center [663, 293] width 866 height 360
click at [435, 412] on div "Cidade Estado País Modelo/Versão ID do dispositivo Ip Primeiro dia visto Data d…" at bounding box center [666, 282] width 858 height 270
click at [692, 393] on link "4" at bounding box center [701, 394] width 22 height 22
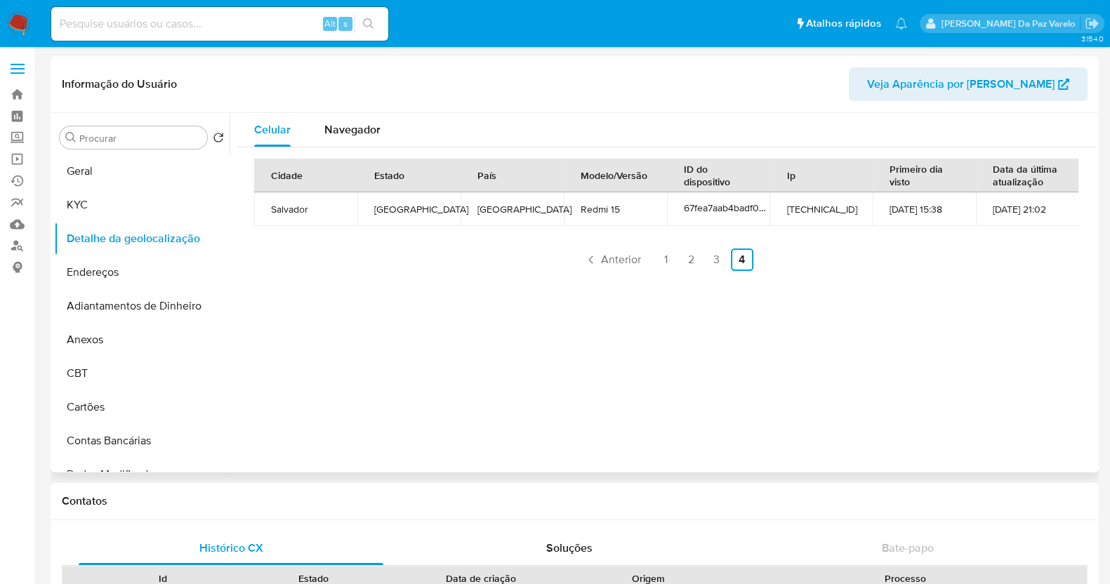
click at [419, 398] on div "Celular Navegador Cidade Estado País Modelo/Versão ID do dispositivo Ip Primeir…" at bounding box center [663, 293] width 866 height 360
click at [414, 383] on div "Celular Navegador Cidade Estado País Modelo/Versão ID do dispositivo Ip Primeir…" at bounding box center [663, 293] width 866 height 360
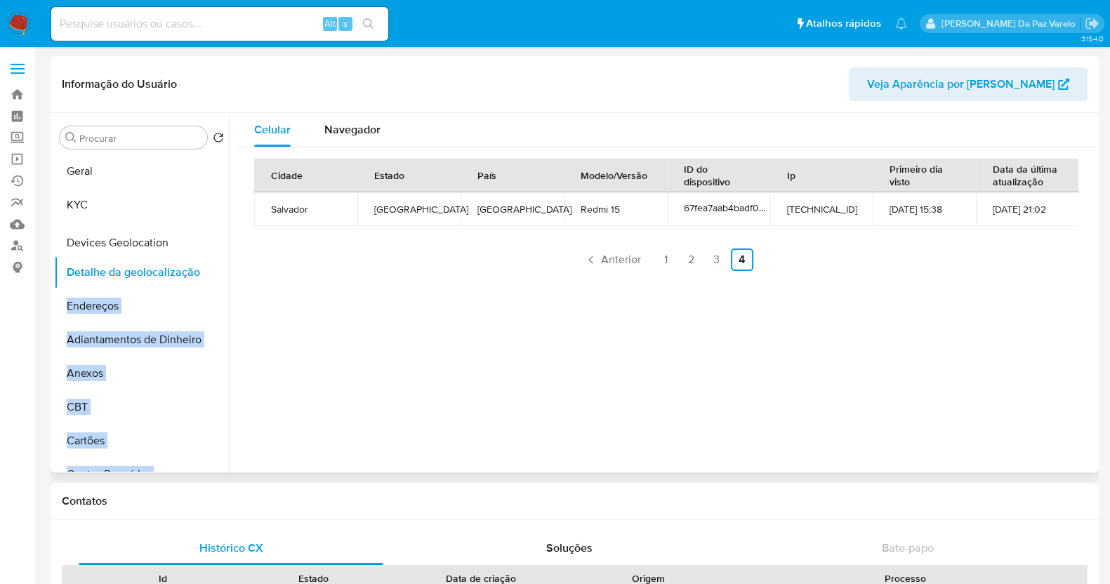
click at [200, 242] on ul "Geral KYC Detalhe da geolocalização Endereços Adiantamentos de Dinheiro Anexos …" at bounding box center [142, 313] width 176 height 317
click at [136, 245] on button "Devices Geolocation" at bounding box center [136, 239] width 164 height 34
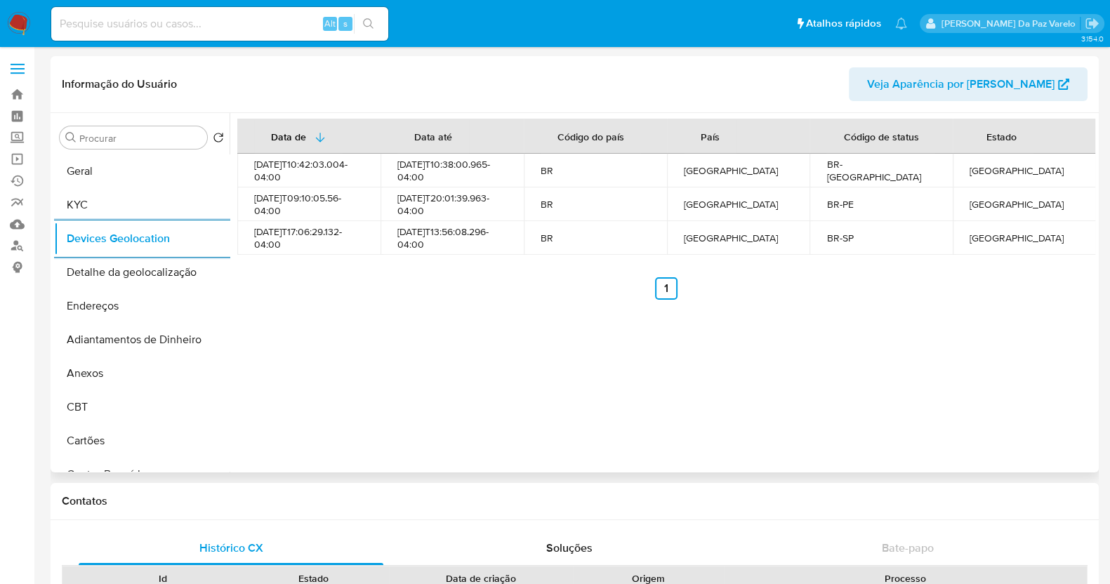
click at [445, 342] on div "Data de Data até Código do país País Código de status Estado 2025-05-22T10:42:0…" at bounding box center [663, 293] width 866 height 360
click at [451, 331] on div "Data de Data até Código do país País Código de status Estado 2025-05-22T10:42:0…" at bounding box center [663, 293] width 866 height 360
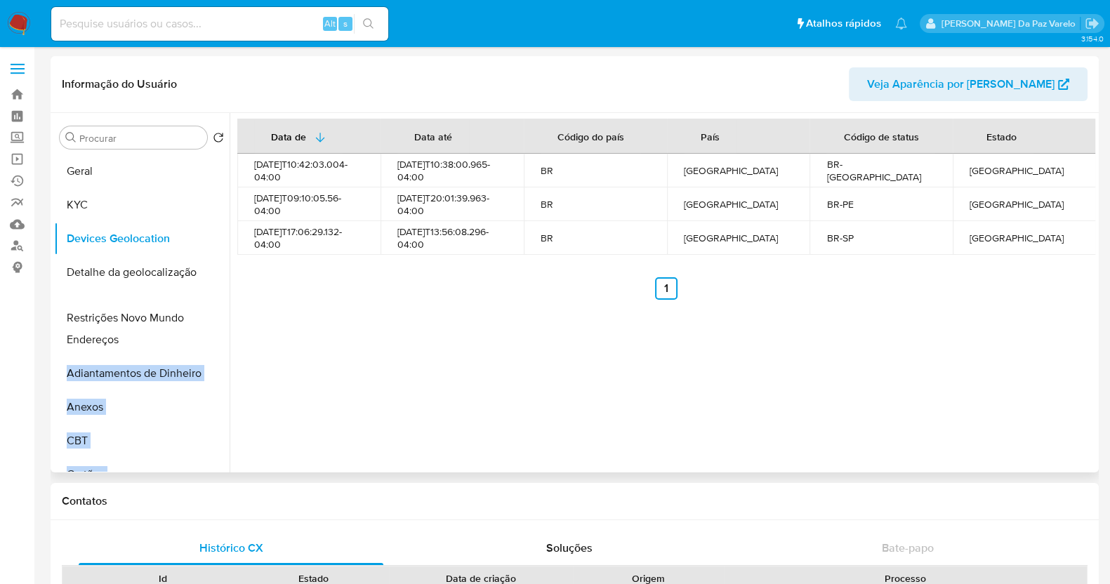
drag, startPoint x: 207, startPoint y: 454, endPoint x: 158, endPoint y: 318, distance: 144.8
click at [158, 318] on ul "Geral KYC Devices Geolocation Detalhe da geolocalização Endereços Adiantamentos…" at bounding box center [142, 313] width 176 height 317
click at [188, 301] on ul "Geral KYC Devices Geolocation Detalhe da geolocalização Restrições Novo Mundo E…" at bounding box center [142, 313] width 176 height 317
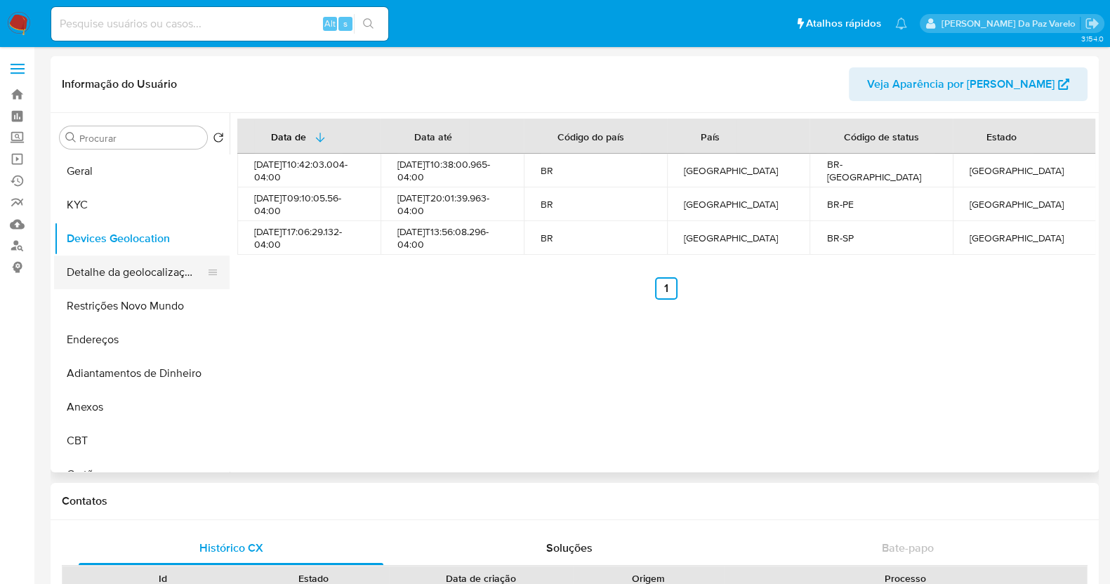
drag, startPoint x: 213, startPoint y: 339, endPoint x: 197, endPoint y: 274, distance: 66.8
click at [197, 274] on ul "Geral KYC Devices Geolocation Detalhe da geolocalização Restrições Novo Mundo E…" at bounding box center [142, 313] width 176 height 317
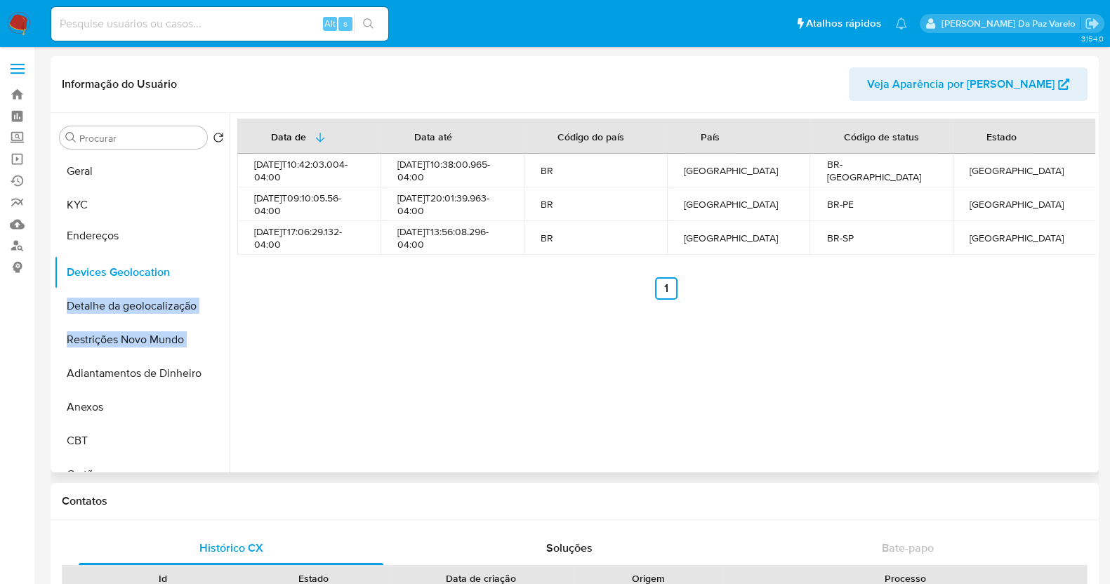
drag, startPoint x: 200, startPoint y: 269, endPoint x: 192, endPoint y: 235, distance: 35.4
click at [192, 235] on ul "Geral KYC Devices Geolocation Detalhe da geolocalização Restrições Novo Mundo E…" at bounding box center [142, 313] width 176 height 317
click at [172, 353] on button "Restrições Novo Mundo" at bounding box center [136, 340] width 164 height 34
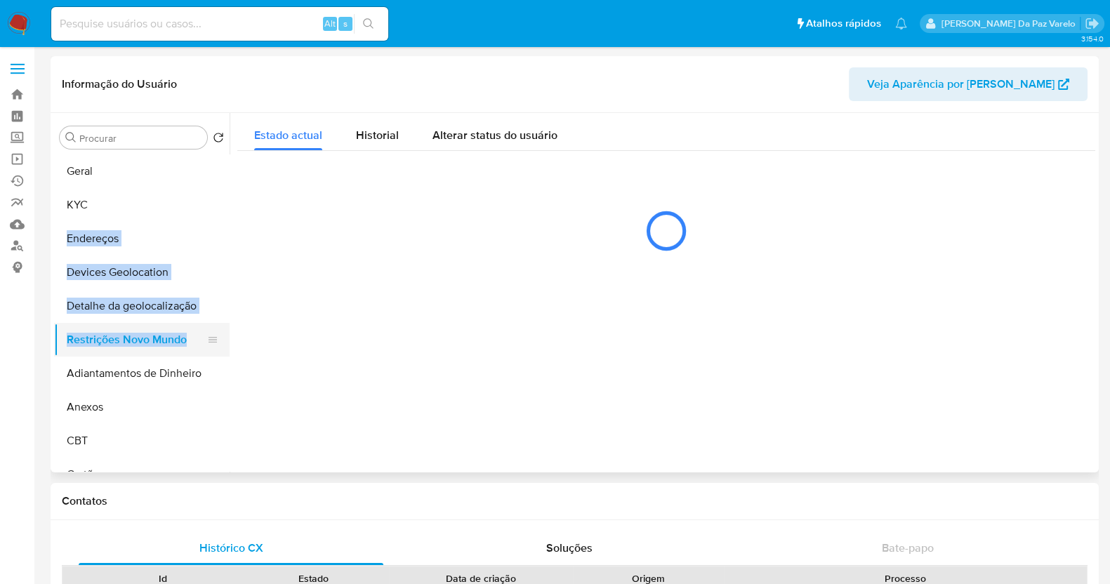
click at [171, 348] on button "Restrições Novo Mundo" at bounding box center [136, 340] width 164 height 34
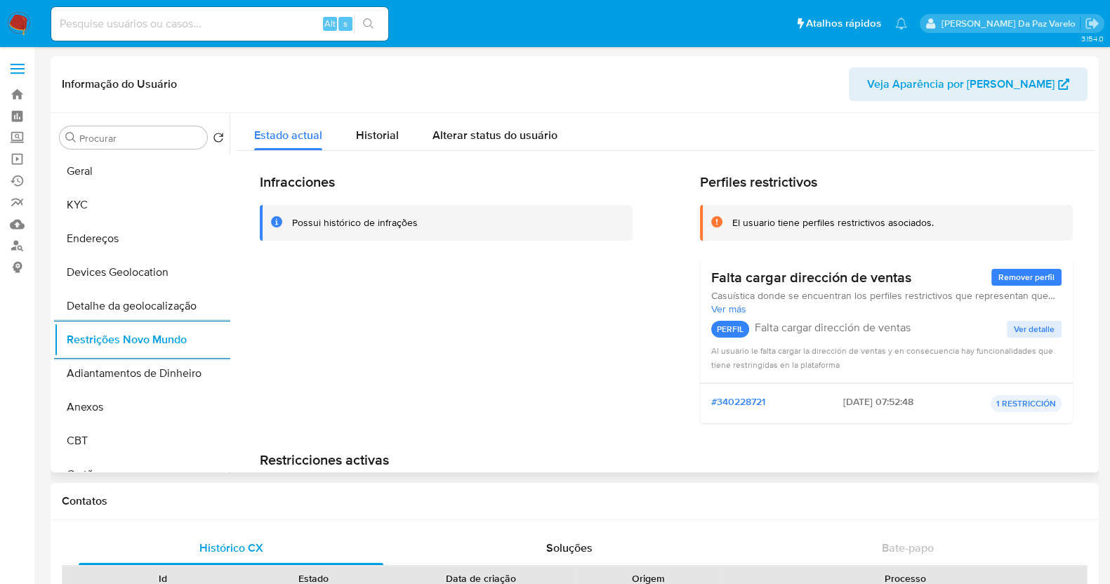
click at [532, 380] on div "Infracciones Possui histórico de infrações" at bounding box center [446, 303] width 373 height 261
click at [520, 335] on div "Infracciones Possui histórico de infrações" at bounding box center [446, 303] width 373 height 261
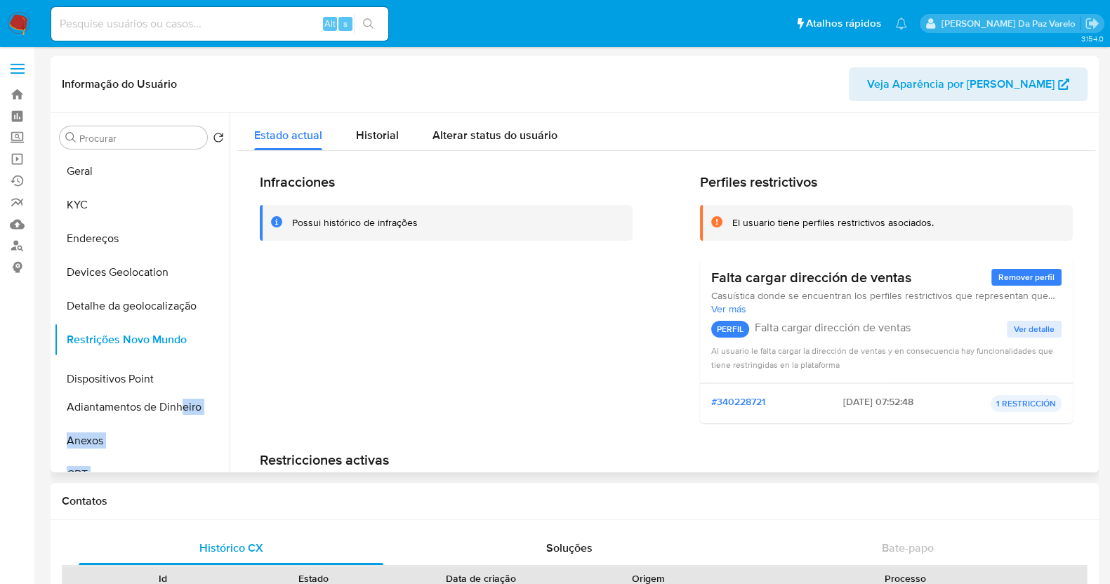
drag, startPoint x: 204, startPoint y: 317, endPoint x: 184, endPoint y: 384, distance: 69.6
click at [184, 384] on ul "Geral KYC Endereços Devices Geolocation Detalhe da geolocalização Restrições No…" at bounding box center [142, 313] width 176 height 317
click at [113, 383] on button "Dispositivos Point" at bounding box center [136, 374] width 164 height 34
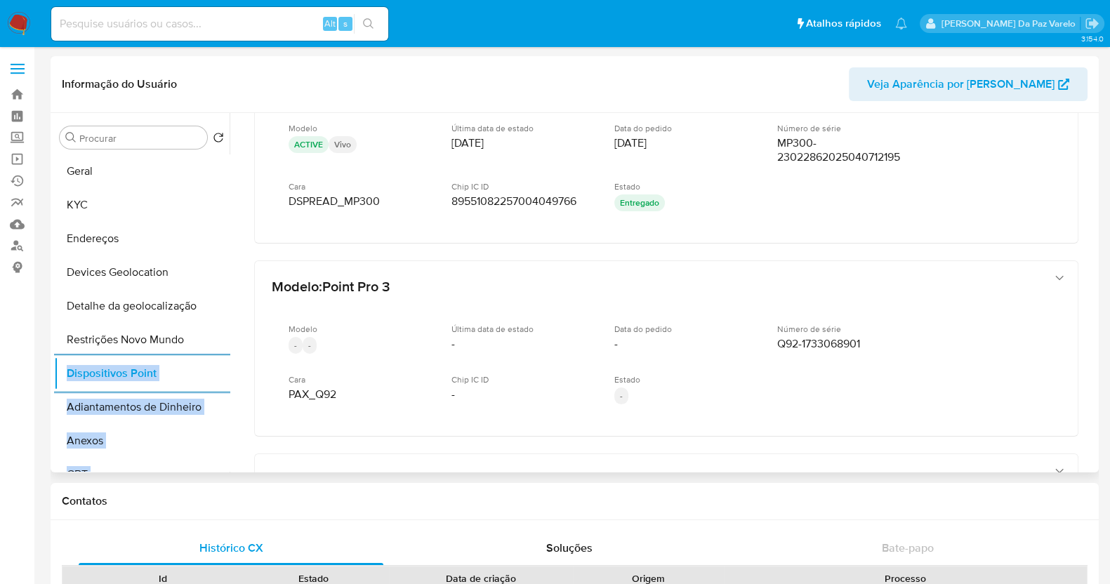
scroll to position [350, 0]
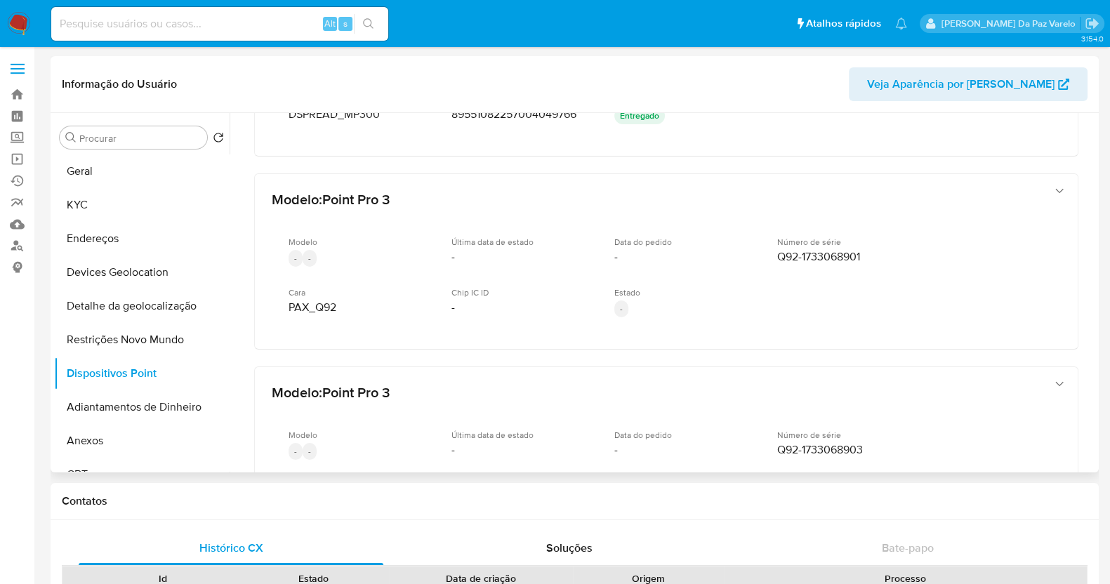
drag, startPoint x: 1088, startPoint y: 262, endPoint x: 1092, endPoint y: 278, distance: 16.7
click at [1092, 278] on div at bounding box center [663, 293] width 866 height 360
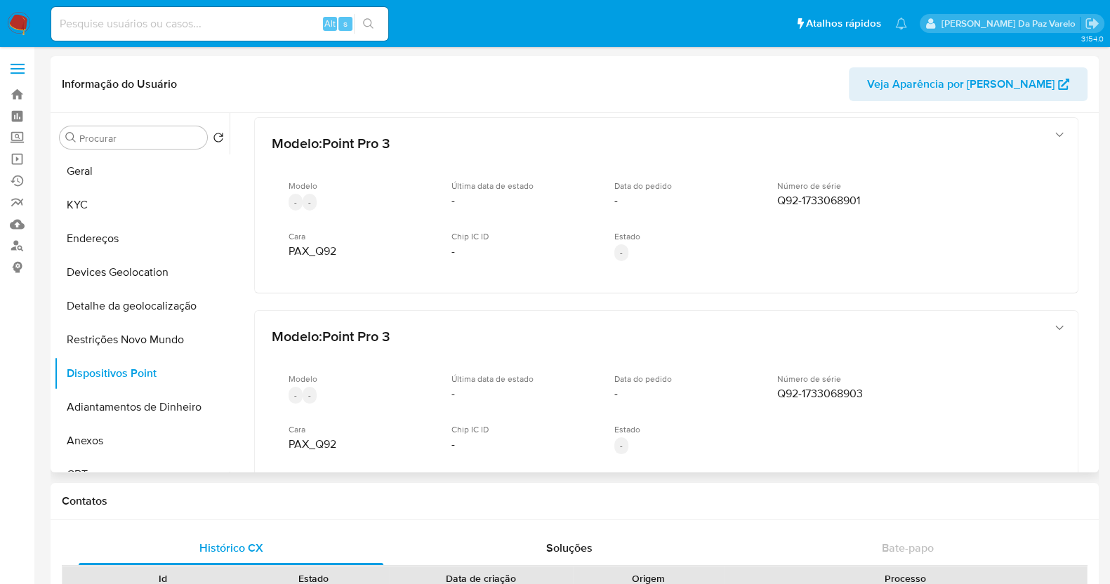
scroll to position [421, 0]
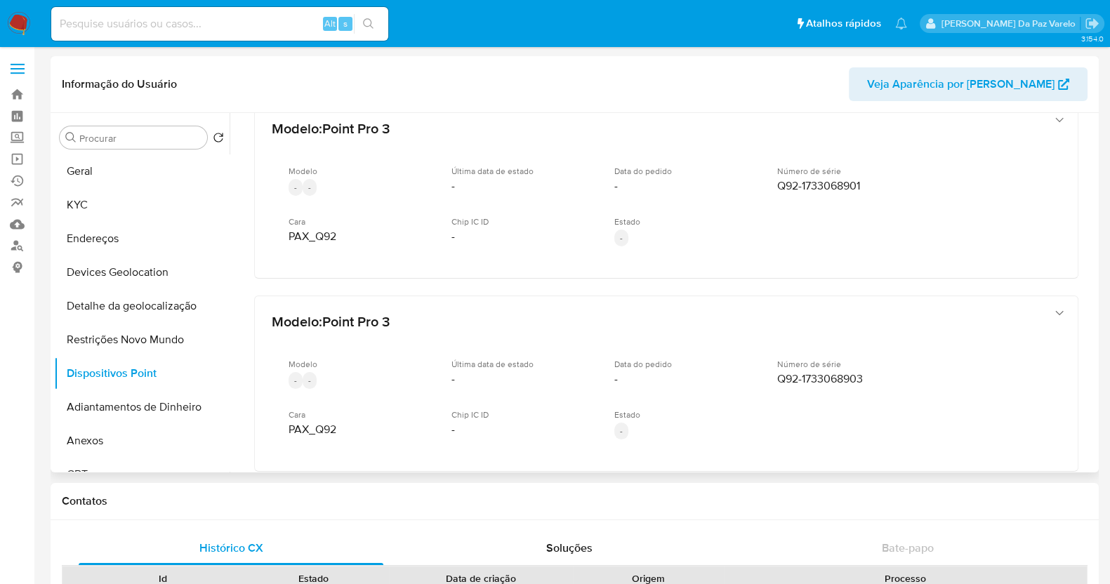
drag, startPoint x: 532, startPoint y: 289, endPoint x: 533, endPoint y: 282, distance: 7.1
click at [532, 289] on div "Modelo : Point Pro 2 (MP35P) Modelo ACTIVE Vivo Última data de estado 17/06/202…" at bounding box center [666, 218] width 858 height 1052
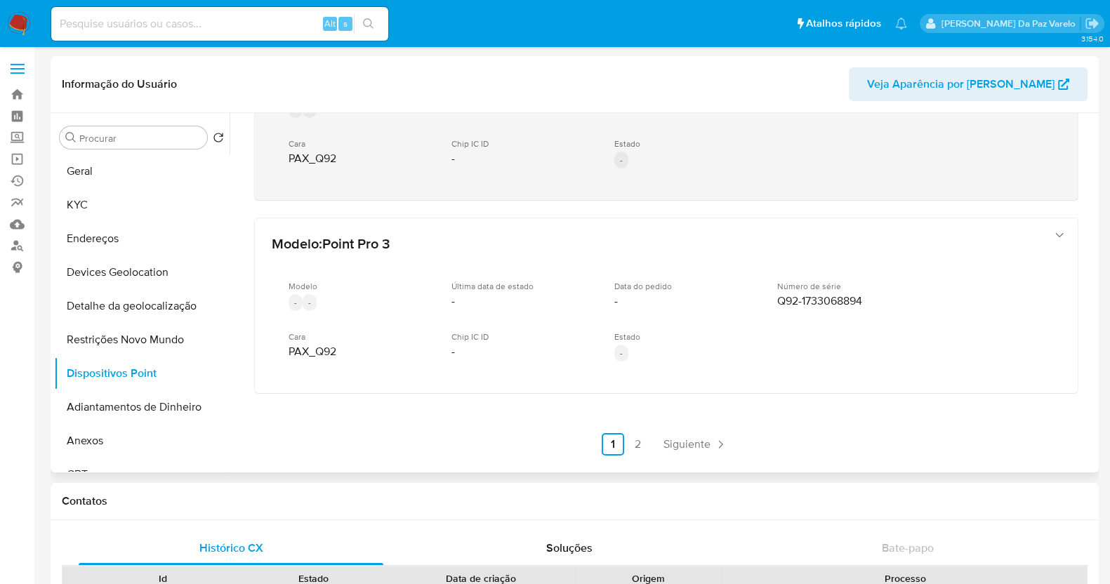
scroll to position [87, 0]
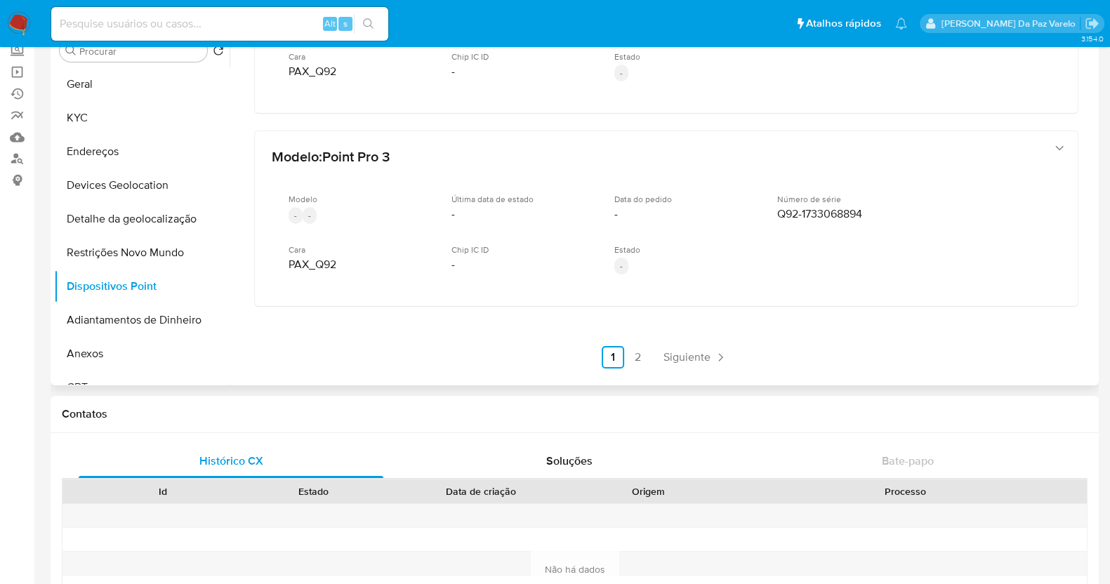
click at [628, 353] on link "2" at bounding box center [638, 357] width 22 height 22
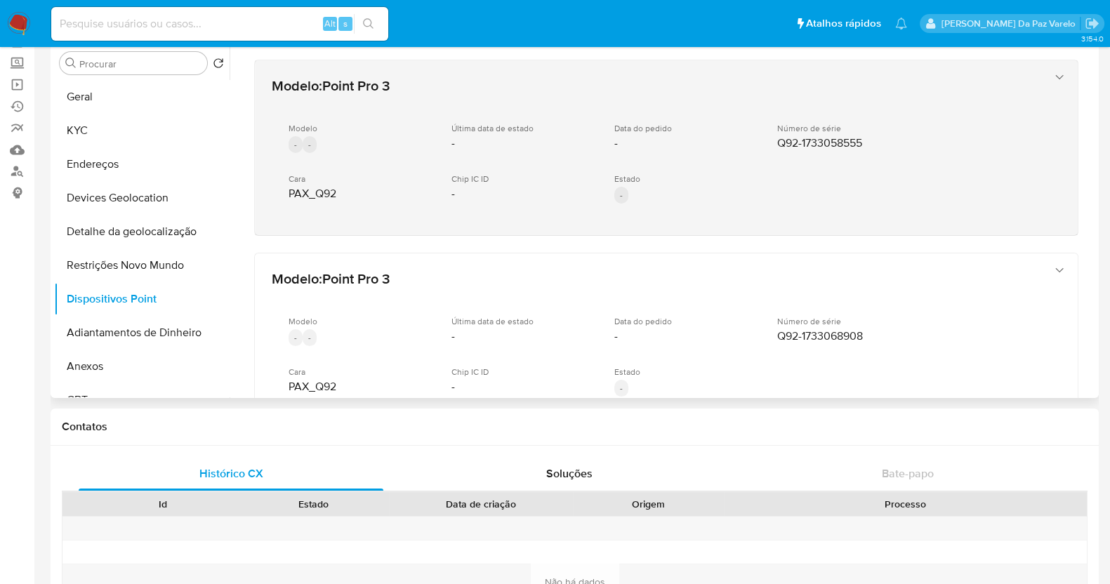
scroll to position [175, 0]
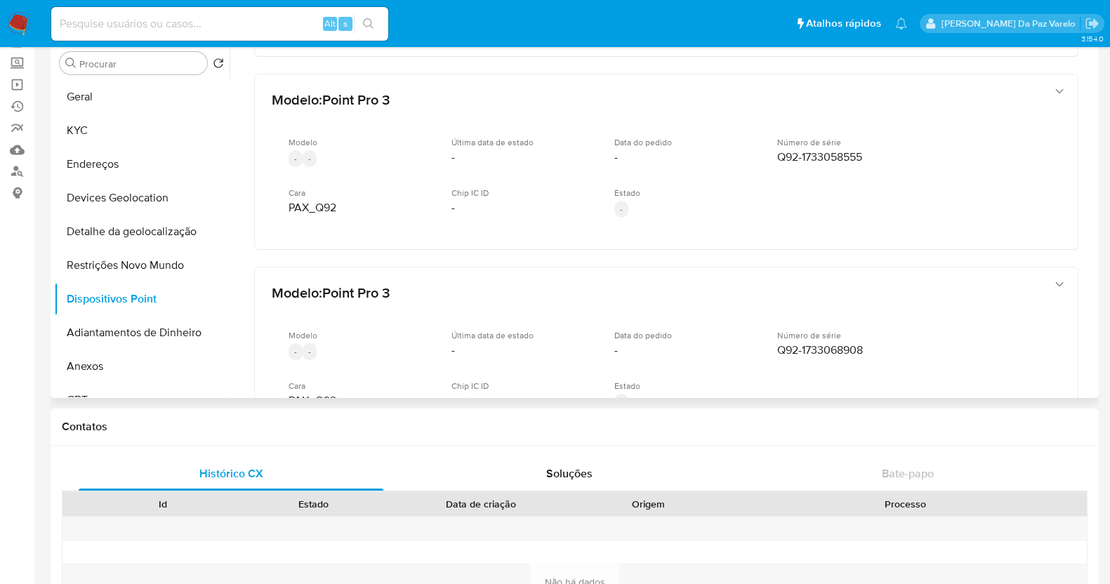
click at [681, 247] on div "Modelo : Point Pro 3 Modelo - - Última data de estado - Data do pedido - Número…" at bounding box center [666, 386] width 858 height 1044
click at [689, 246] on div "Modelo : Point Pro 3 Modelo - - Última data de estado - Data do pedido - Número…" at bounding box center [666, 386] width 858 height 1044
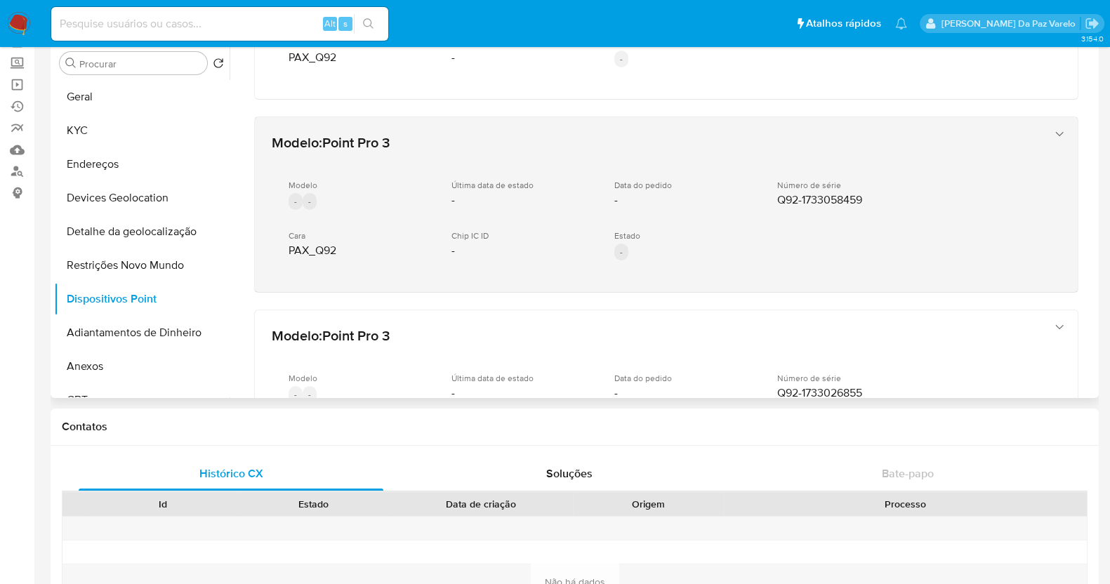
scroll to position [684, 0]
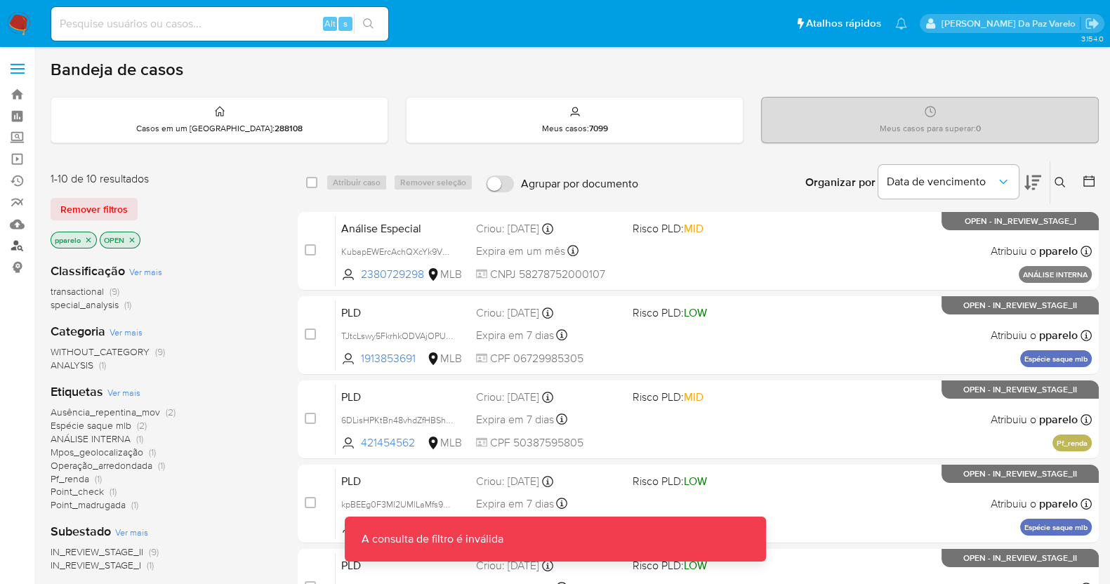
click at [18, 247] on link "Localizador de pessoas" at bounding box center [83, 246] width 167 height 22
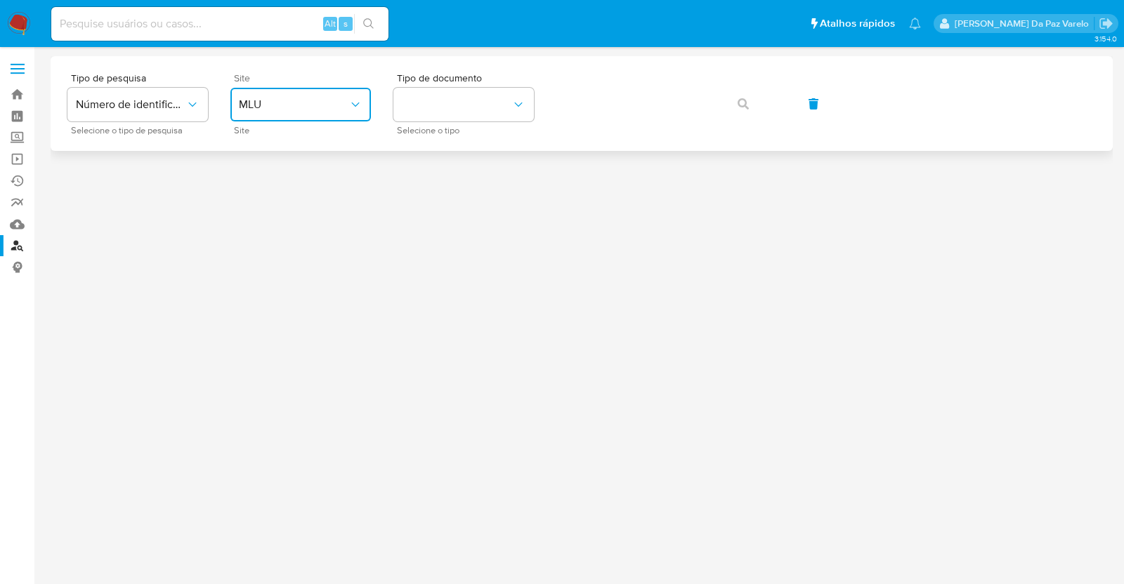
click at [276, 112] on button "MLU" at bounding box center [300, 105] width 140 height 34
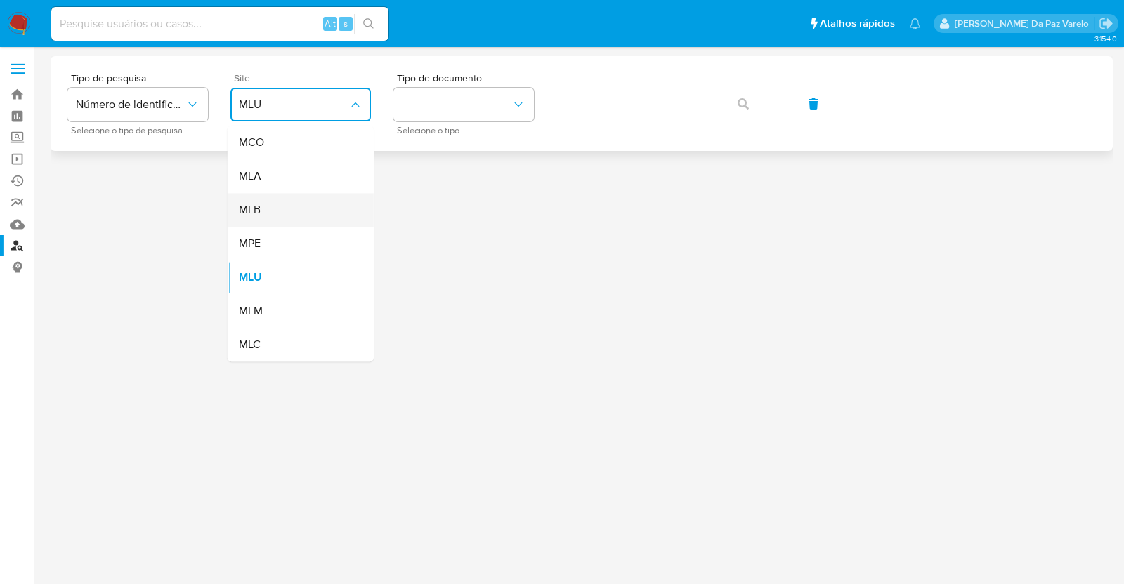
click at [262, 207] on div "MLB" at bounding box center [296, 210] width 115 height 34
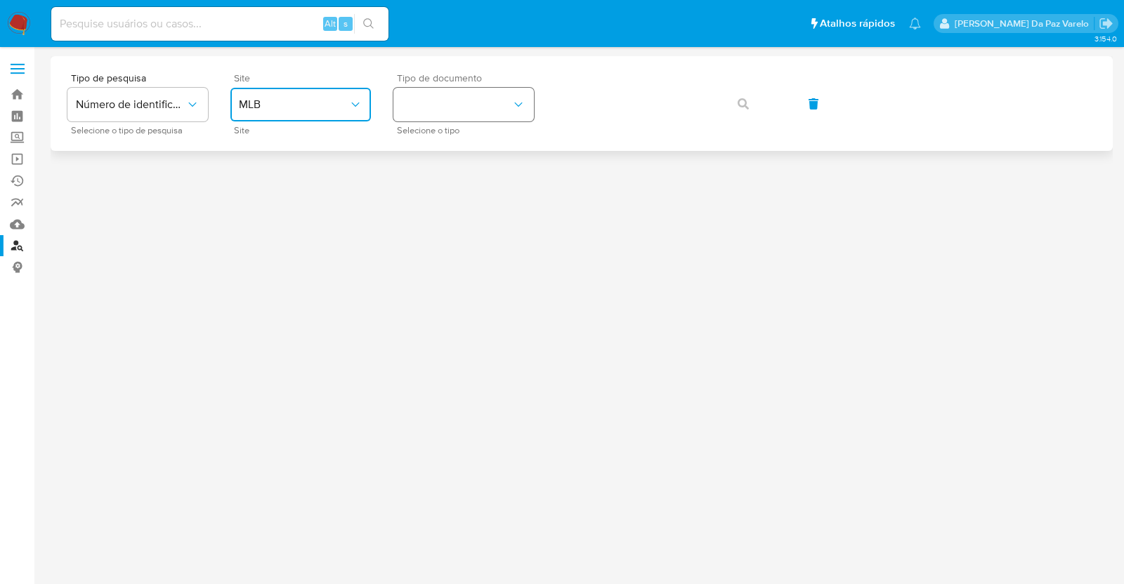
click at [456, 114] on button "identificationType" at bounding box center [463, 105] width 140 height 34
click at [428, 185] on div "CPF CPF" at bounding box center [459, 197] width 115 height 48
click at [441, 106] on span "CPF" at bounding box center [457, 105] width 110 height 14
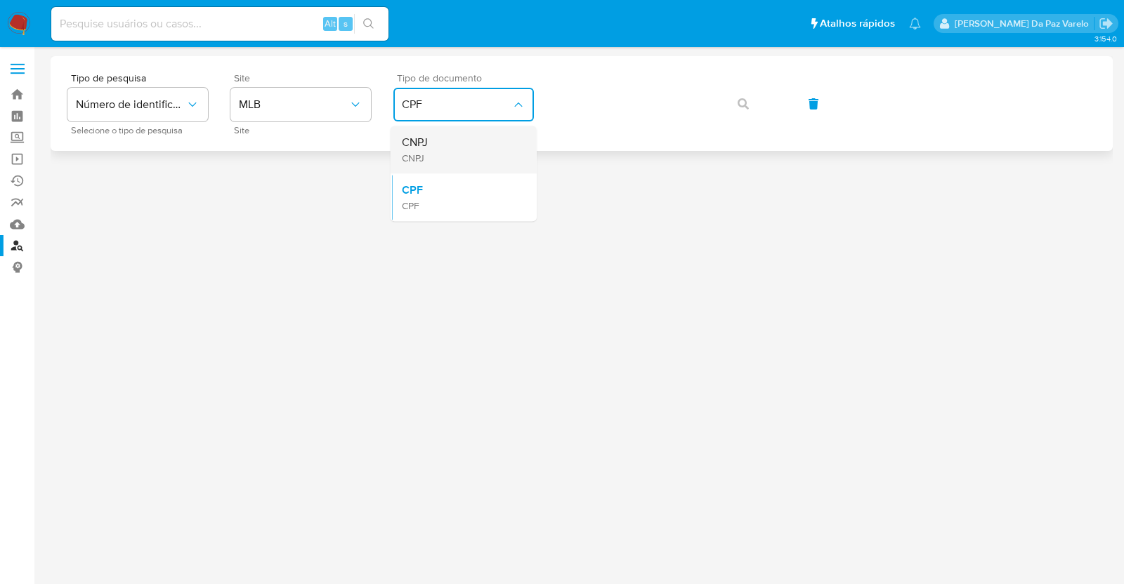
click at [435, 143] on div "CNPJ CNPJ" at bounding box center [459, 150] width 115 height 48
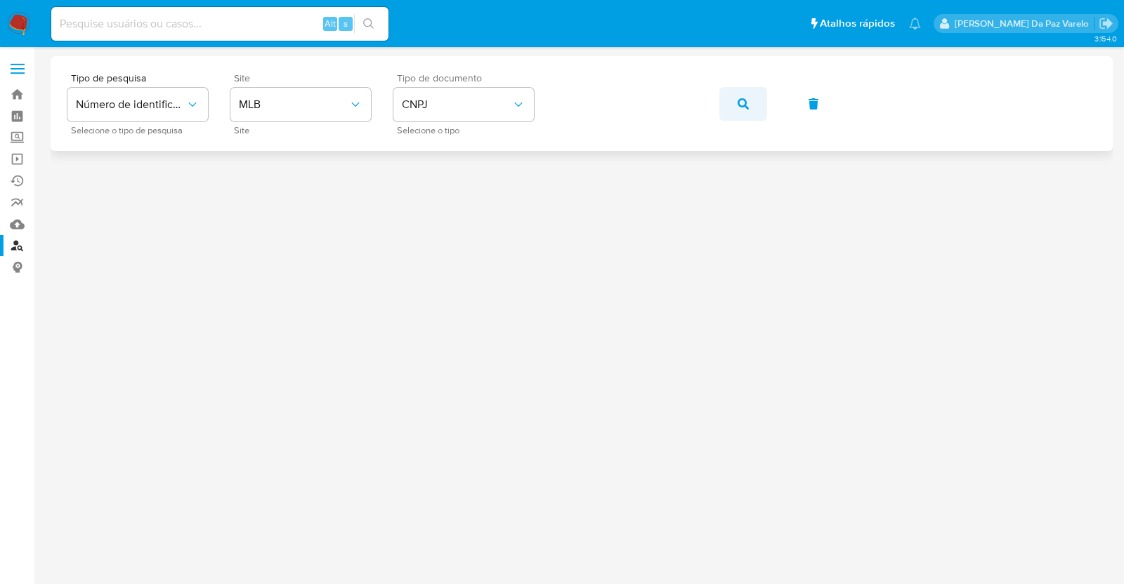
click at [742, 104] on icon "button" at bounding box center [742, 103] width 11 height 11
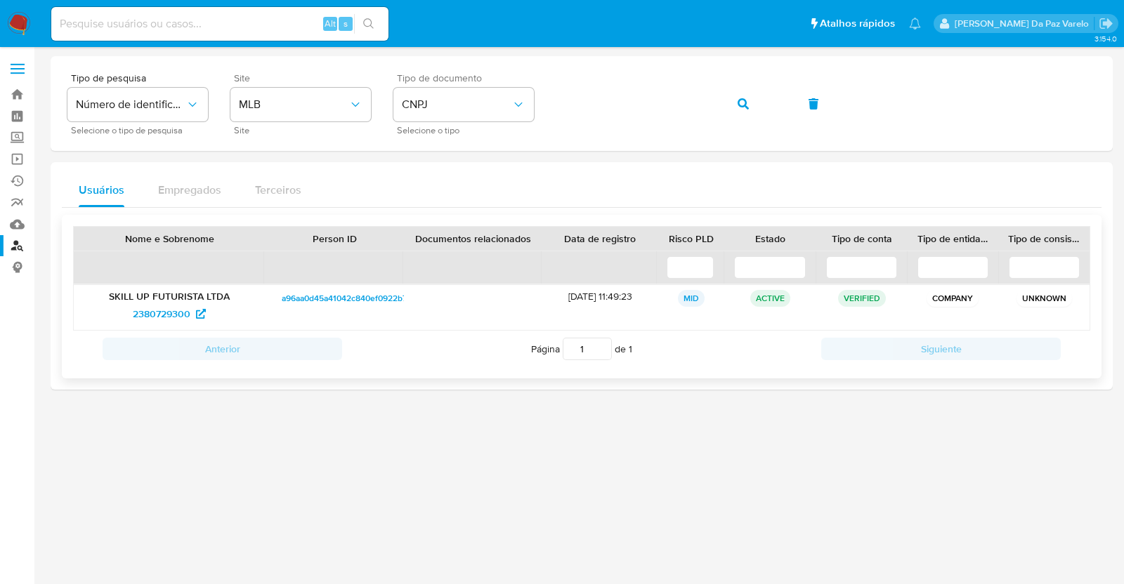
click at [180, 296] on p "SKILL UP FUTURISTA LTDA" at bounding box center [169, 296] width 171 height 13
click at [172, 308] on span "2380729300" at bounding box center [162, 314] width 58 height 22
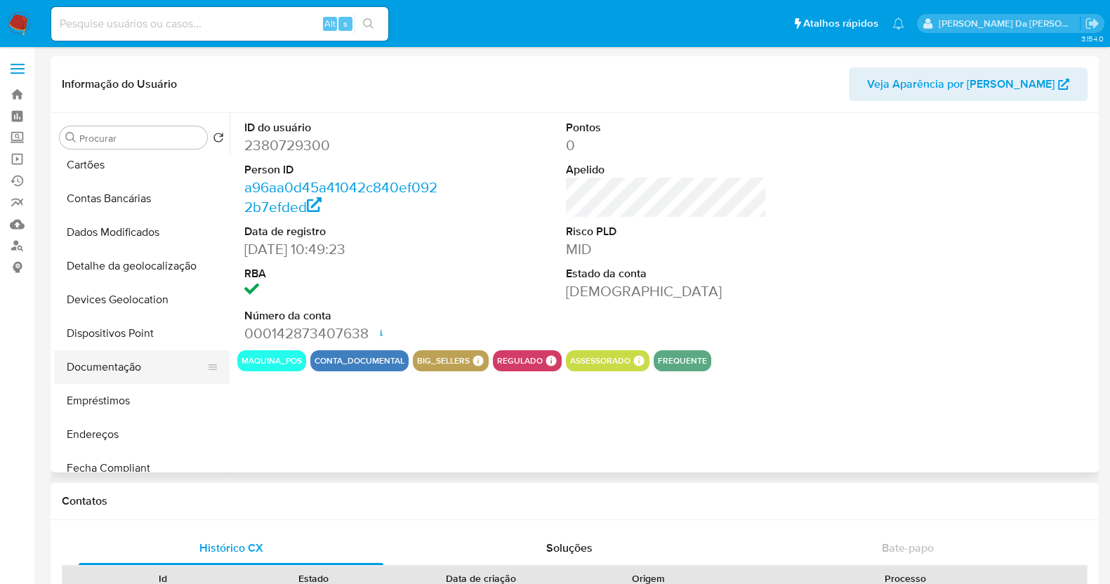
select select "10"
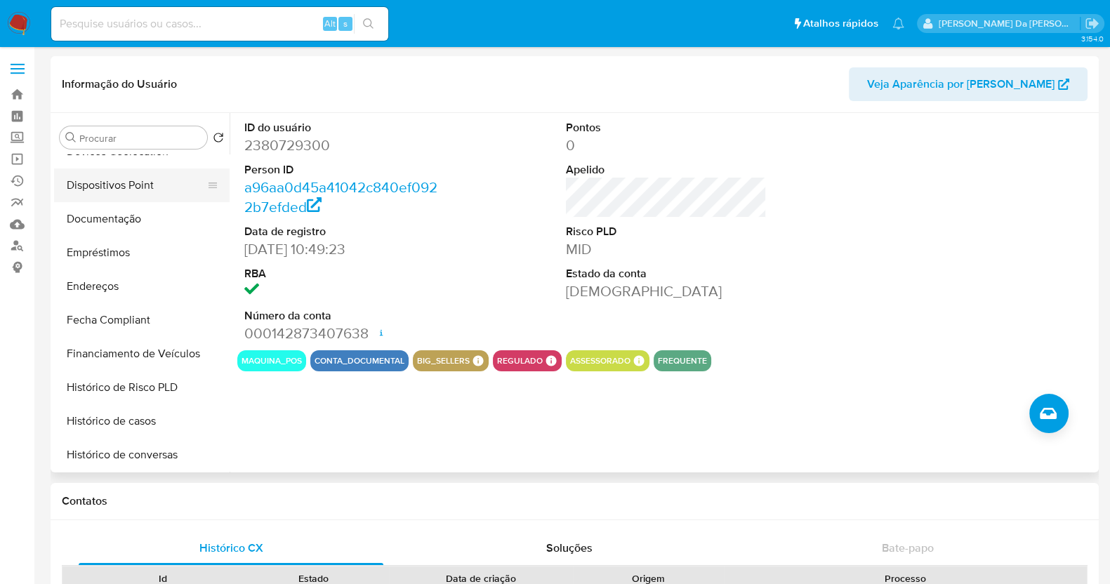
scroll to position [350, 0]
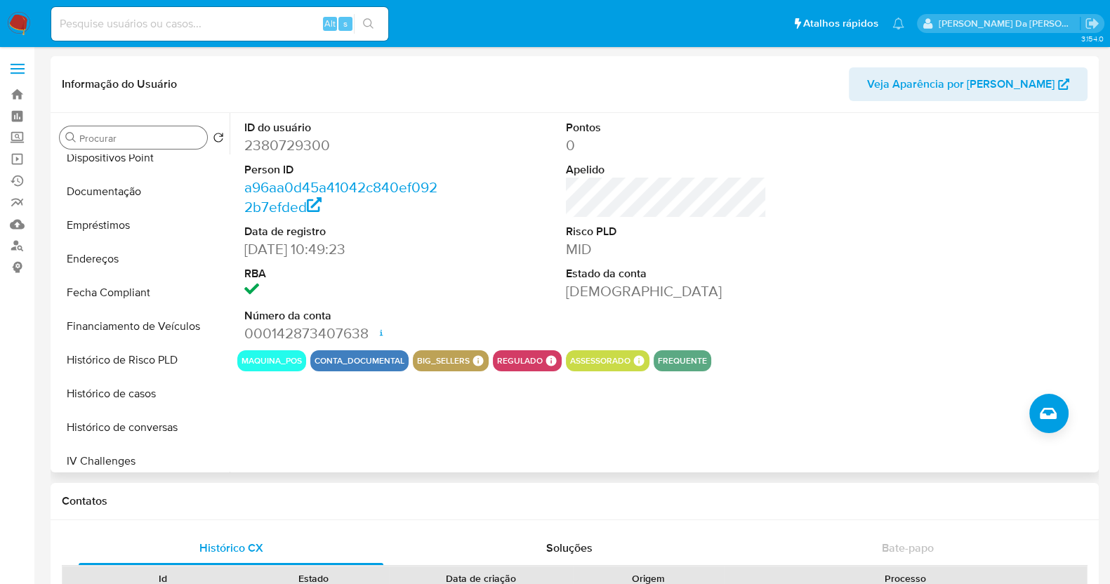
click at [105, 142] on input "Procurar" at bounding box center [140, 138] width 122 height 13
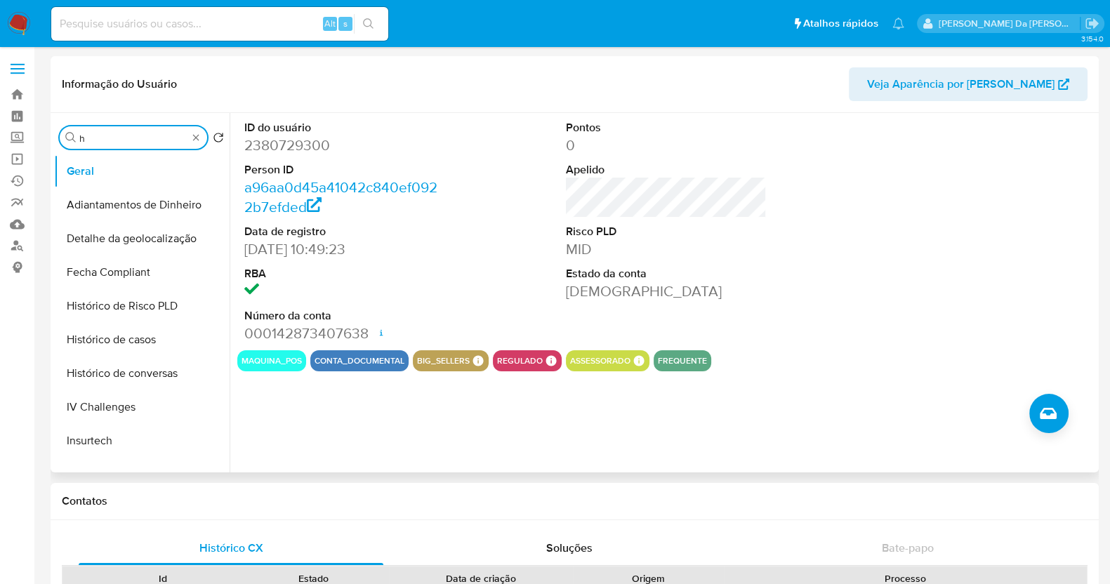
scroll to position [0, 0]
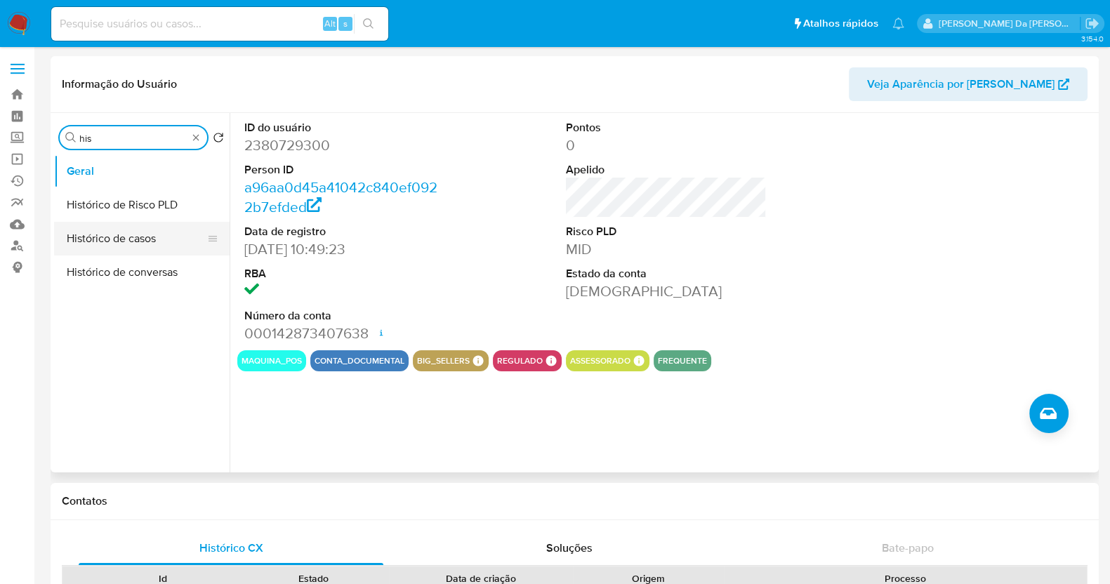
type input "his"
click at [139, 240] on button "Histórico de casos" at bounding box center [136, 239] width 164 height 34
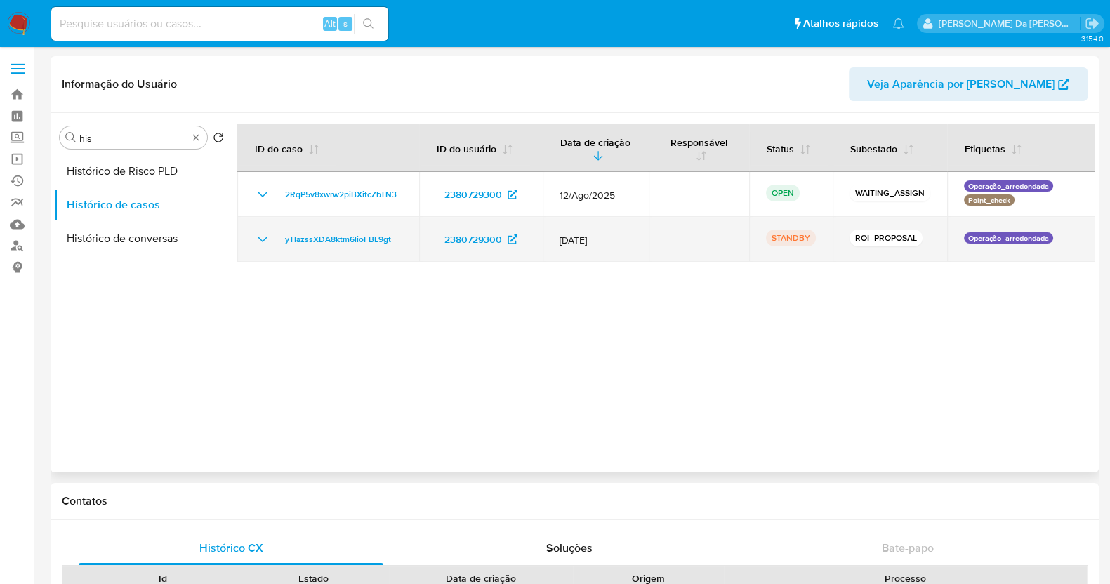
click at [398, 239] on div "yTlazssXDA8ktm6lioFBL9gt" at bounding box center [328, 239] width 148 height 17
